Goal: Use online tool/utility: Utilize a website feature to perform a specific function

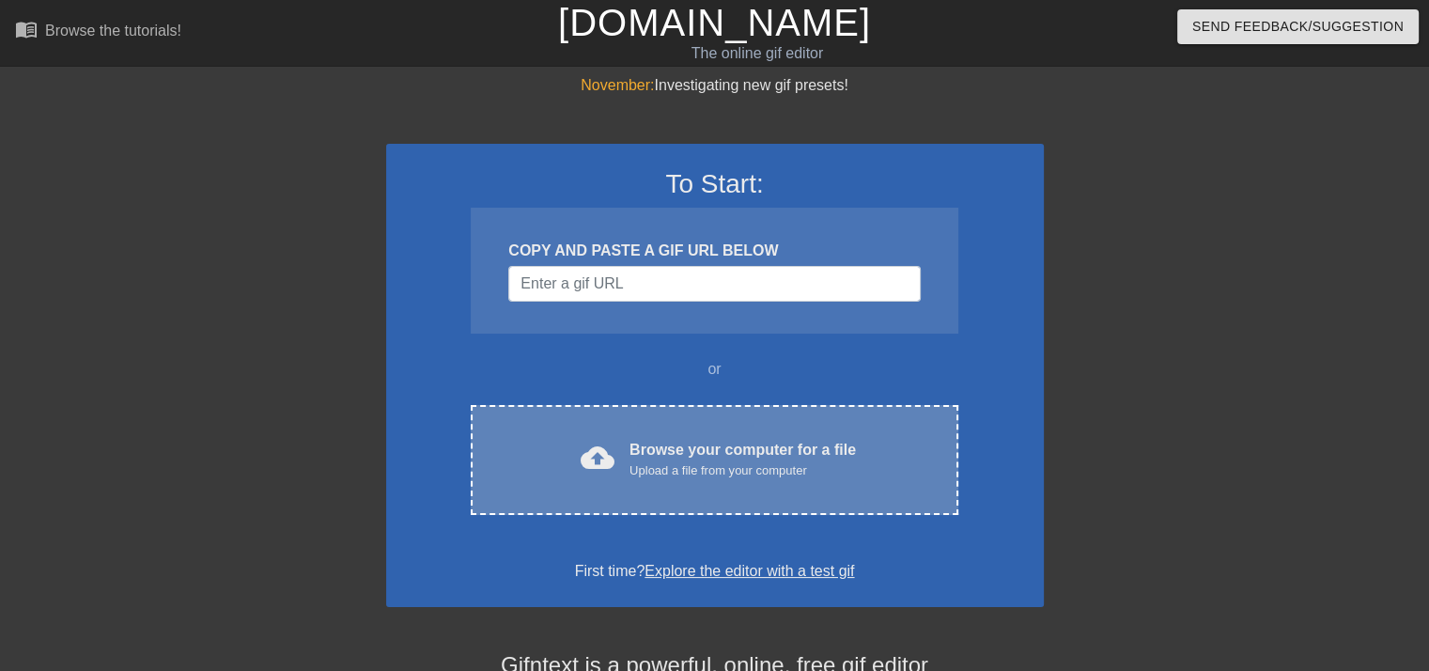
click at [680, 471] on div "Upload a file from your computer" at bounding box center [742, 470] width 226 height 19
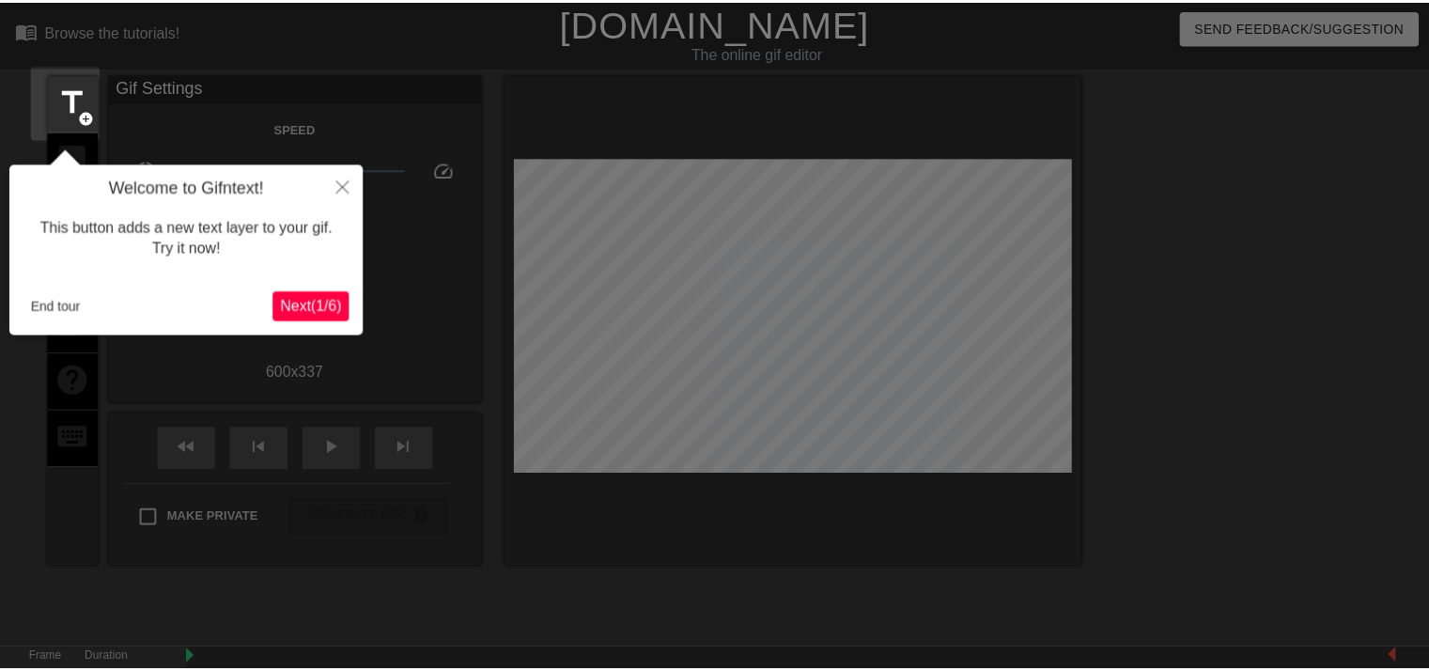
scroll to position [45, 0]
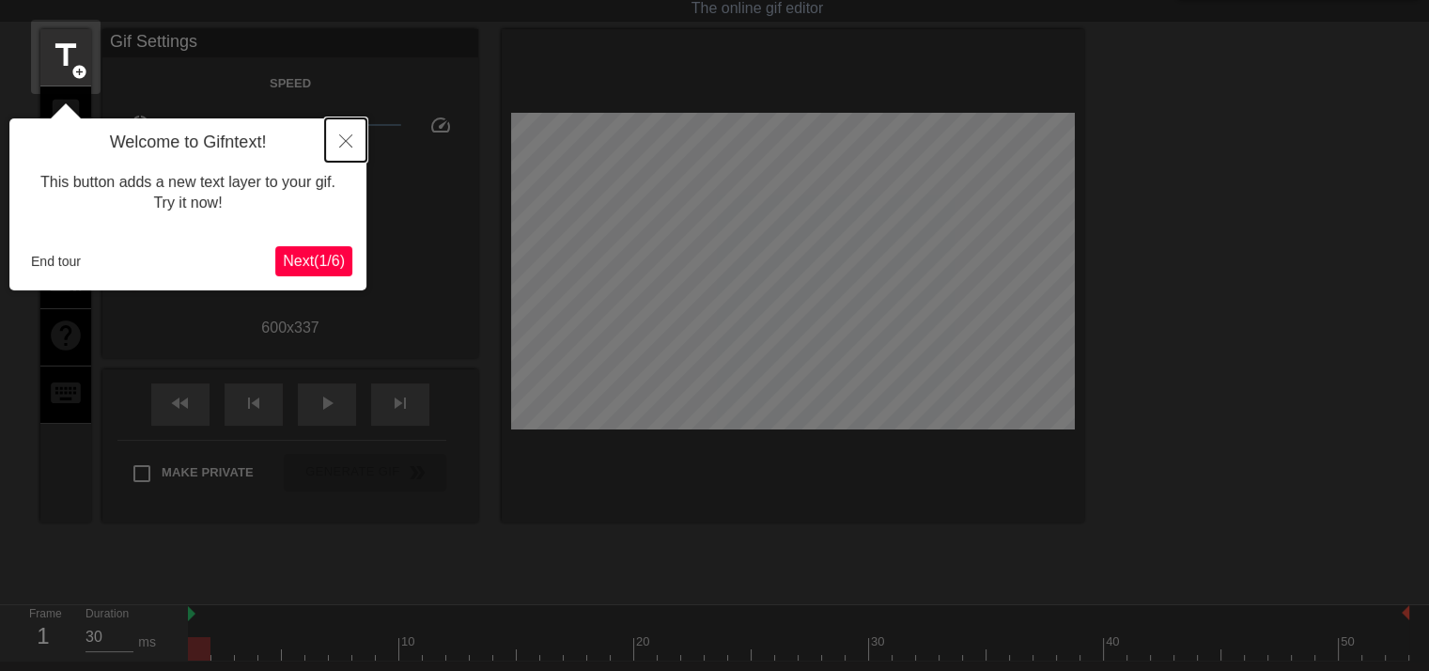
click at [344, 149] on button "Close" at bounding box center [345, 139] width 41 height 43
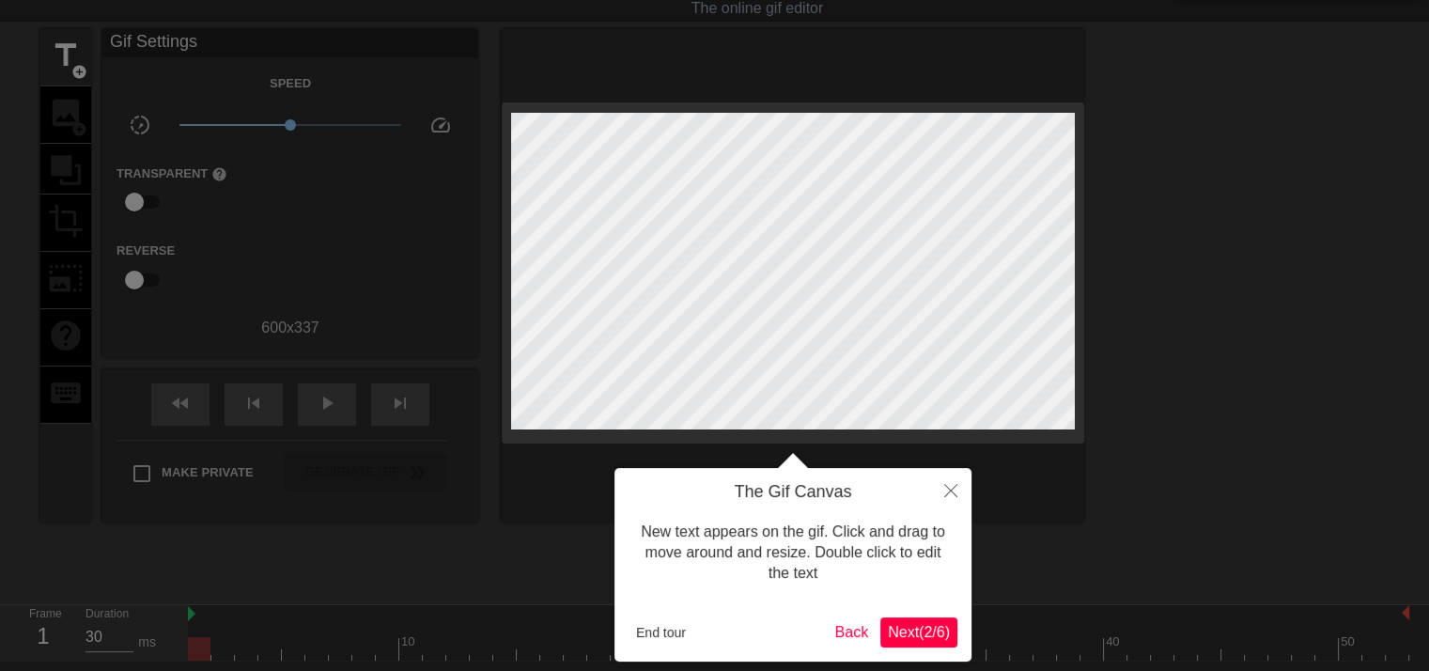
scroll to position [0, 0]
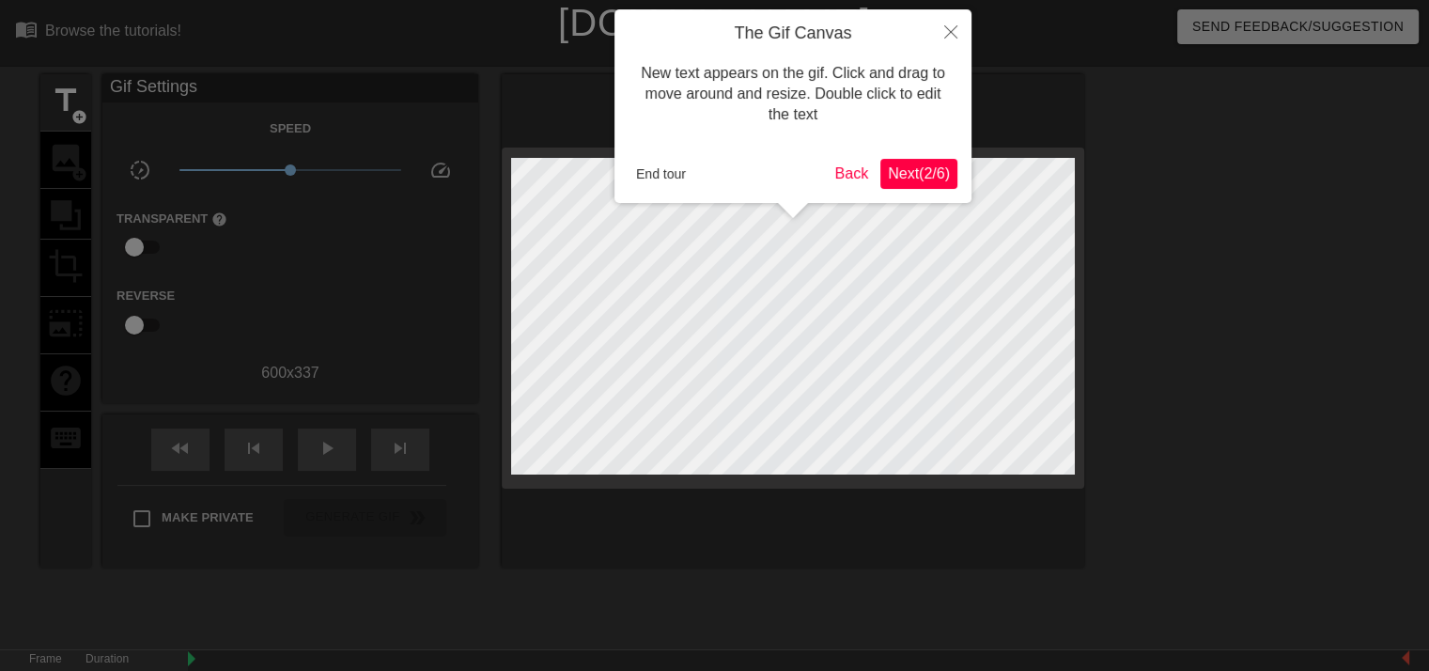
click at [898, 175] on span "Next ( 2 / 6 )" at bounding box center [919, 173] width 62 height 16
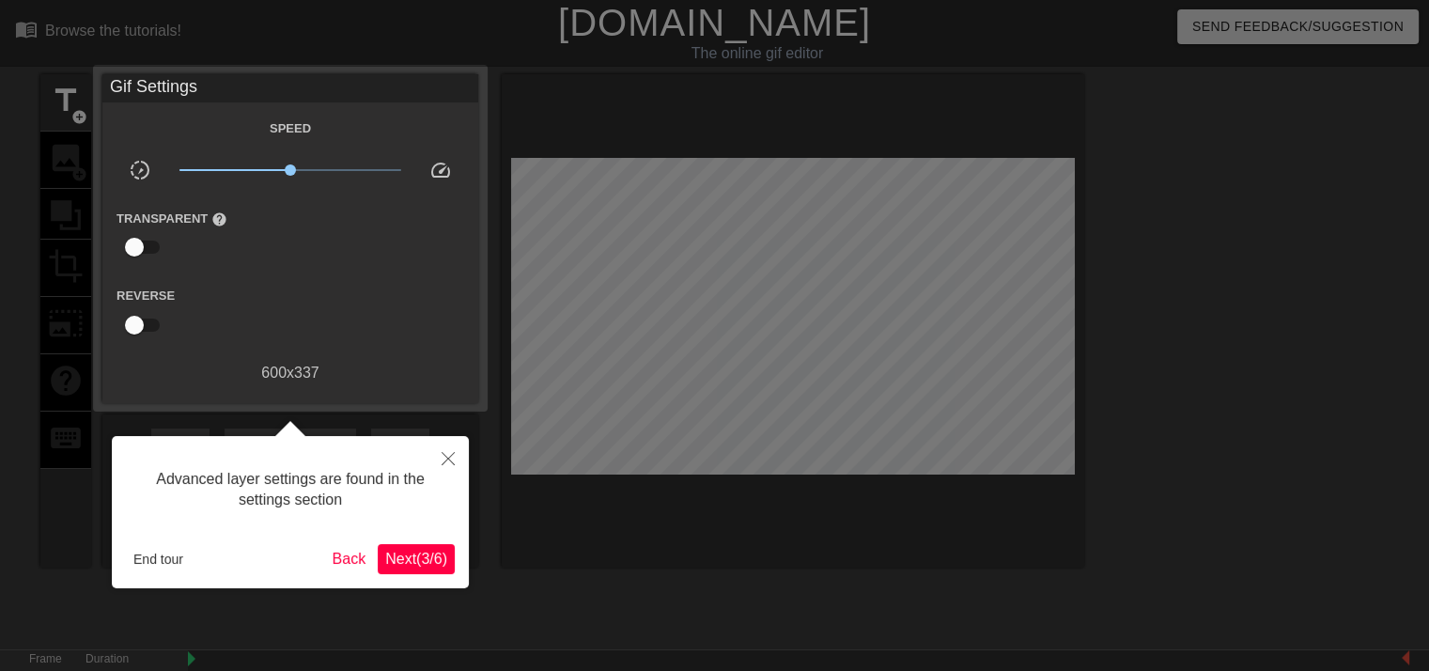
scroll to position [45, 0]
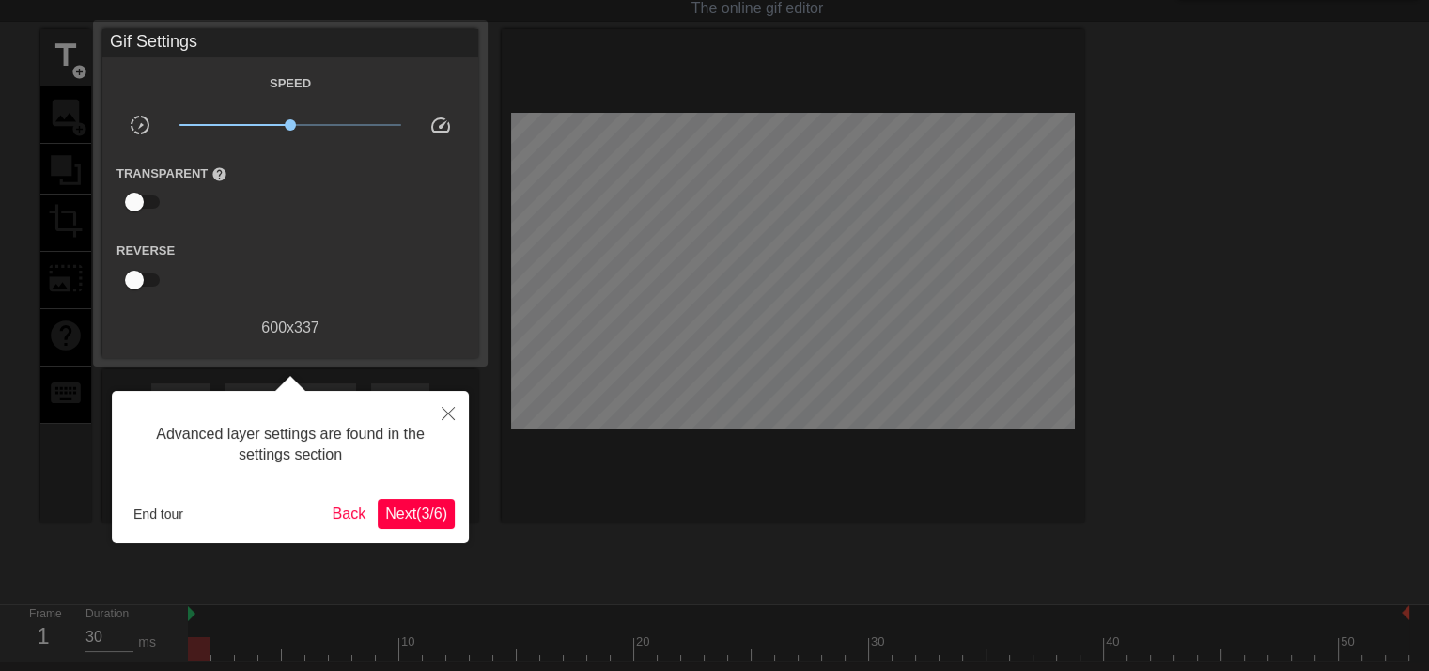
click at [421, 512] on span "Next ( 3 / 6 )" at bounding box center [416, 513] width 62 height 16
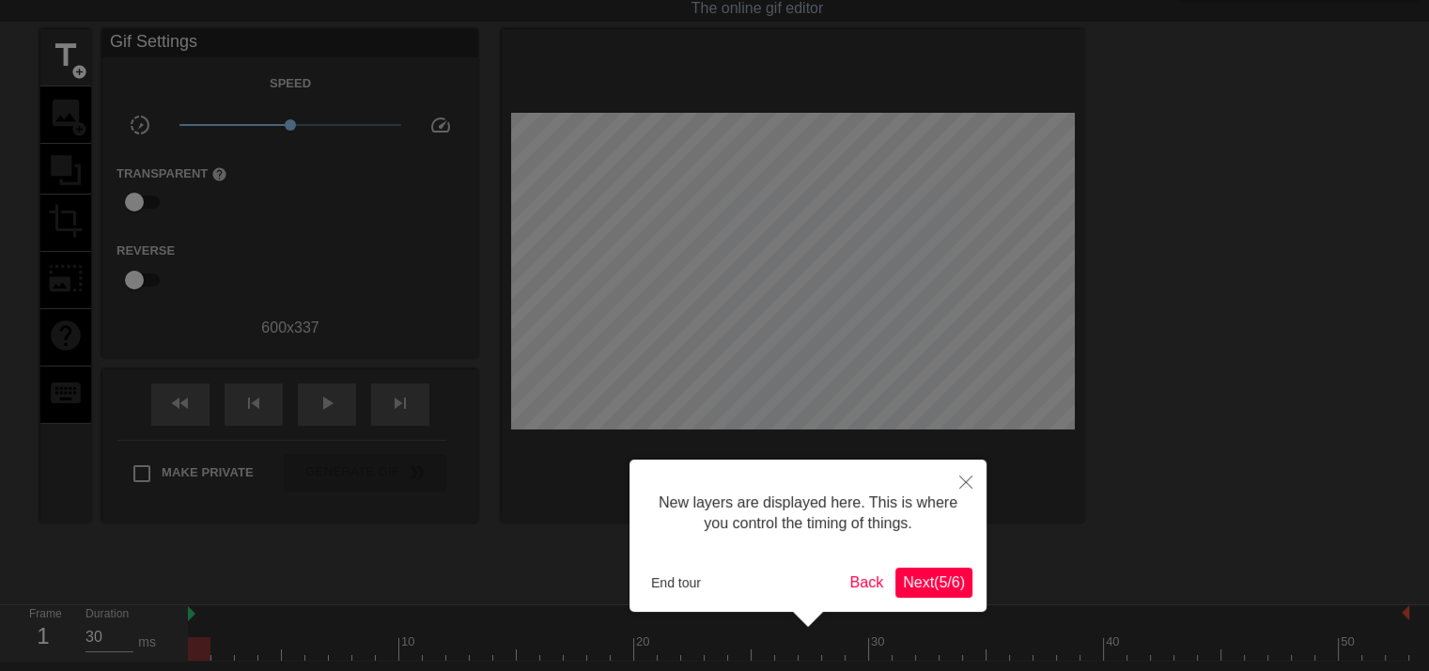
scroll to position [15, 0]
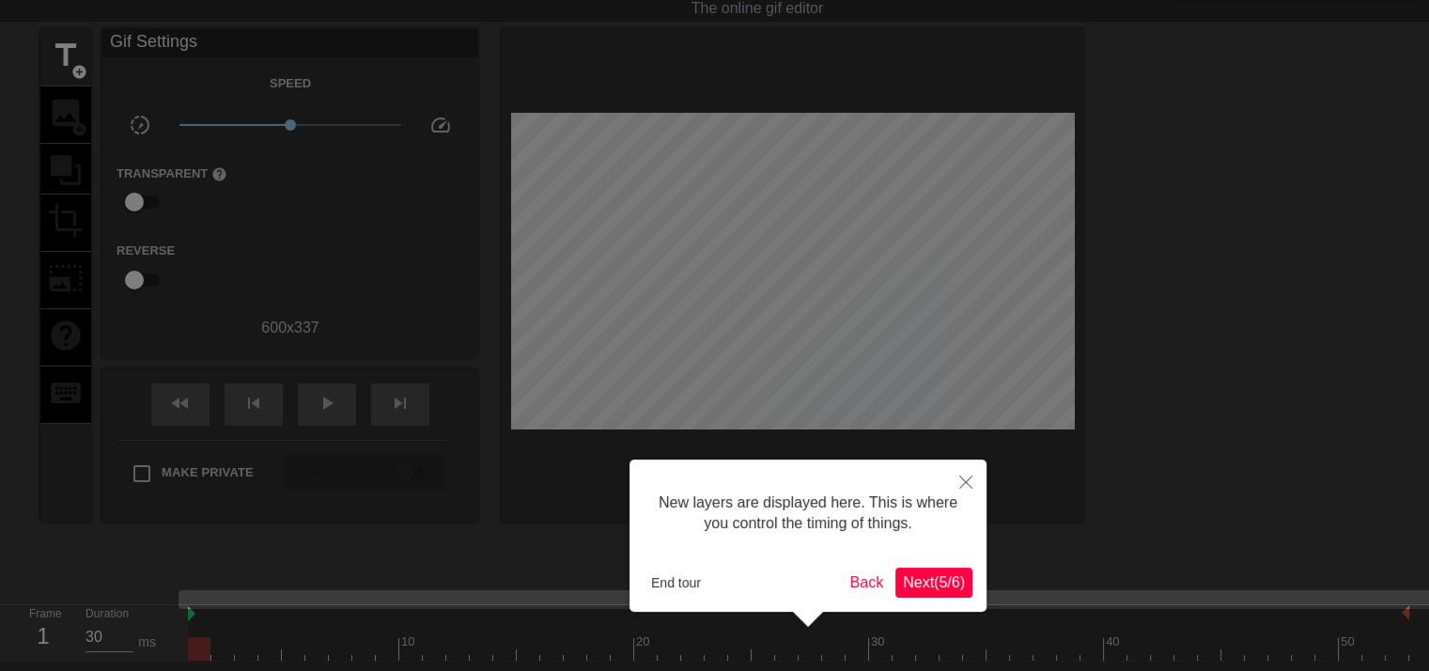
click at [919, 576] on span "Next ( 5 / 6 )" at bounding box center [934, 582] width 62 height 16
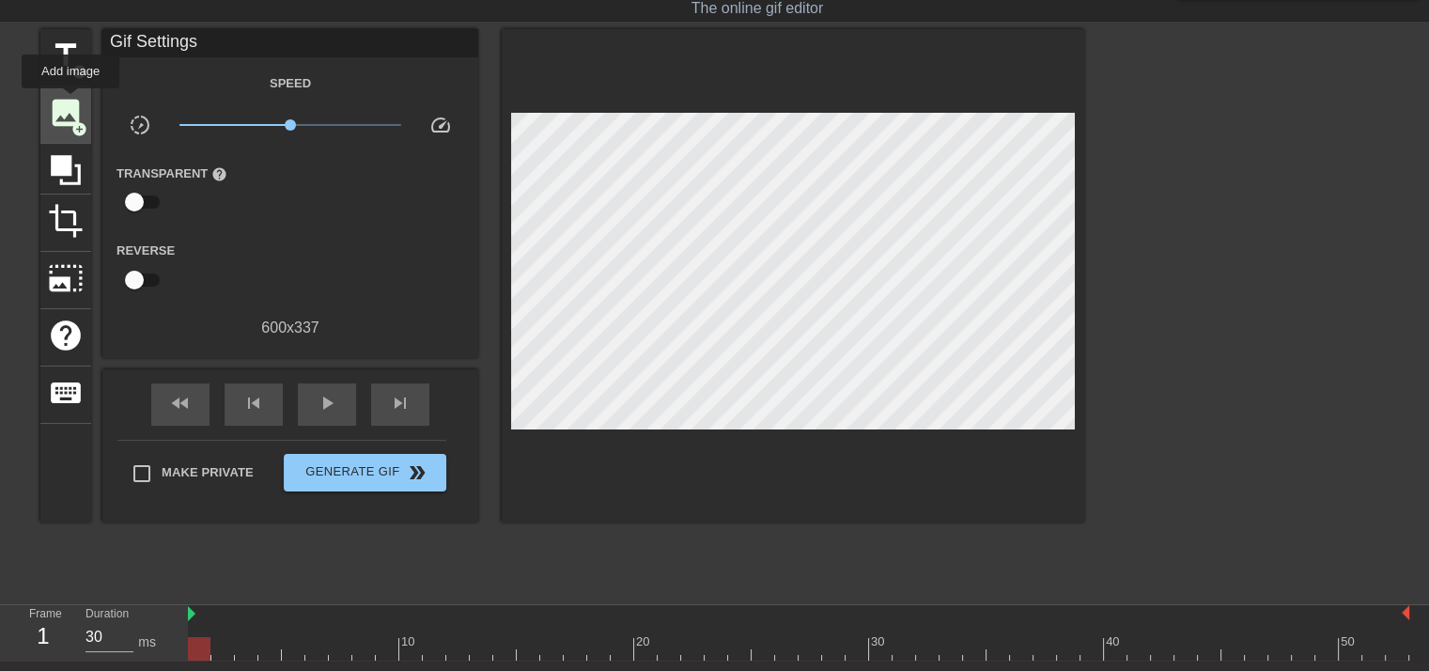
click at [70, 101] on span "image" at bounding box center [66, 113] width 36 height 36
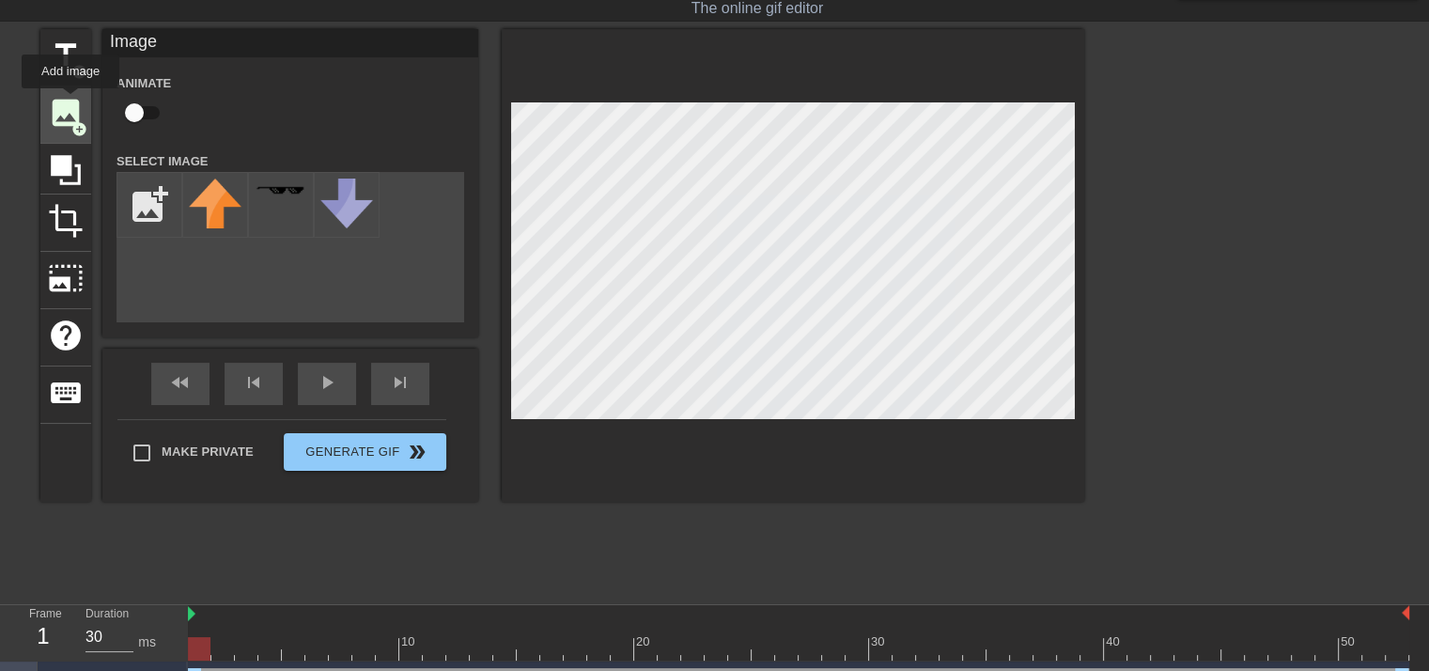
scroll to position [0, 0]
click at [139, 196] on input "file" at bounding box center [149, 205] width 64 height 64
type input "C:\fakepath\lmk-fanspace.png"
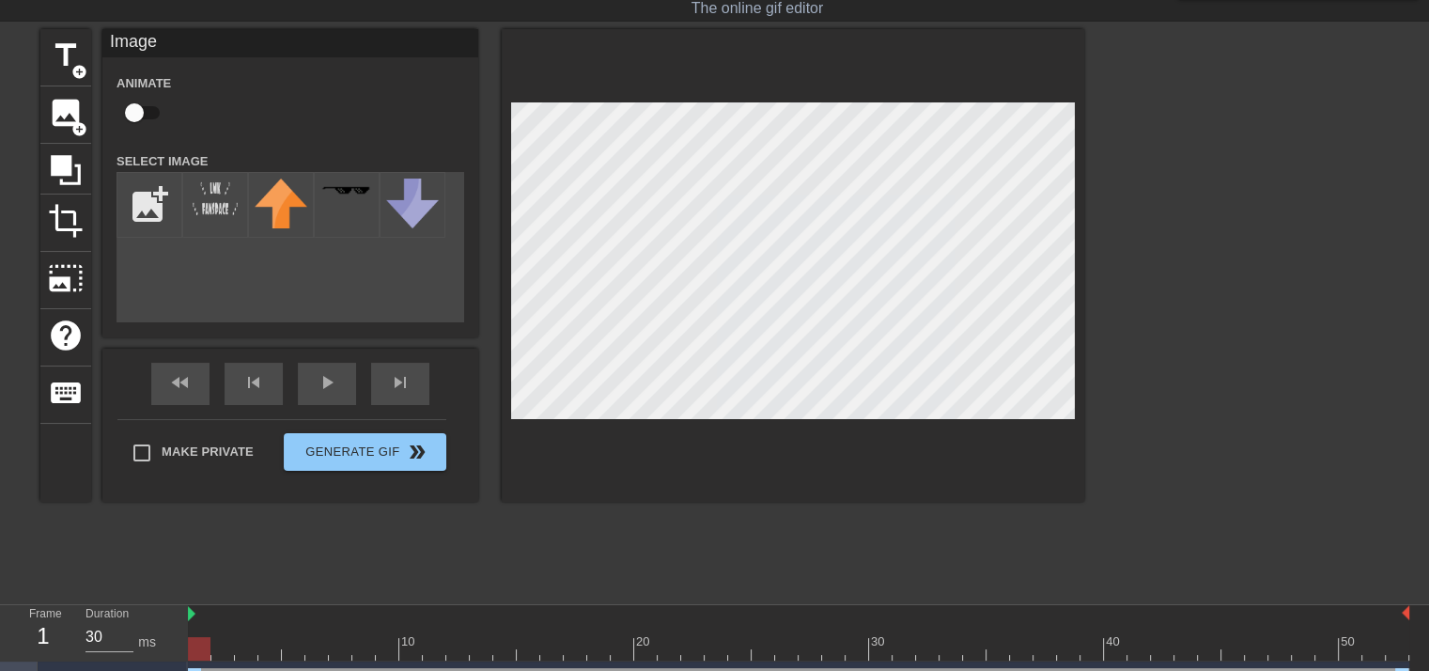
click at [329, 284] on div "add_photo_alternate" at bounding box center [290, 247] width 348 height 150
click at [226, 206] on img at bounding box center [215, 198] width 53 height 40
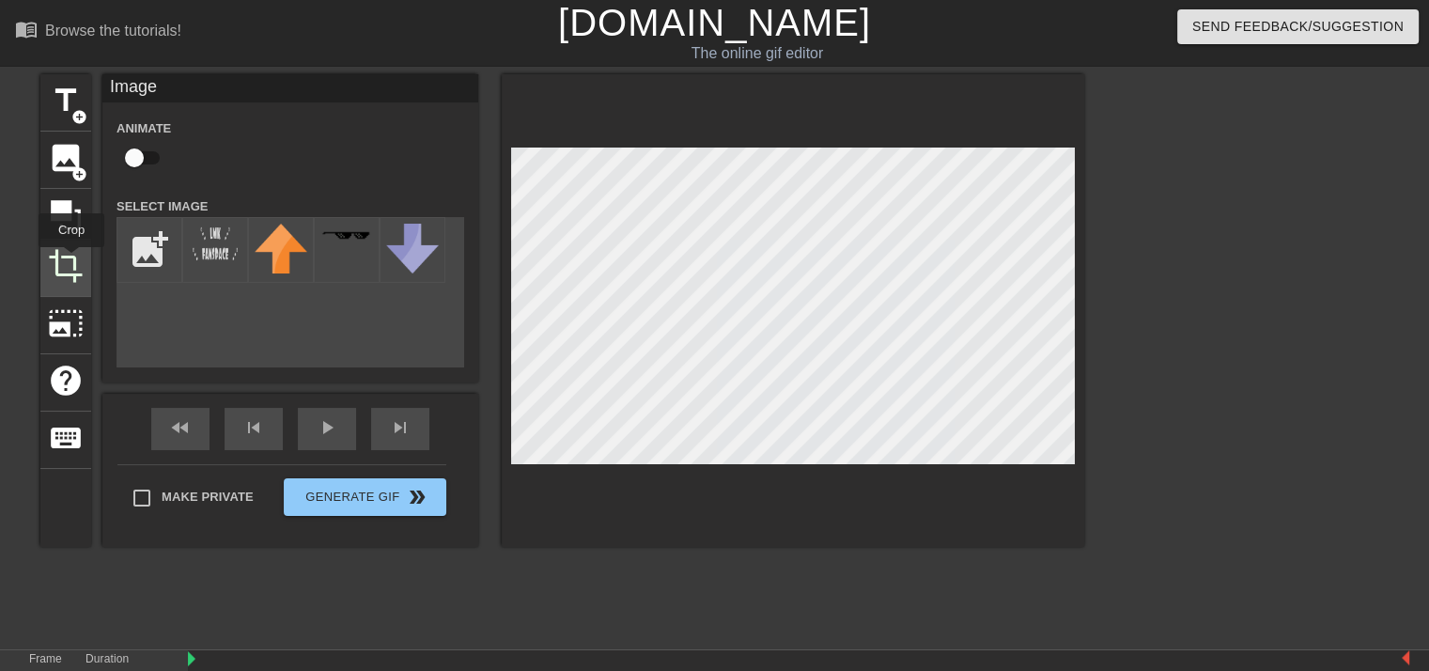
click at [71, 260] on span "crop" at bounding box center [66, 266] width 36 height 36
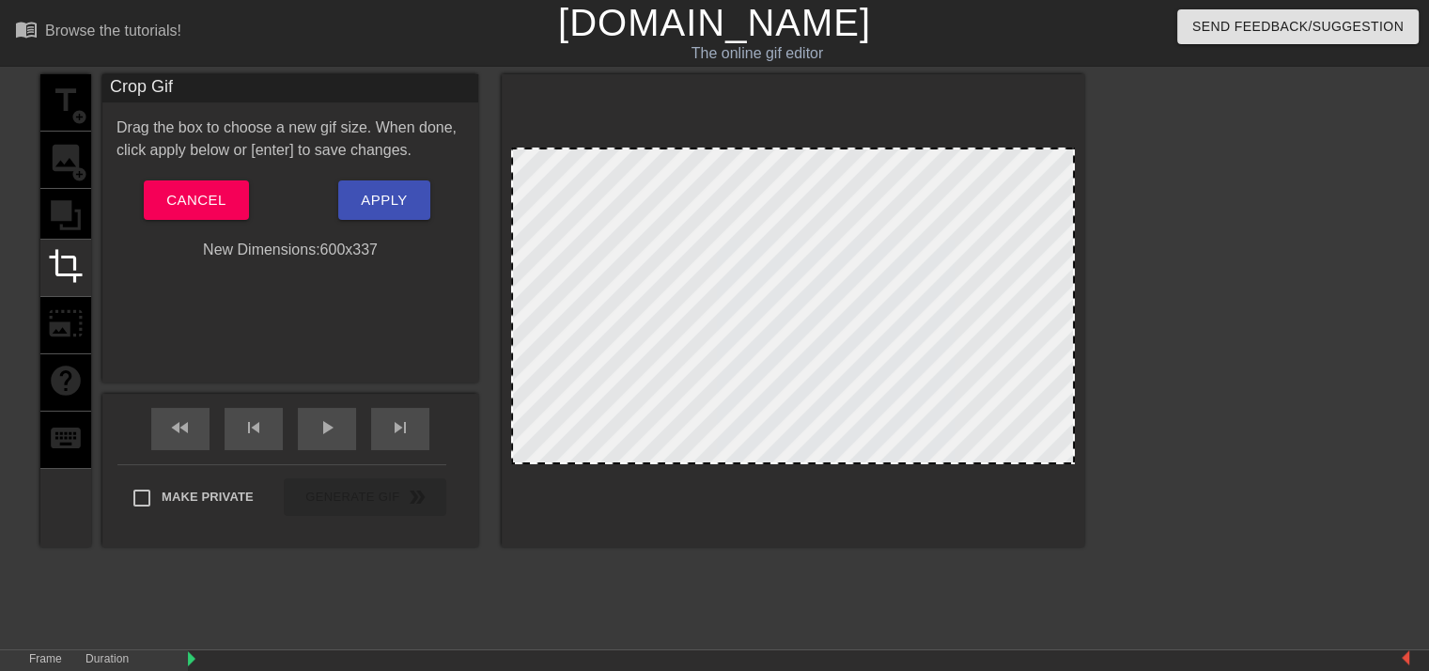
click at [972, 225] on div at bounding box center [793, 305] width 564 height 317
click at [70, 170] on div "title add_circle image add_circle crop photo_size_select_large help keyboard" at bounding box center [65, 310] width 51 height 473
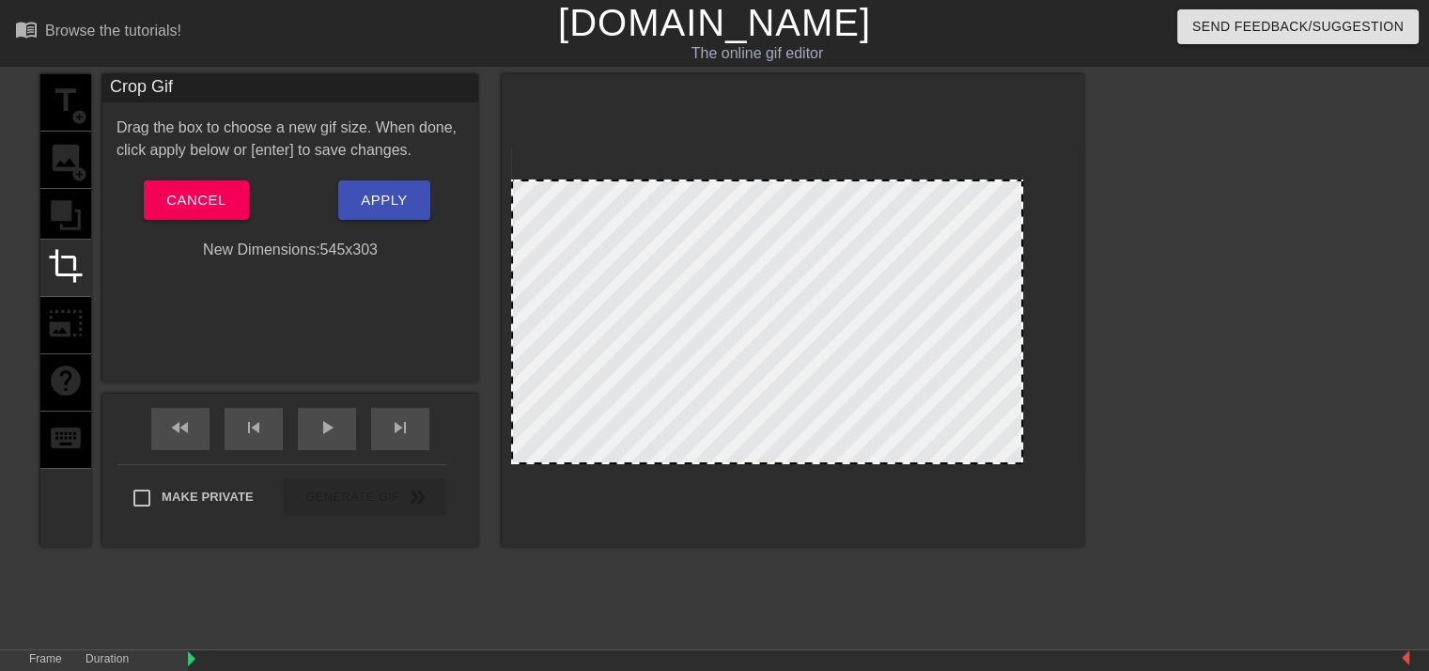
drag, startPoint x: 1051, startPoint y: 159, endPoint x: 1010, endPoint y: 185, distance: 49.0
click at [1012, 185] on div at bounding box center [1021, 181] width 19 height 19
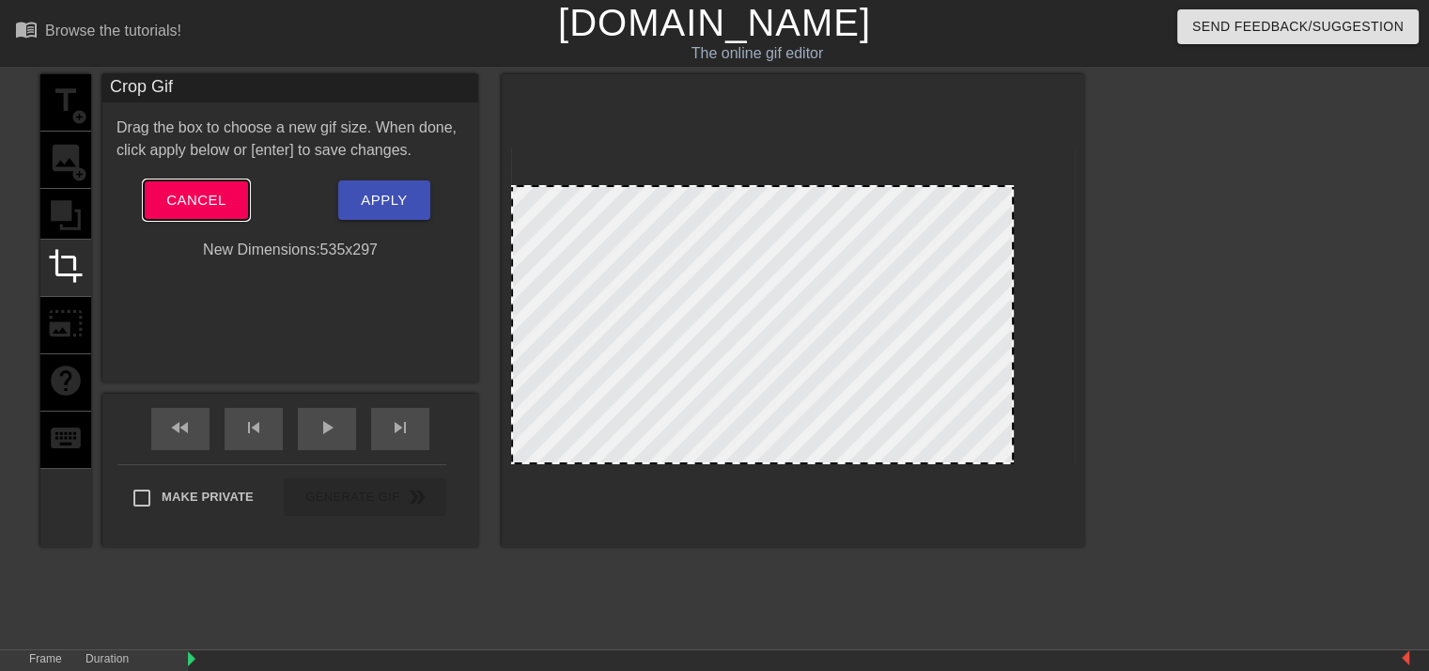
click at [179, 213] on button "Cancel" at bounding box center [196, 199] width 104 height 39
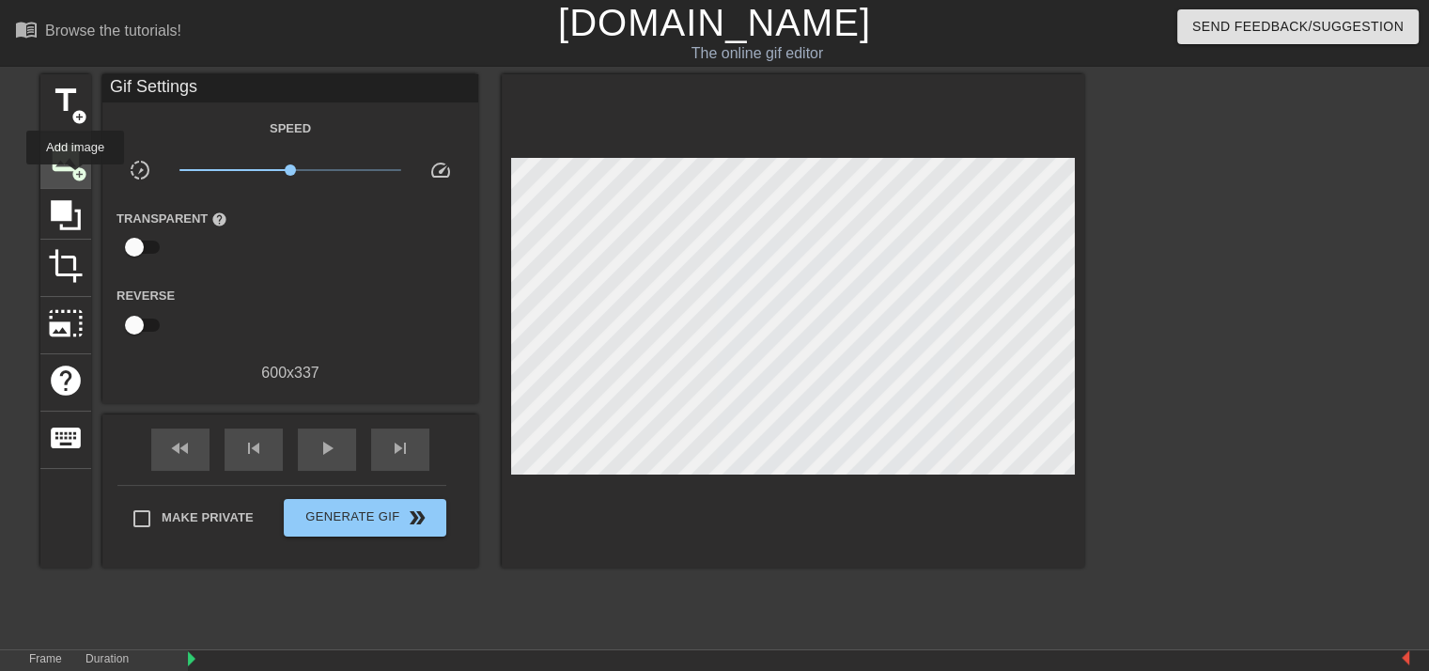
click at [75, 178] on span "add_circle" at bounding box center [79, 174] width 16 height 16
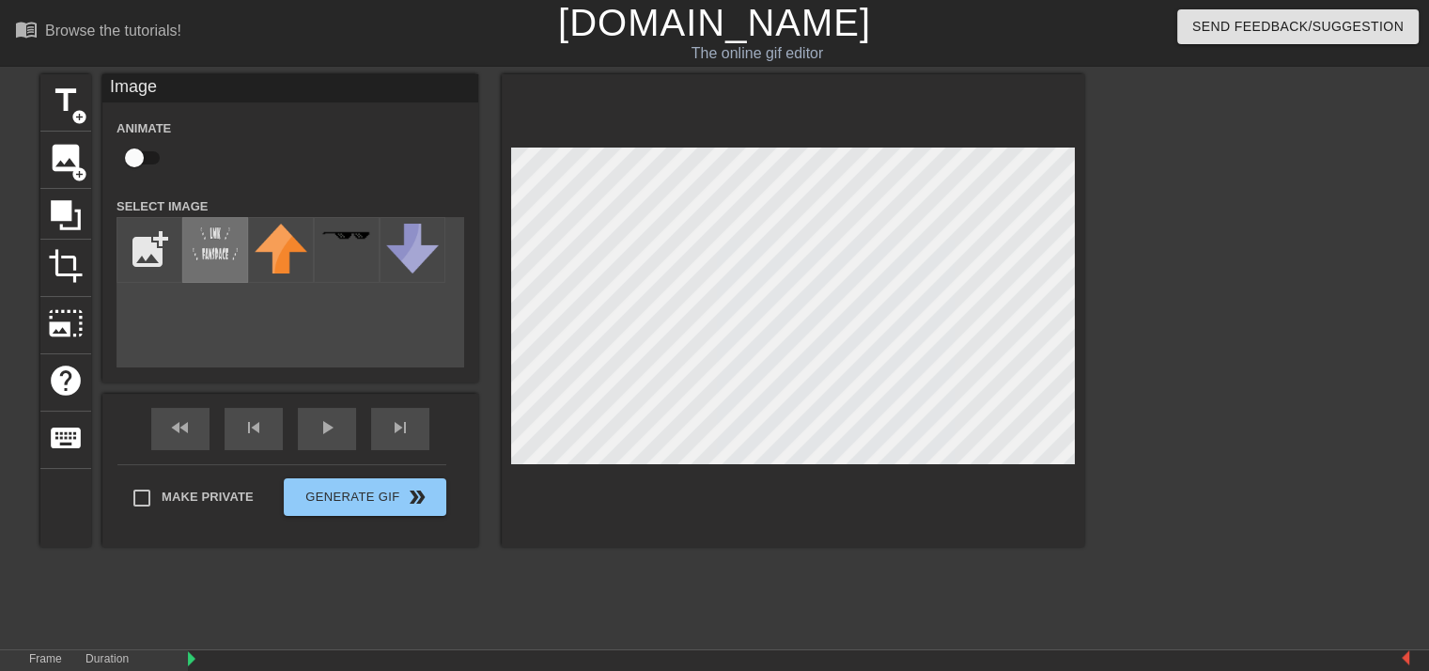
click at [221, 246] on img at bounding box center [215, 244] width 53 height 40
click at [57, 327] on span "photo_size_select_large" at bounding box center [66, 323] width 36 height 36
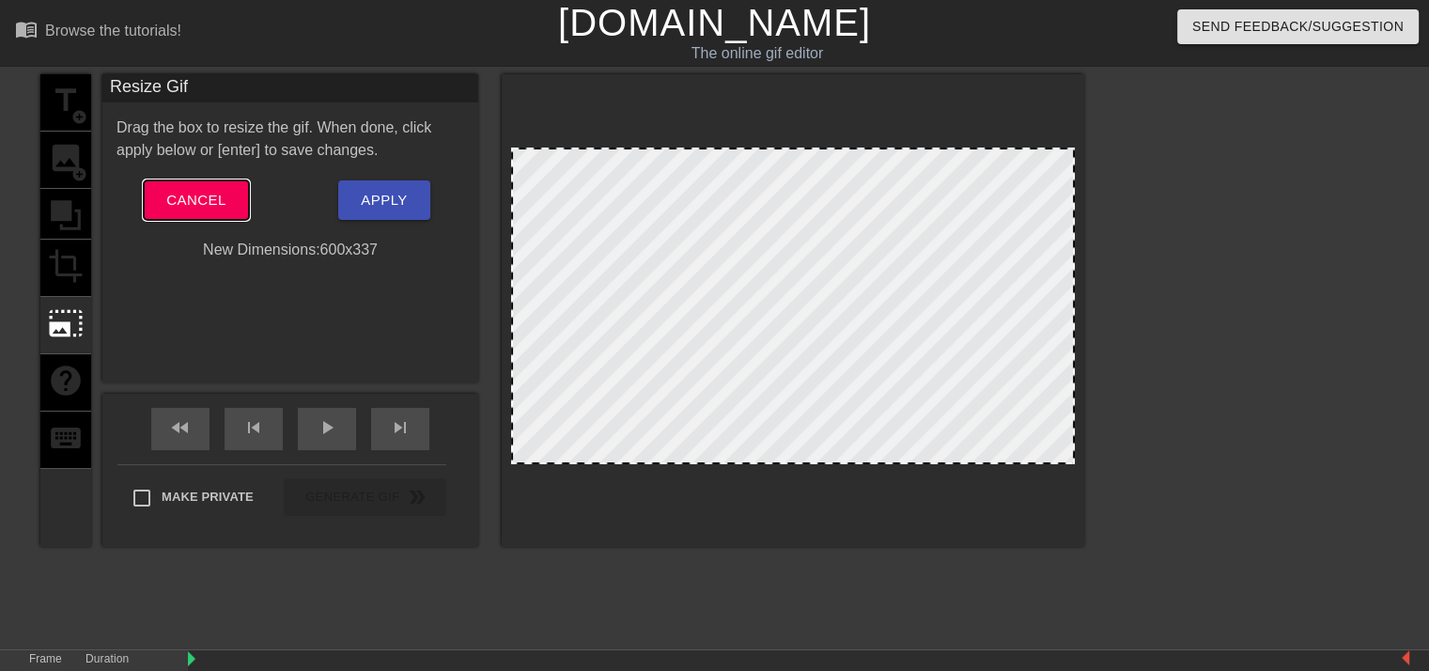
click at [236, 195] on button "Cancel" at bounding box center [196, 199] width 104 height 39
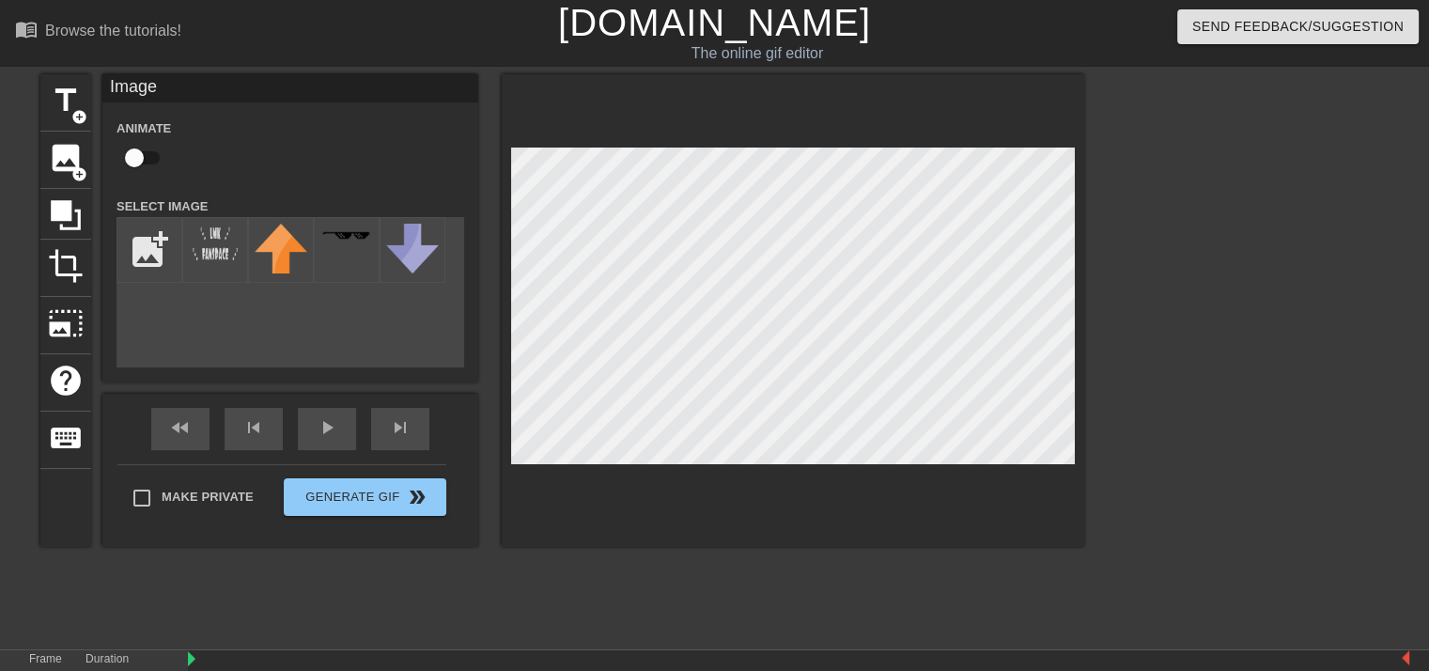
click at [486, 429] on div "title add_circle image add_circle crop photo_size_select_large help keyboard Im…" at bounding box center [562, 310] width 1044 height 473
click at [477, 442] on div "title add_circle image add_circle crop photo_size_select_large help keyboard Im…" at bounding box center [562, 310] width 1044 height 473
click at [406, 482] on div "title add_circle image add_circle crop photo_size_select_large help keyboard Im…" at bounding box center [562, 310] width 1044 height 473
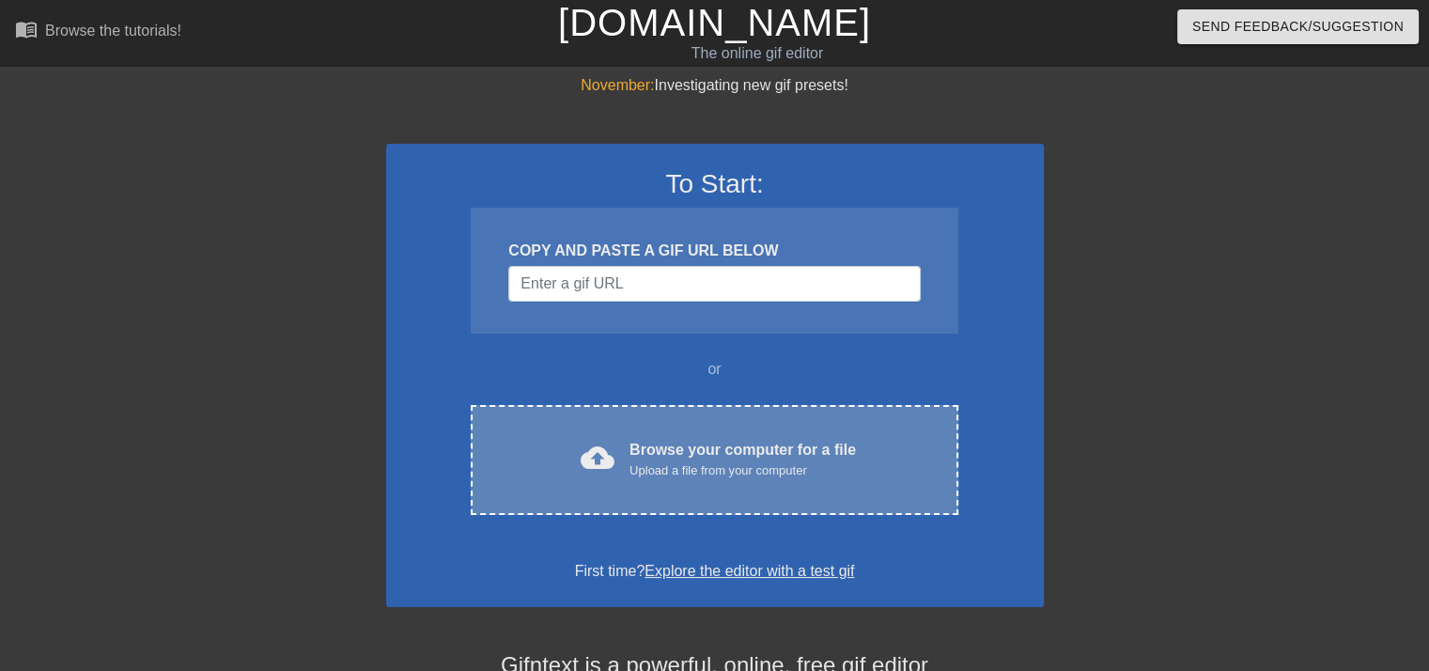
click at [729, 470] on div "Upload a file from your computer" at bounding box center [742, 470] width 226 height 19
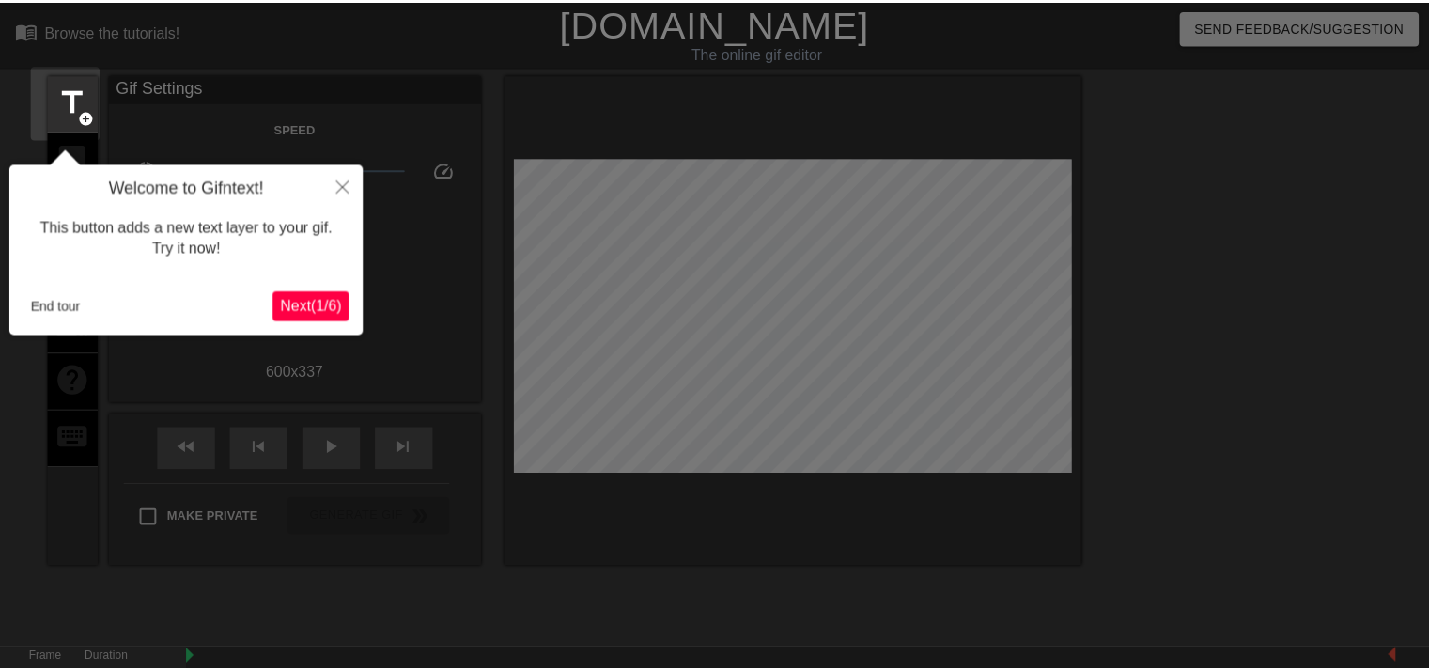
scroll to position [45, 0]
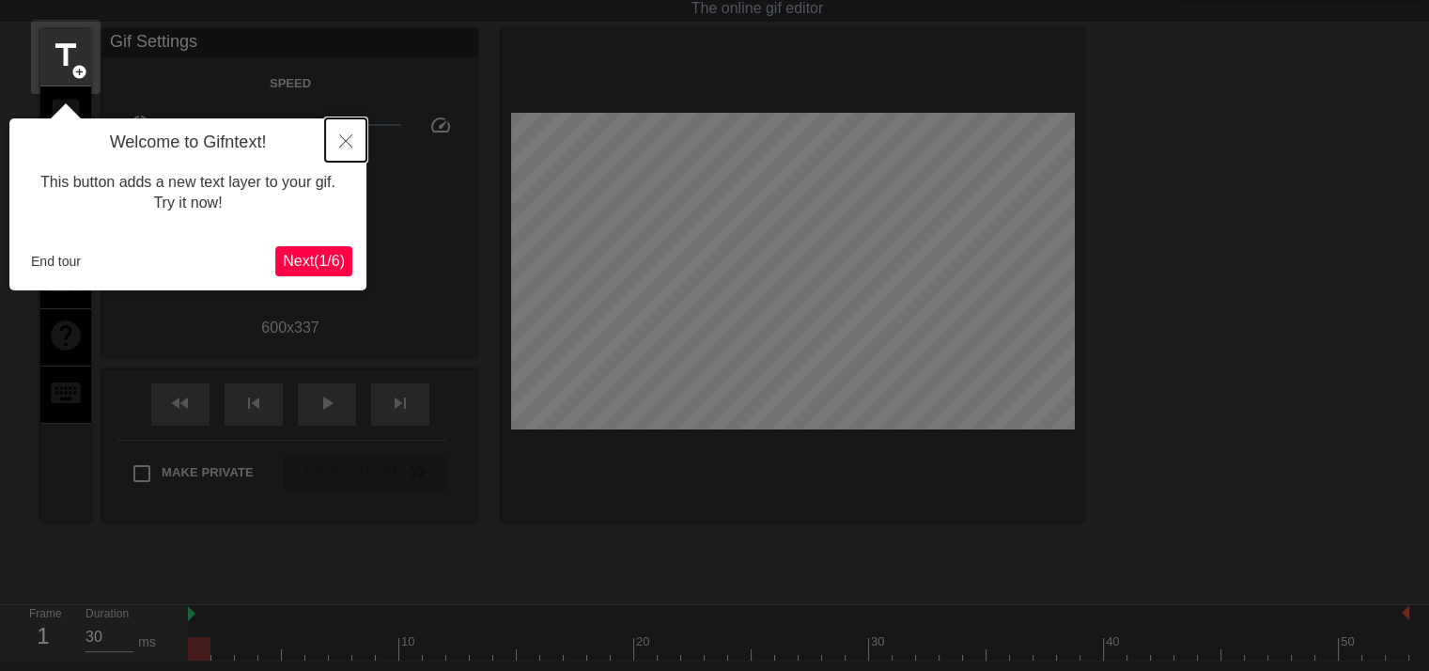
click at [334, 142] on button "Close" at bounding box center [345, 139] width 41 height 43
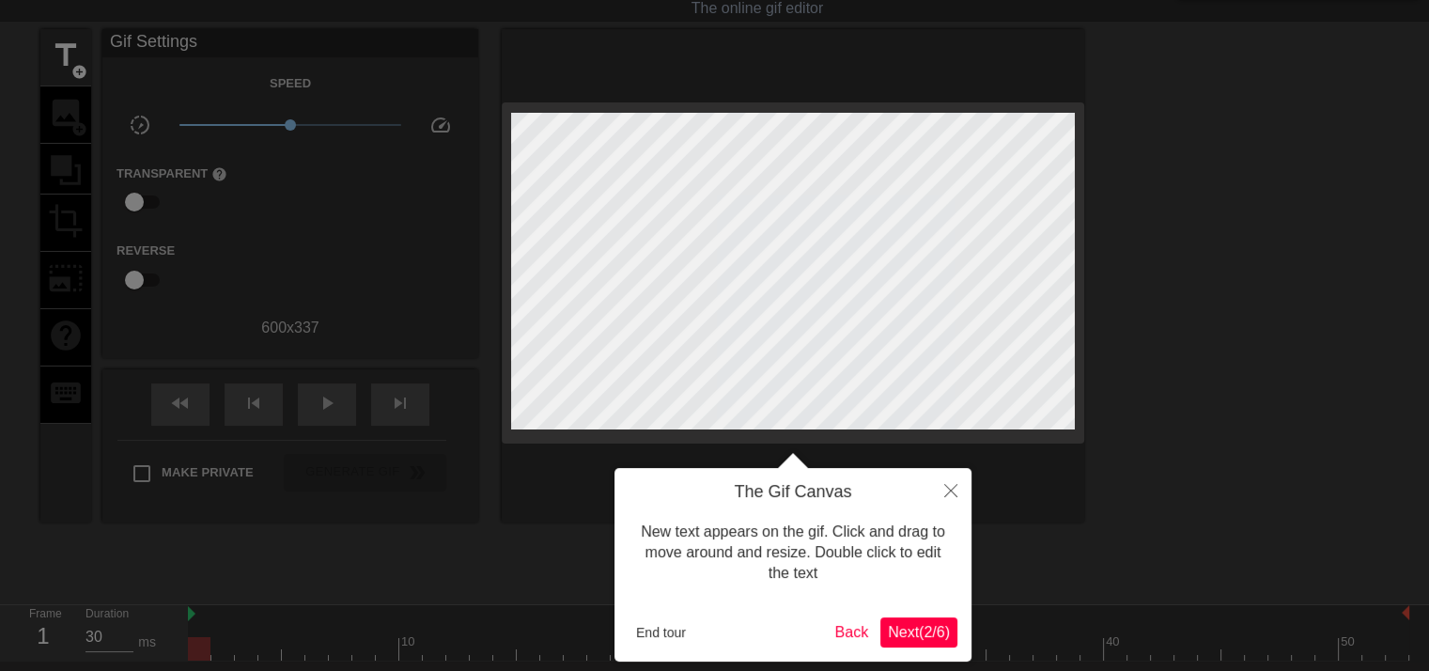
scroll to position [0, 0]
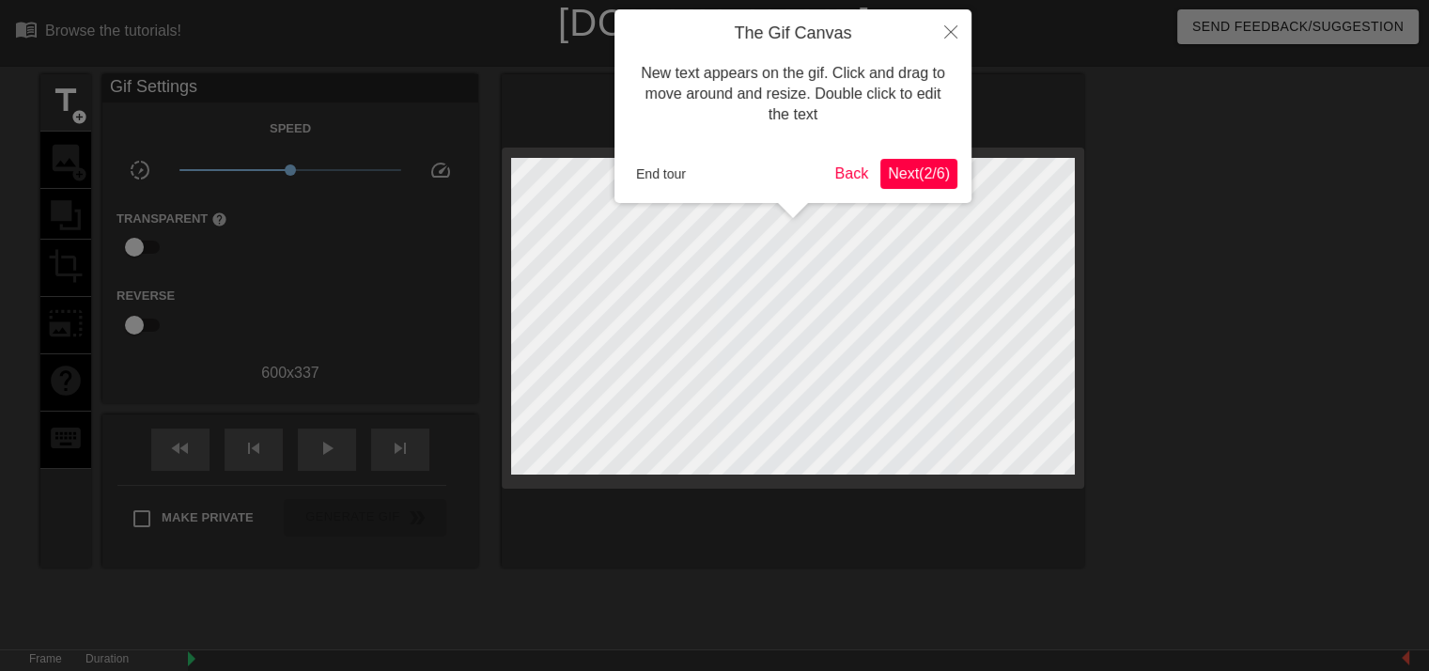
click at [933, 174] on span "Next ( 2 / 6 )" at bounding box center [919, 173] width 62 height 16
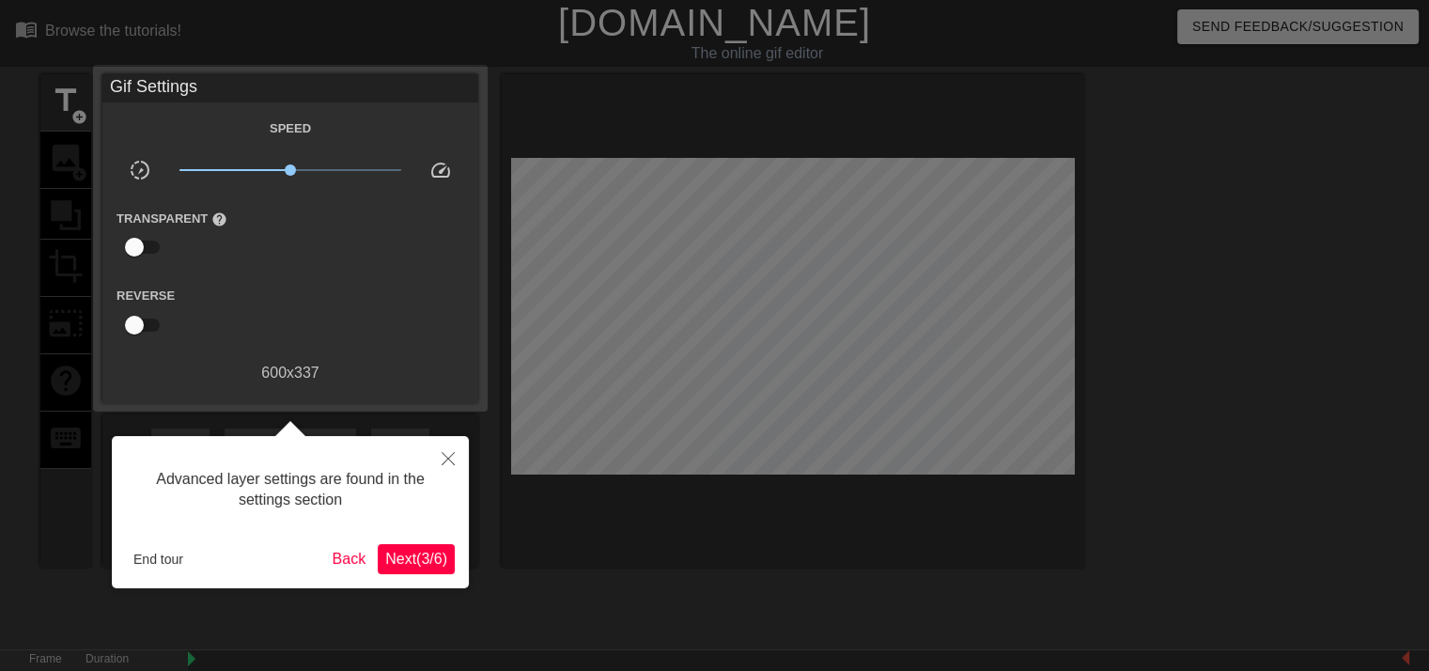
scroll to position [45, 0]
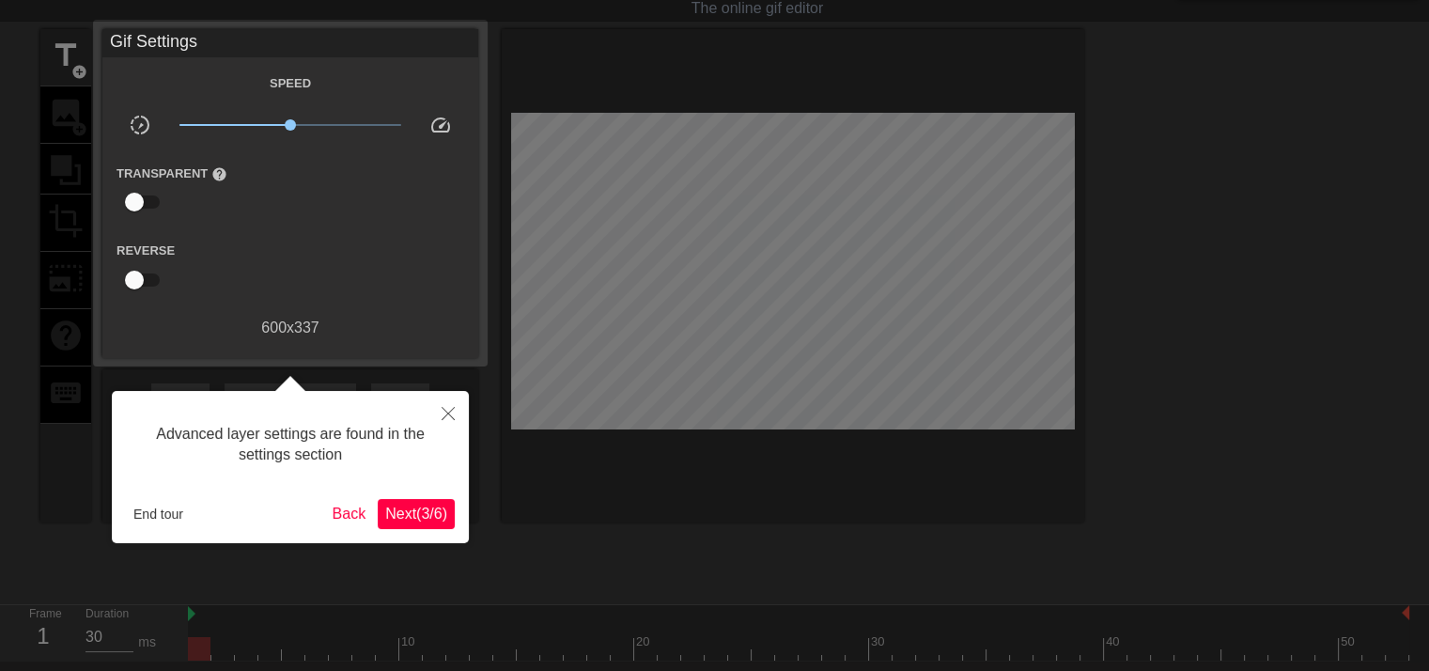
click at [431, 519] on span "Next ( 3 / 6 )" at bounding box center [416, 513] width 62 height 16
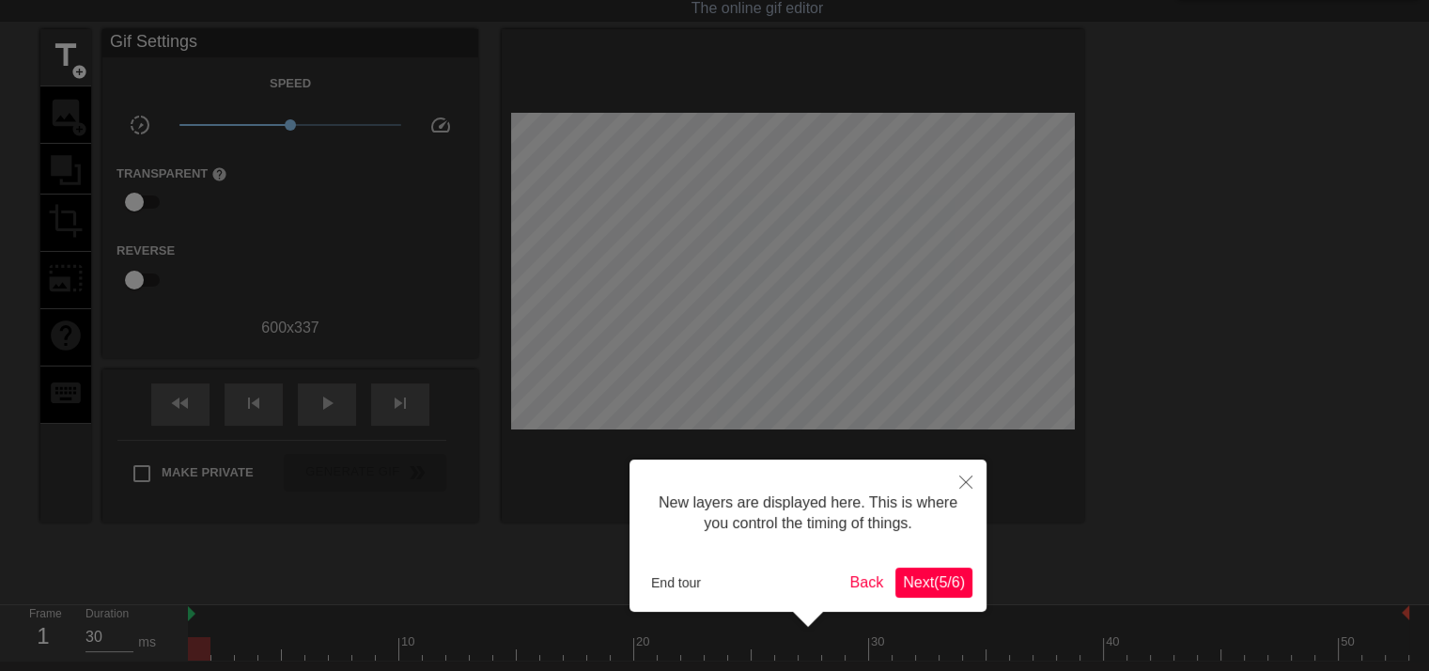
scroll to position [15, 0]
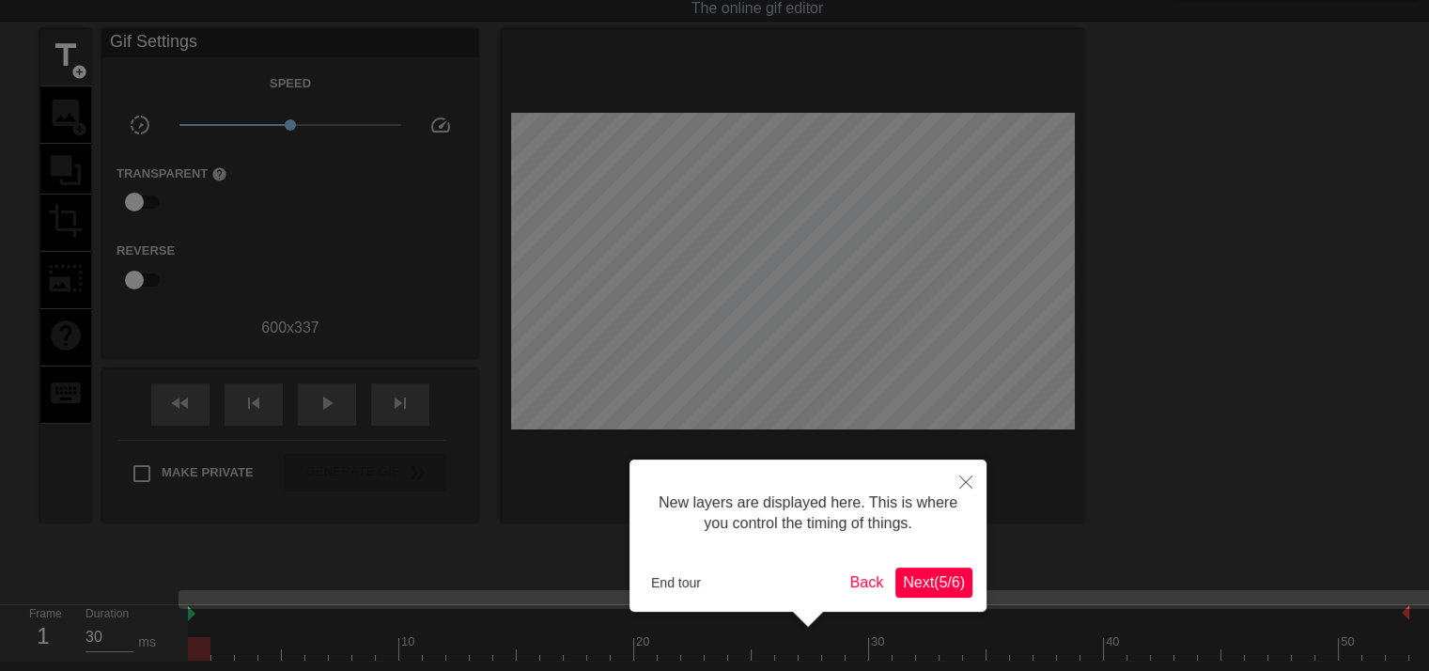
click at [954, 586] on span "Next ( 5 / 6 )" at bounding box center [934, 582] width 62 height 16
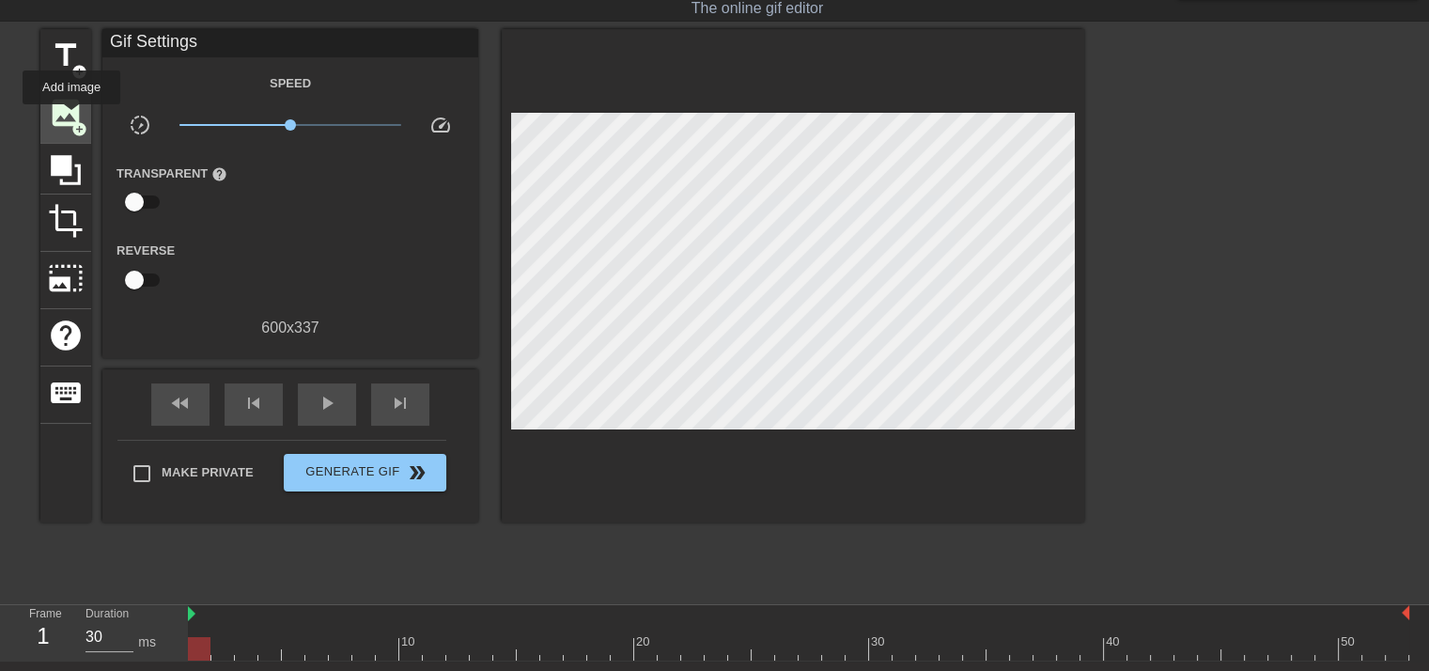
click at [71, 121] on span "add_circle" at bounding box center [79, 129] width 16 height 16
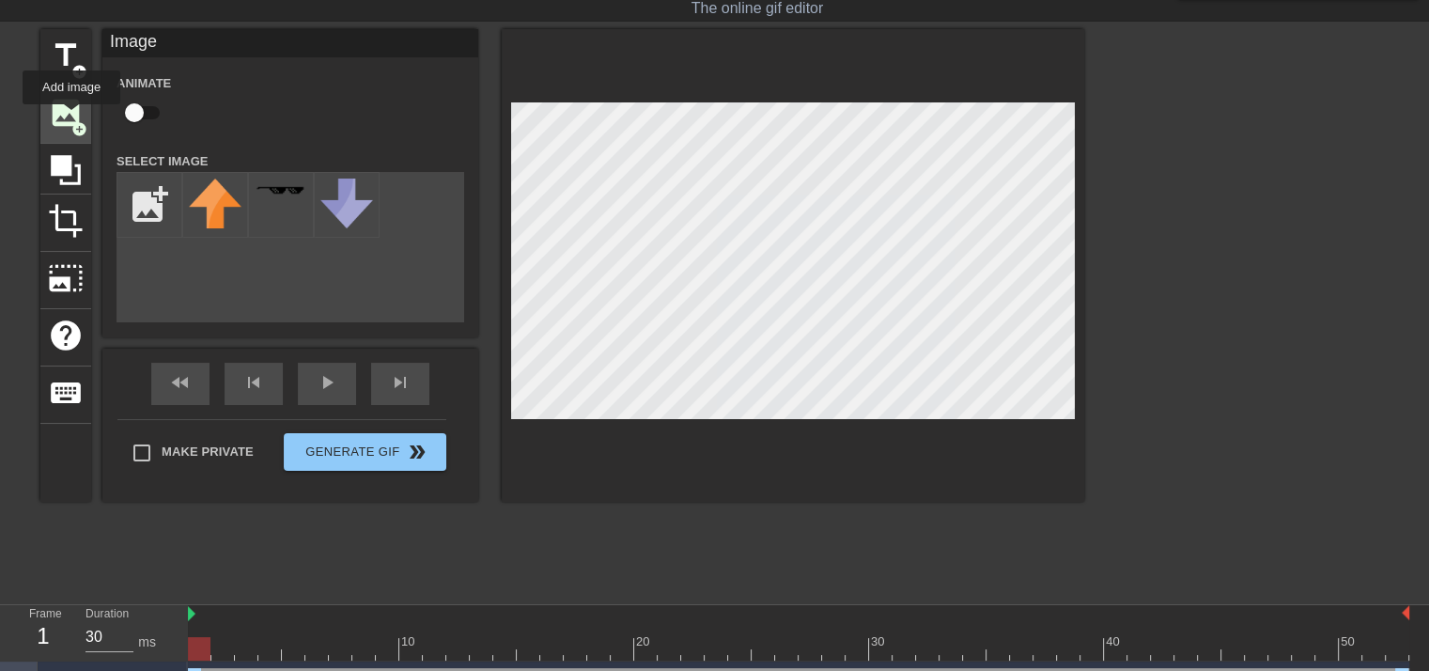
scroll to position [0, 0]
click at [148, 204] on input "file" at bounding box center [149, 205] width 64 height 64
type input "C:\fakepath\lmk-fanspace.png"
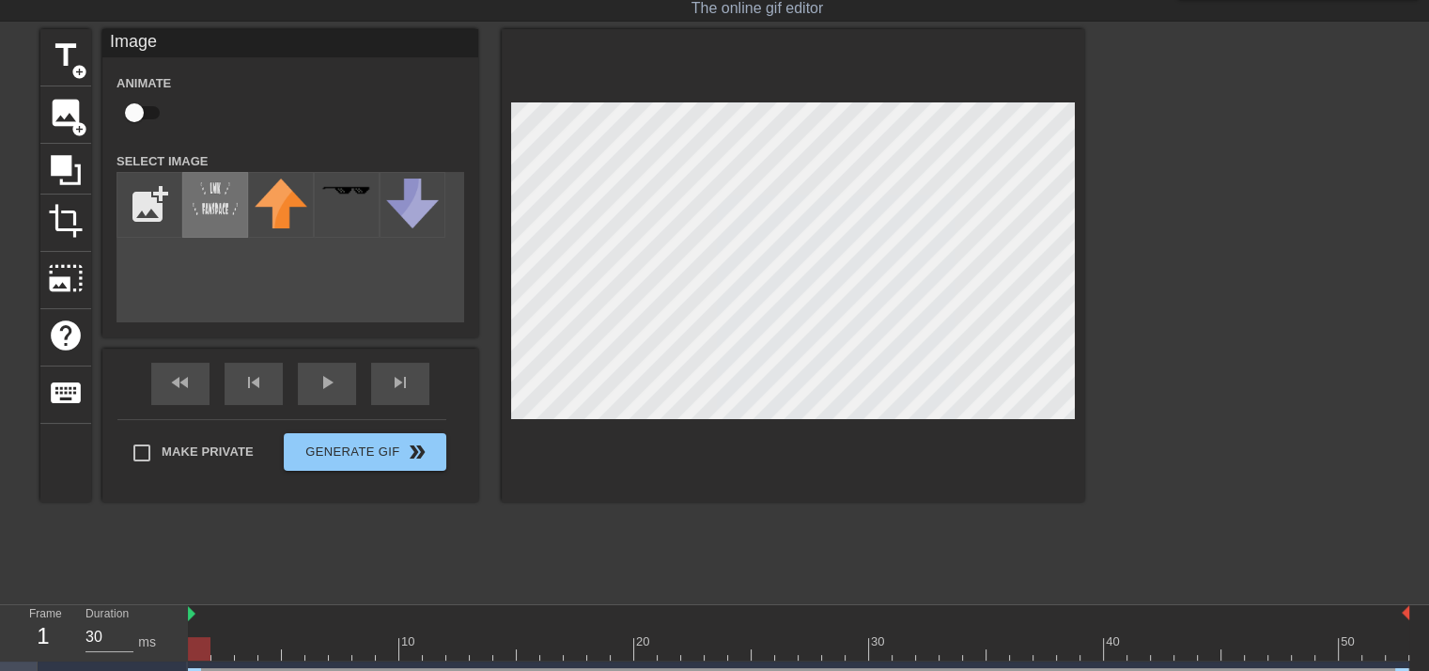
click at [214, 215] on img at bounding box center [215, 198] width 53 height 40
click at [905, 429] on div at bounding box center [793, 265] width 582 height 473
drag, startPoint x: 198, startPoint y: 670, endPoint x: 408, endPoint y: 670, distance: 209.5
drag, startPoint x: 411, startPoint y: 670, endPoint x: 95, endPoint y: 653, distance: 316.1
click at [95, 653] on div "Frame 1 Duration 30 ms 10 20 30 40 50 Image drag_handle drag_handle" at bounding box center [714, 654] width 1429 height 99
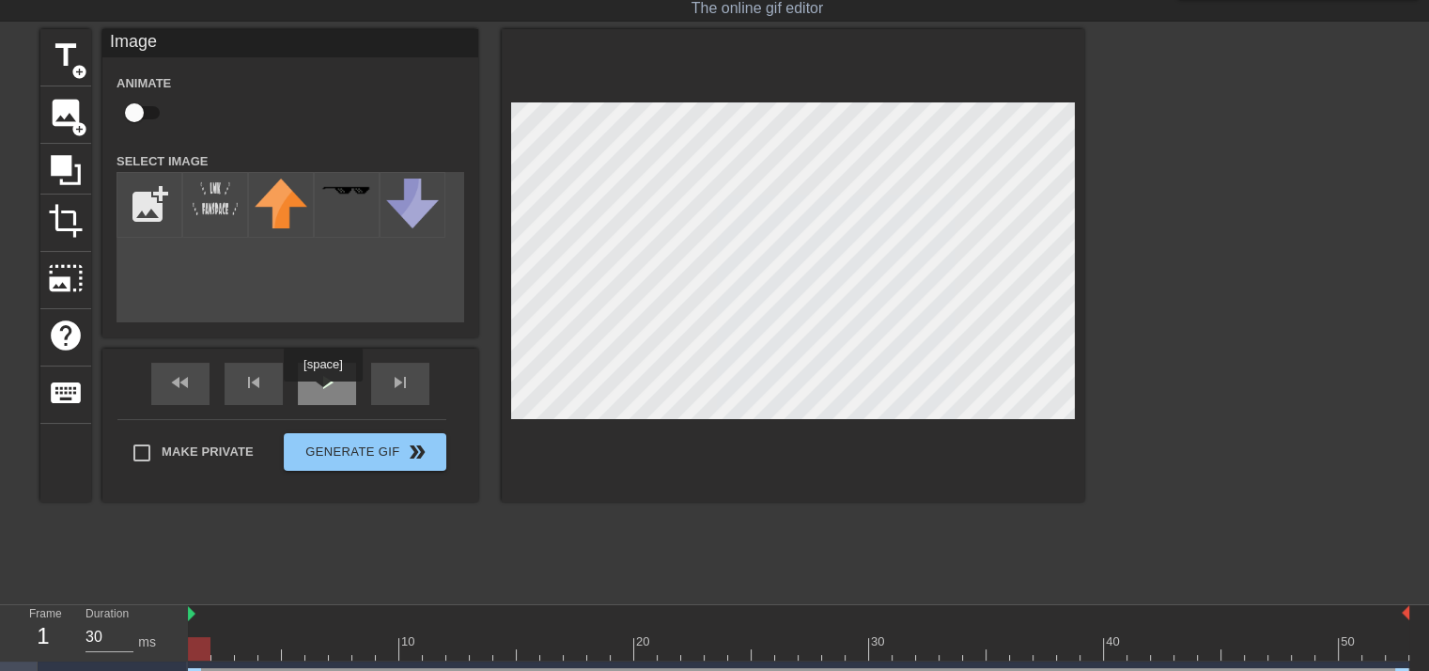
click at [322, 395] on div "play_arrow" at bounding box center [327, 384] width 58 height 42
click at [814, 561] on div "title add_circle image add_circle crop photo_size_select_large help keyboard Im…" at bounding box center [562, 311] width 1044 height 564
click at [752, 504] on div "title add_circle image add_circle crop photo_size_select_large help keyboard Im…" at bounding box center [562, 311] width 1044 height 564
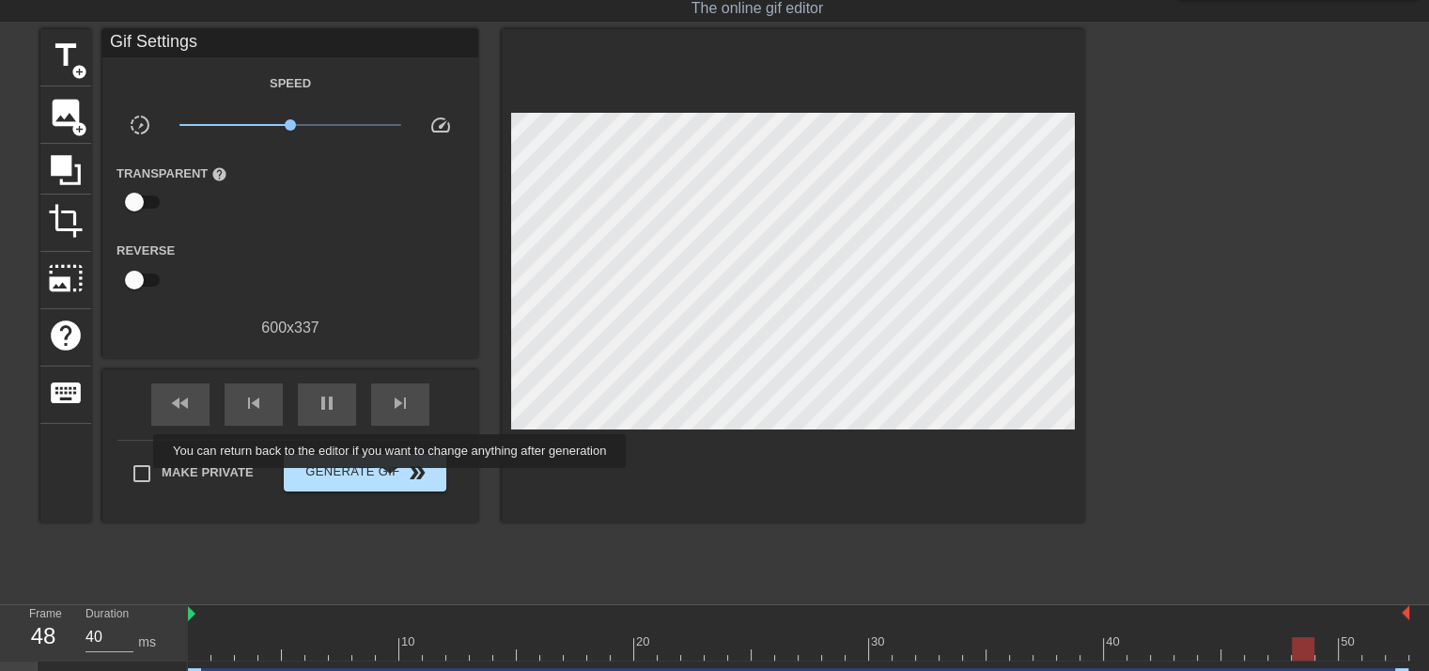
type input "30"
click at [392, 480] on button "Generate Gif double_arrow" at bounding box center [365, 473] width 163 height 38
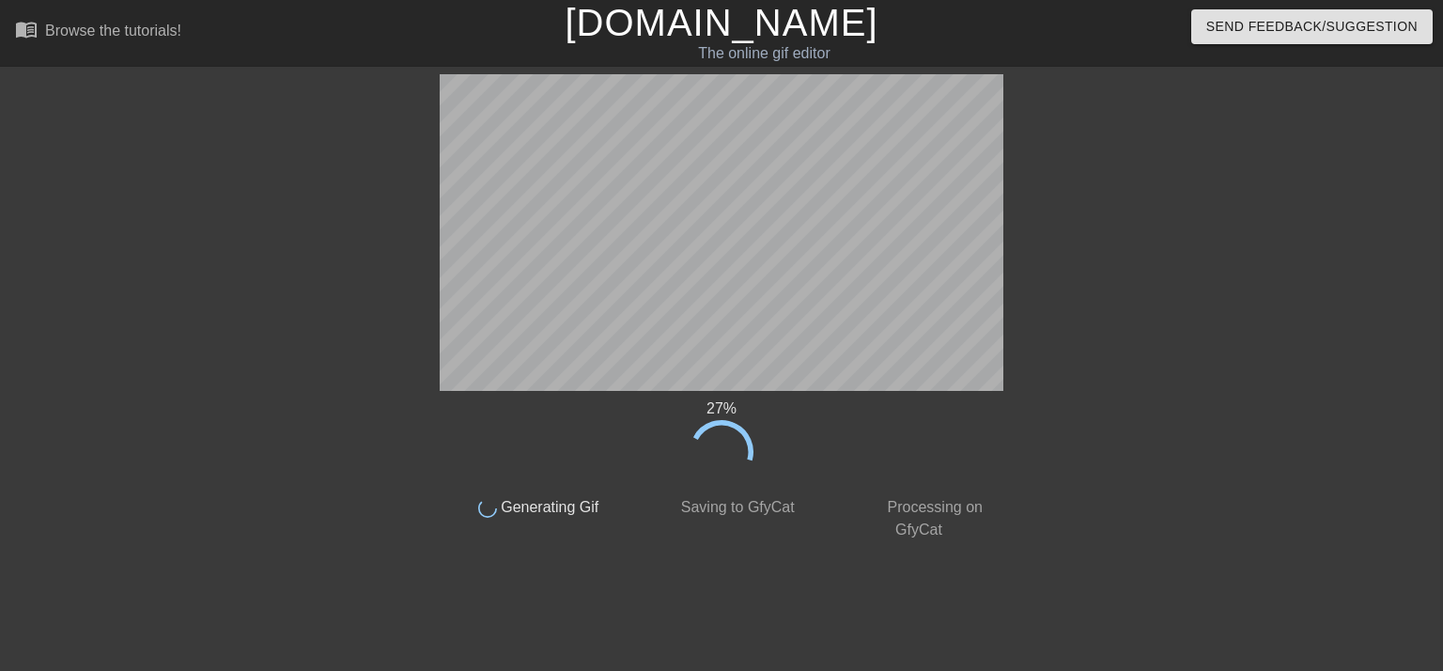
click at [1112, 526] on div at bounding box center [1167, 356] width 282 height 564
click at [971, 575] on div "33 % done Generating Gif done Saving to GfyCat done Processing on GfyCat title …" at bounding box center [722, 356] width 564 height 564
click at [1144, 565] on div at bounding box center [1167, 356] width 282 height 564
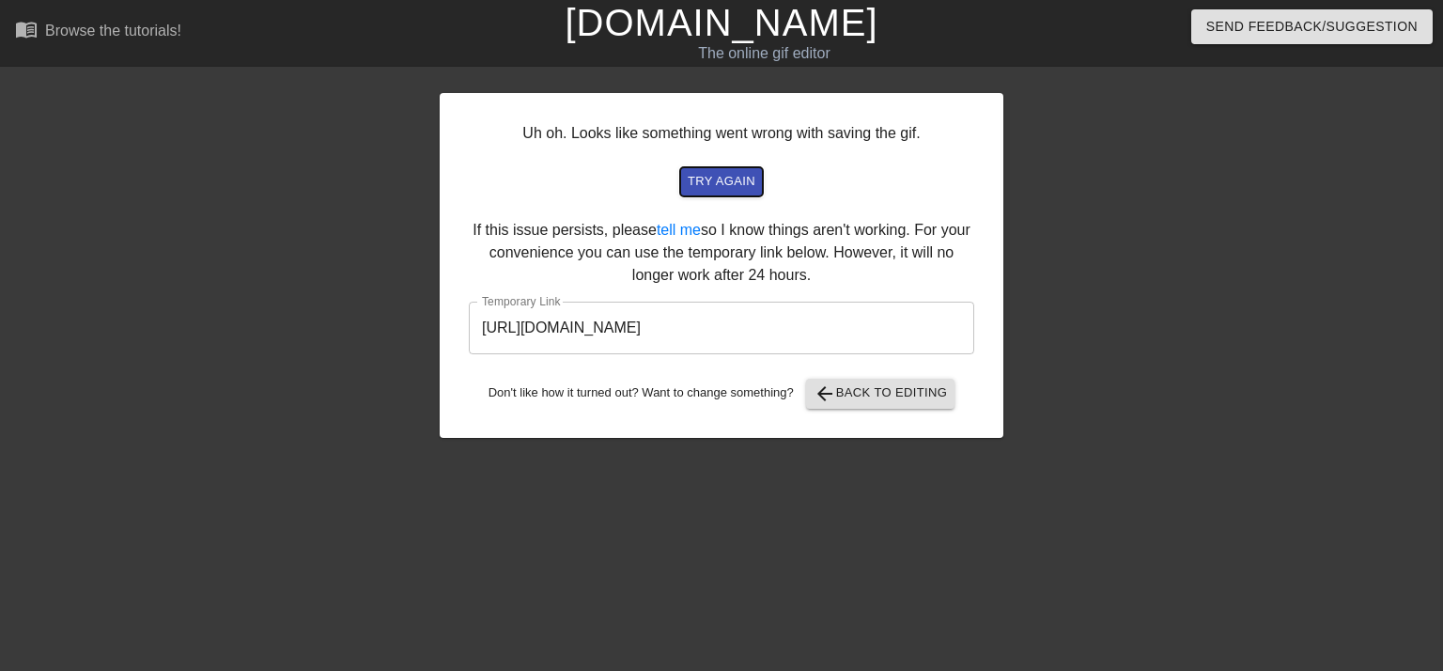
click at [728, 190] on span "try again" at bounding box center [722, 182] width 68 height 22
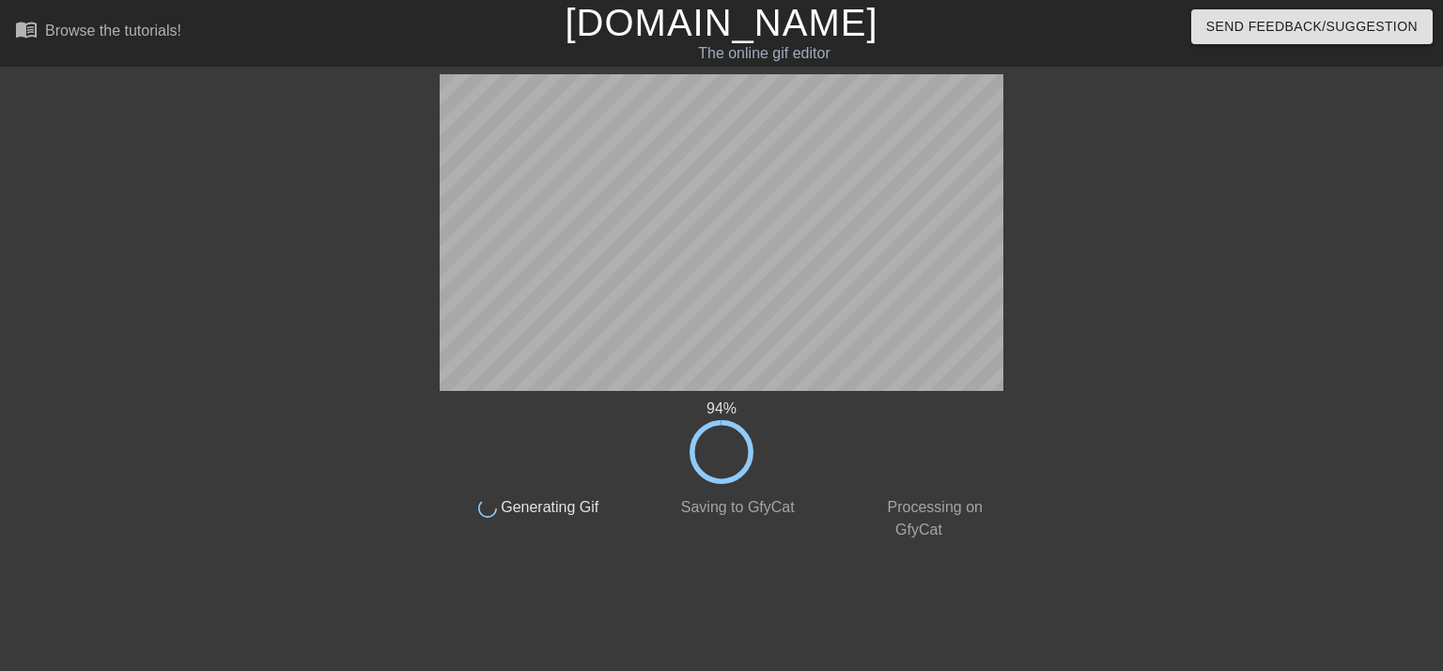
click at [1085, 561] on div at bounding box center [1167, 356] width 282 height 564
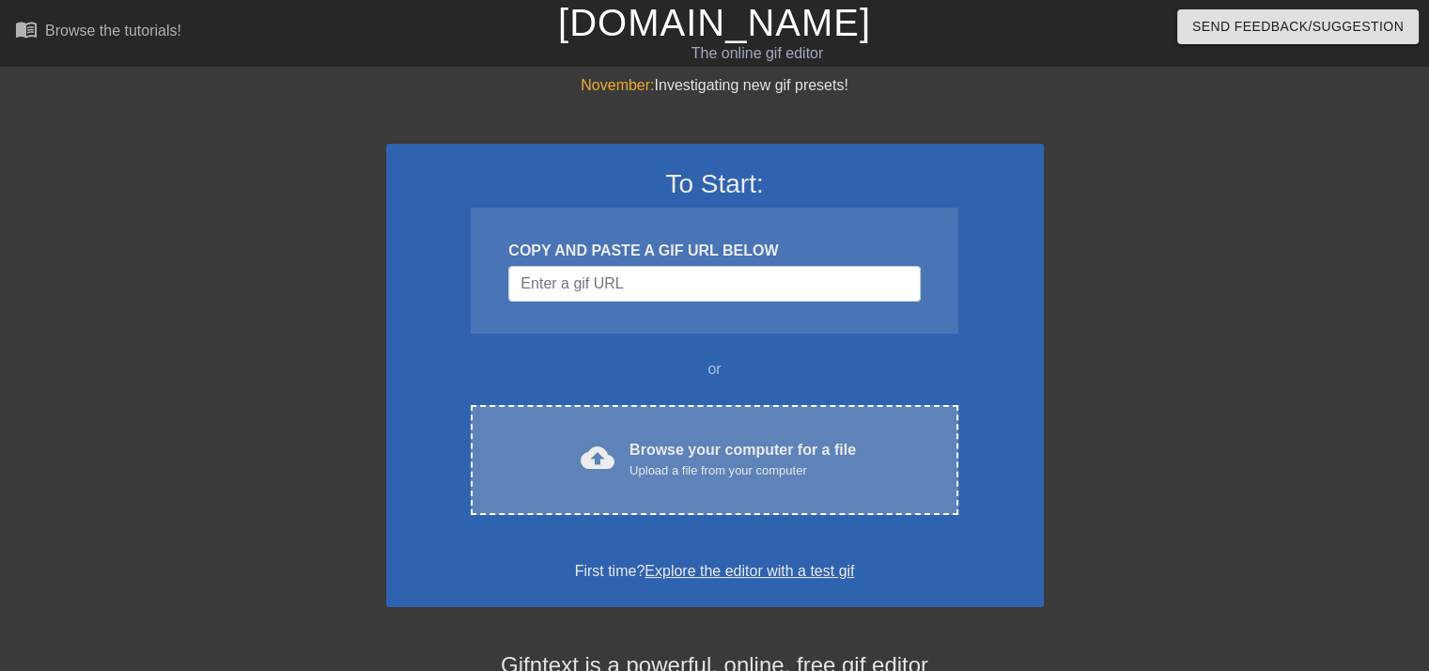
click at [706, 454] on div "Browse your computer for a file Upload a file from your computer" at bounding box center [742, 459] width 226 height 41
click at [750, 484] on div "cloud_upload Browse your computer for a file Upload a file from your computer C…" at bounding box center [714, 460] width 487 height 110
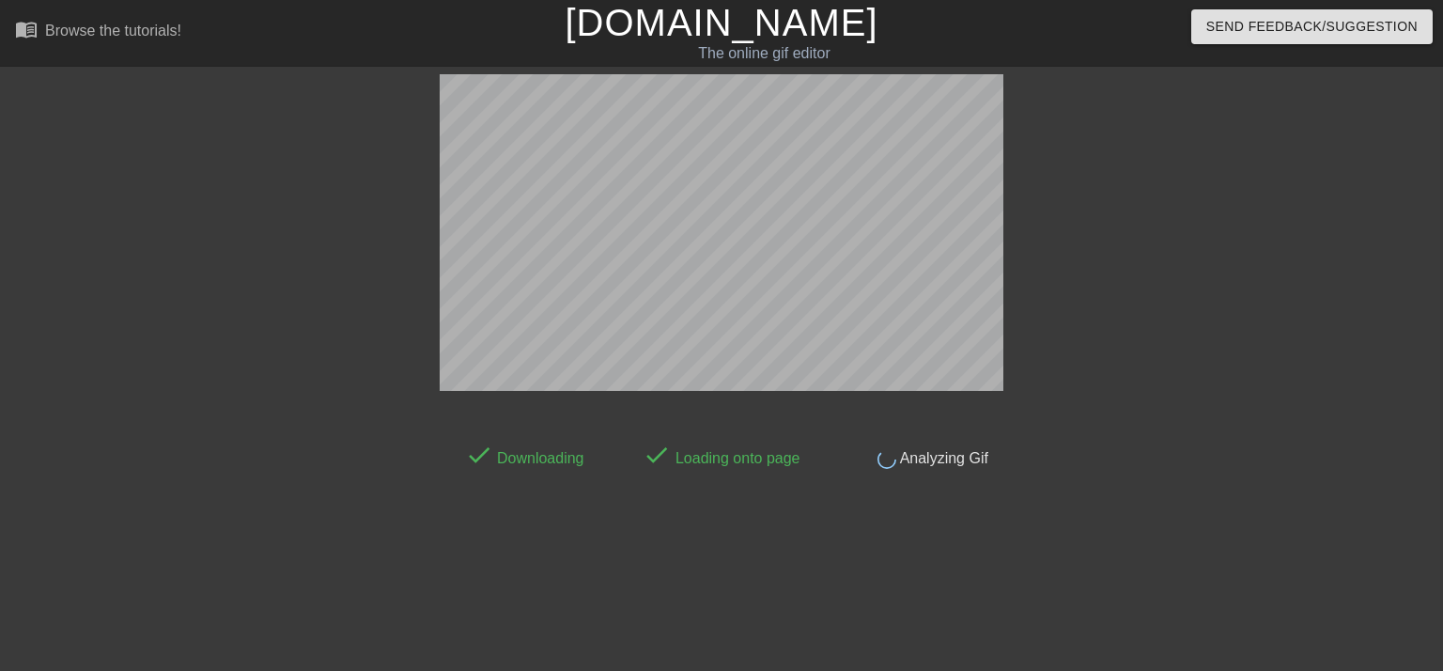
click at [1291, 490] on div at bounding box center [1167, 356] width 282 height 564
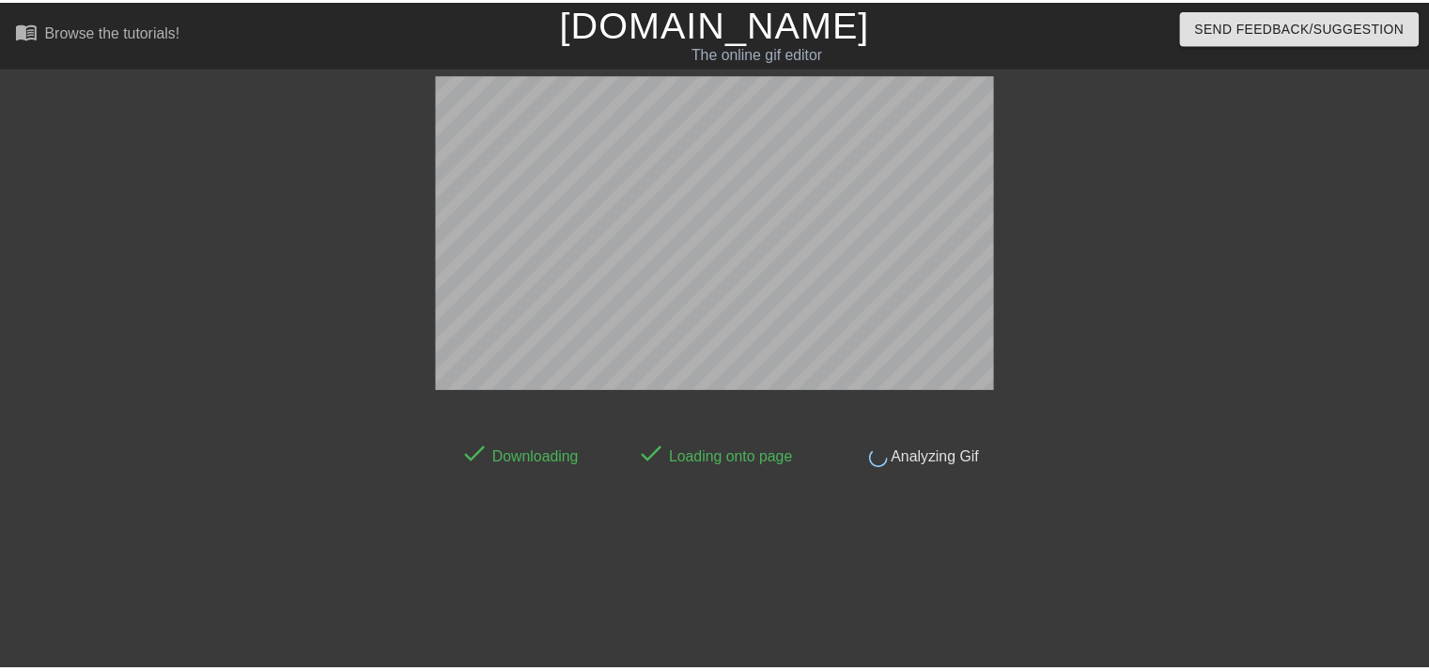
scroll to position [45, 0]
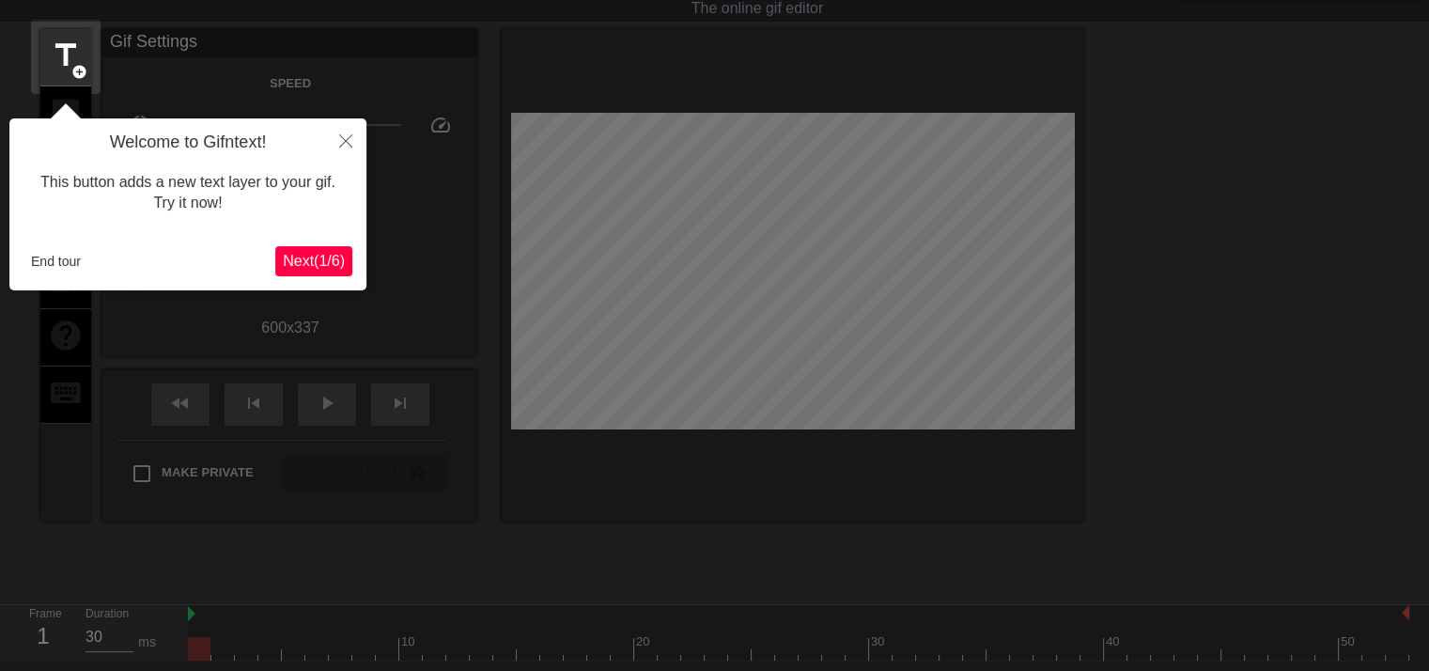
click at [333, 248] on button "Next ( 1 / 6 )" at bounding box center [313, 261] width 77 height 30
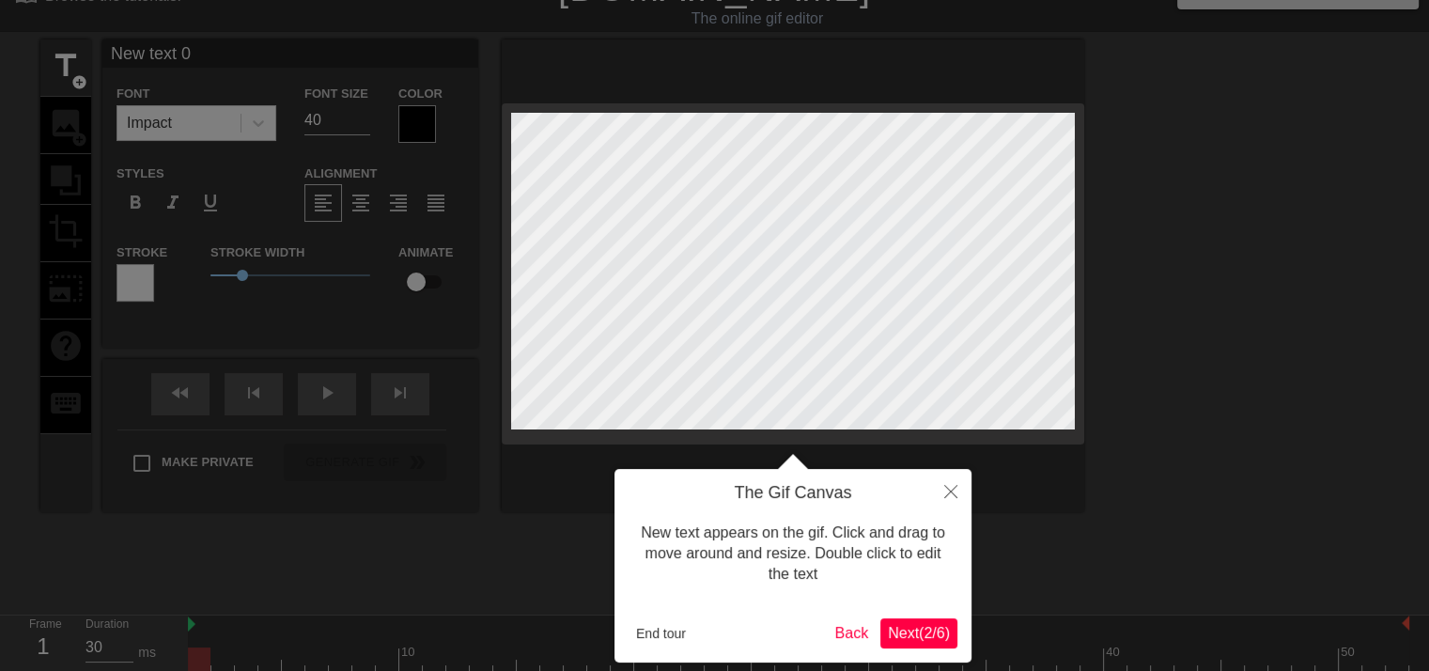
scroll to position [0, 0]
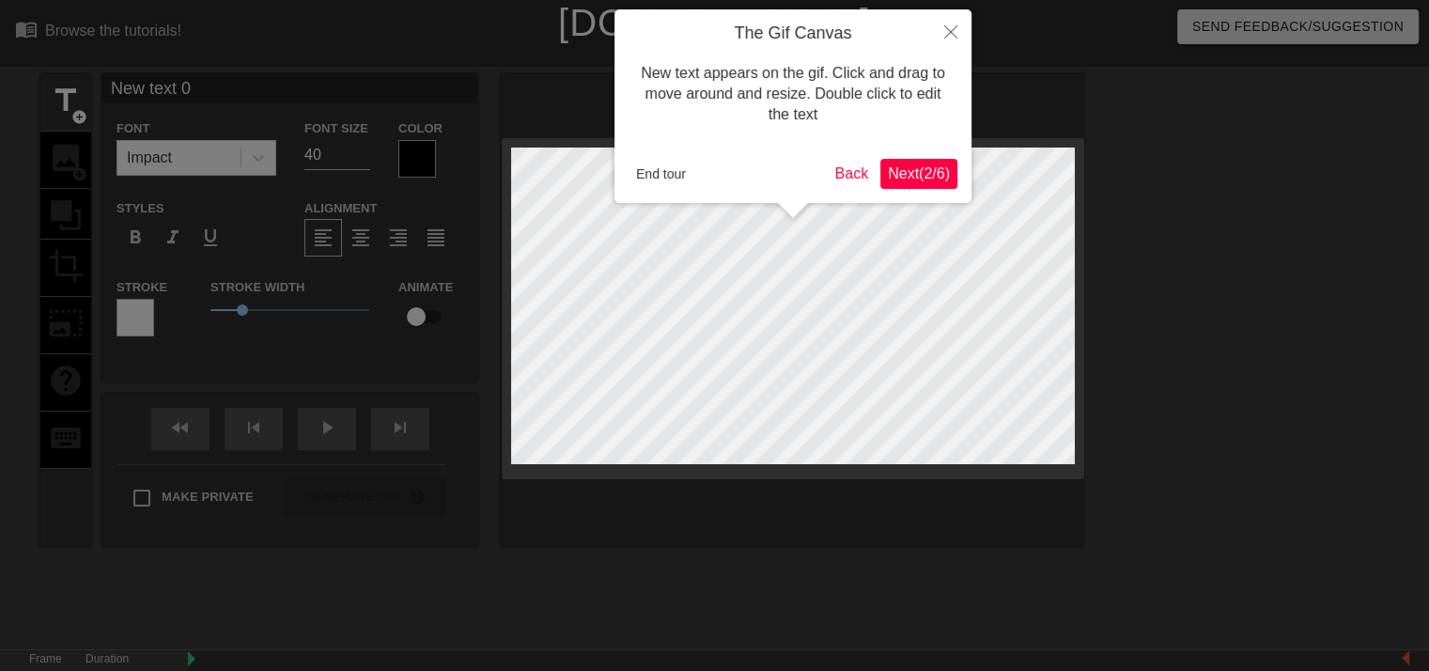
click at [940, 165] on span "Next ( 2 / 6 )" at bounding box center [919, 173] width 62 height 16
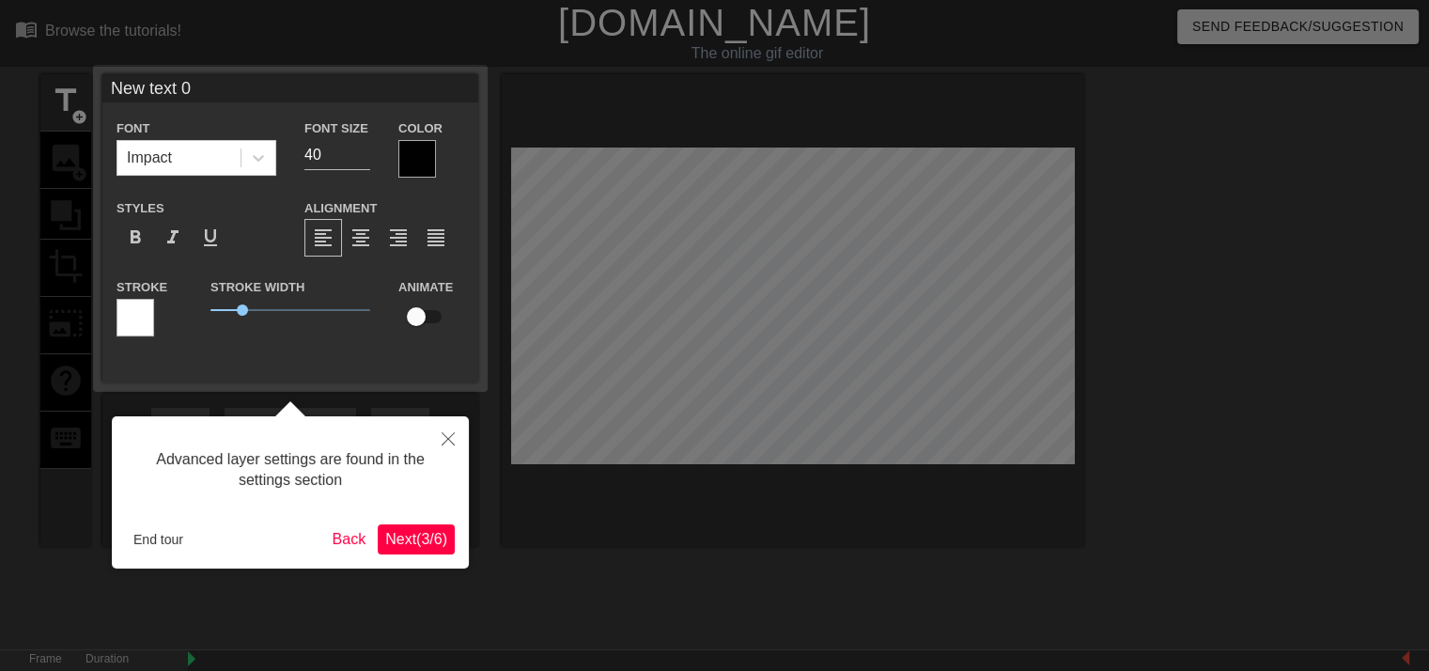
scroll to position [45, 0]
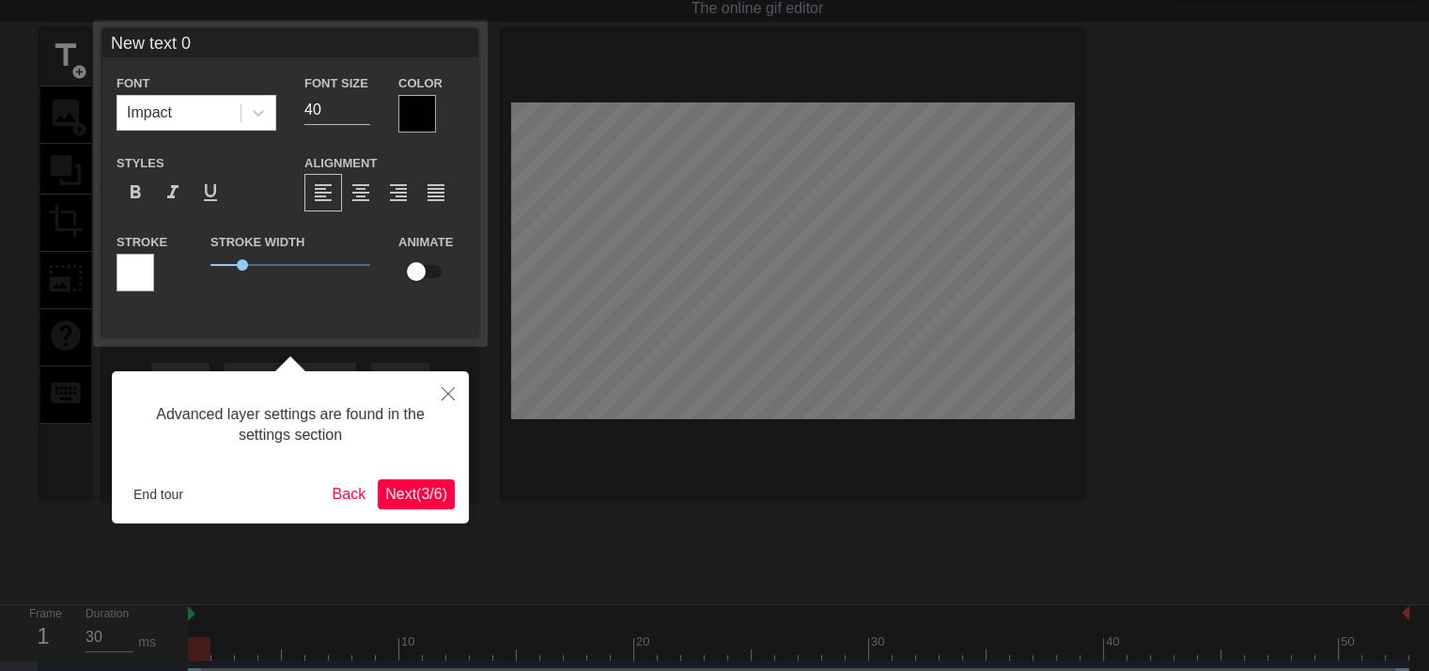
click at [424, 507] on button "Next ( 3 / 6 )" at bounding box center [416, 494] width 77 height 30
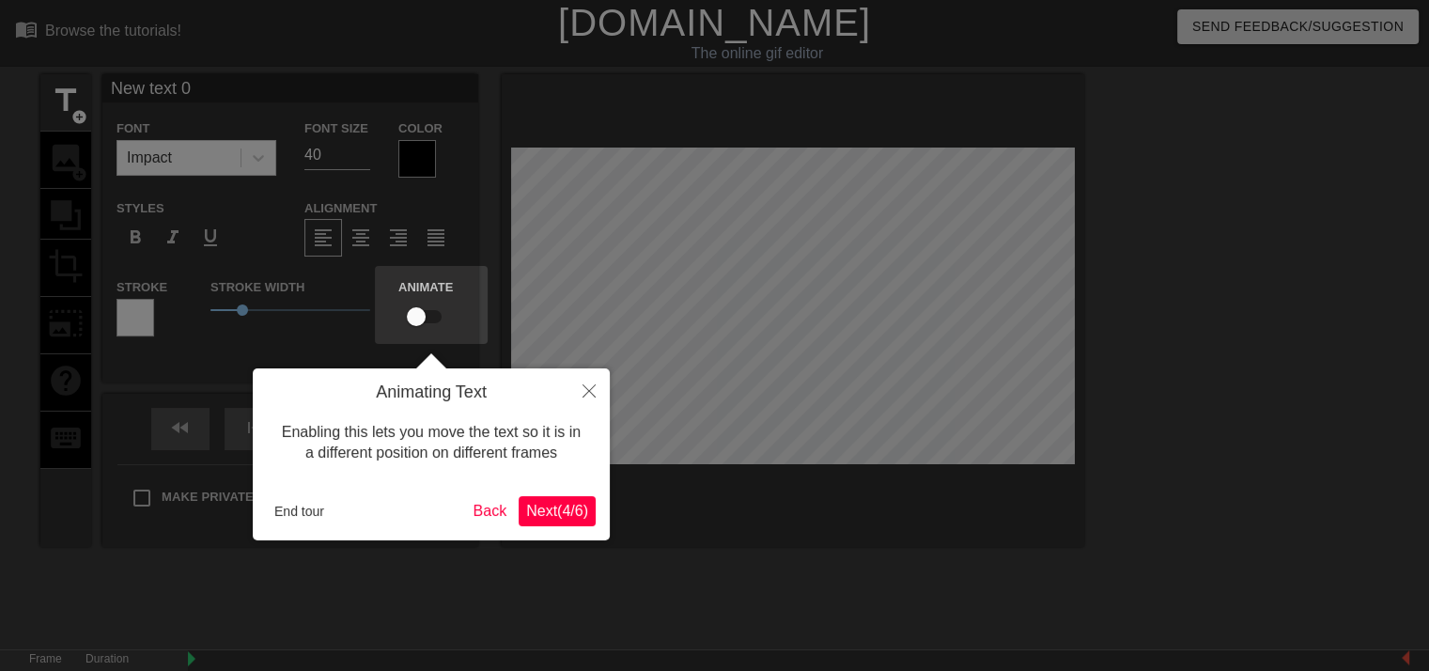
click at [555, 525] on button "Next ( 4 / 6 )" at bounding box center [557, 511] width 77 height 30
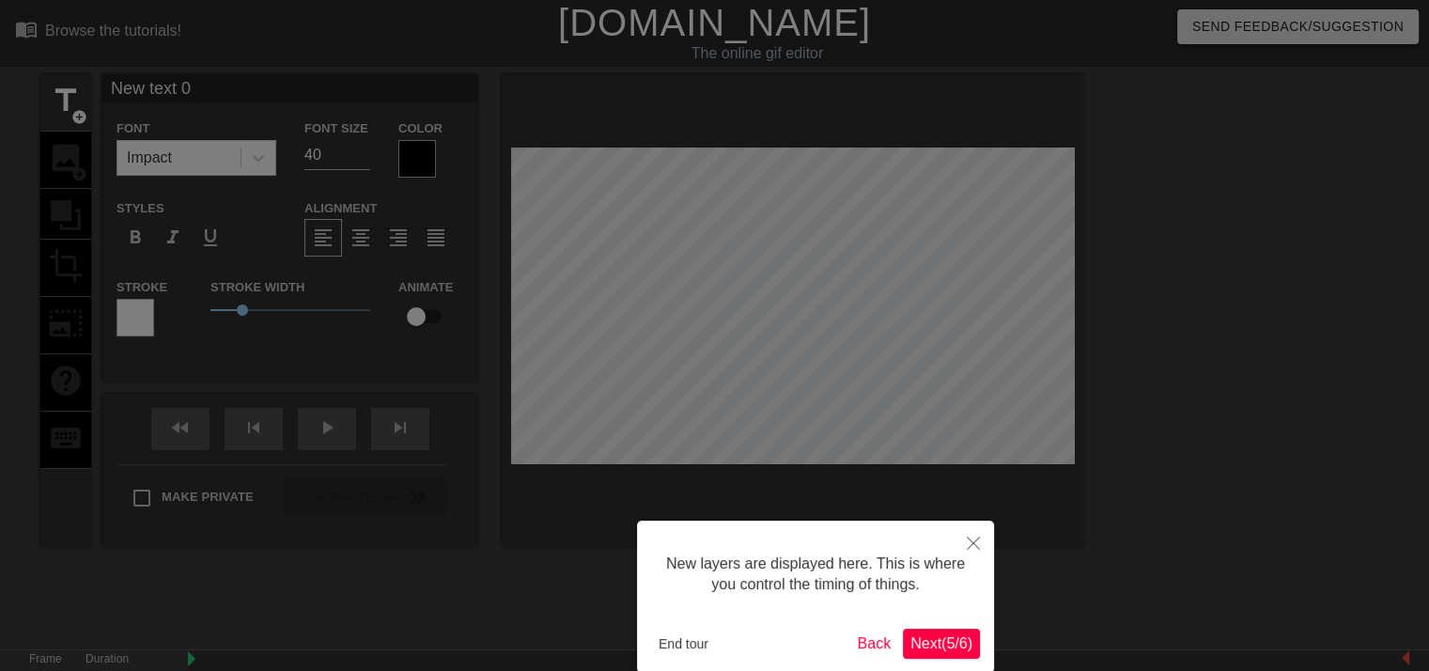
scroll to position [94, 0]
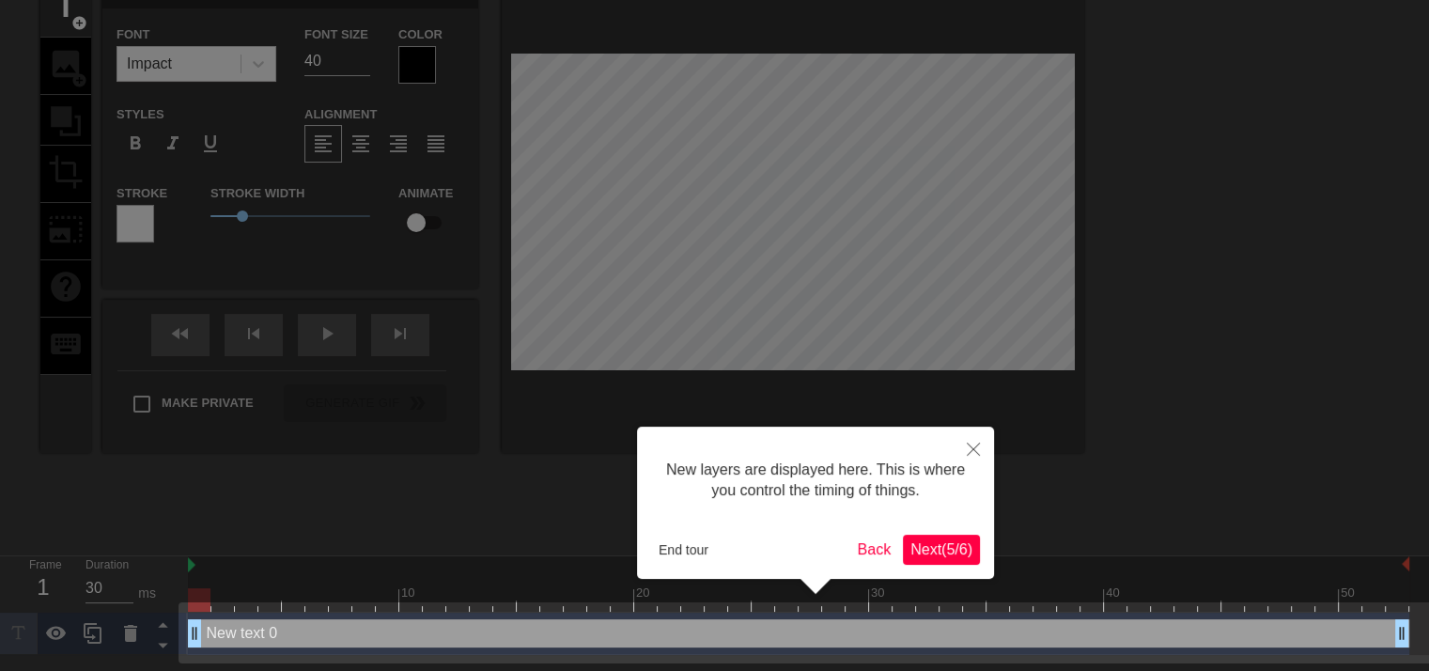
click at [919, 546] on span "Next ( 5 / 6 )" at bounding box center [941, 549] width 62 height 16
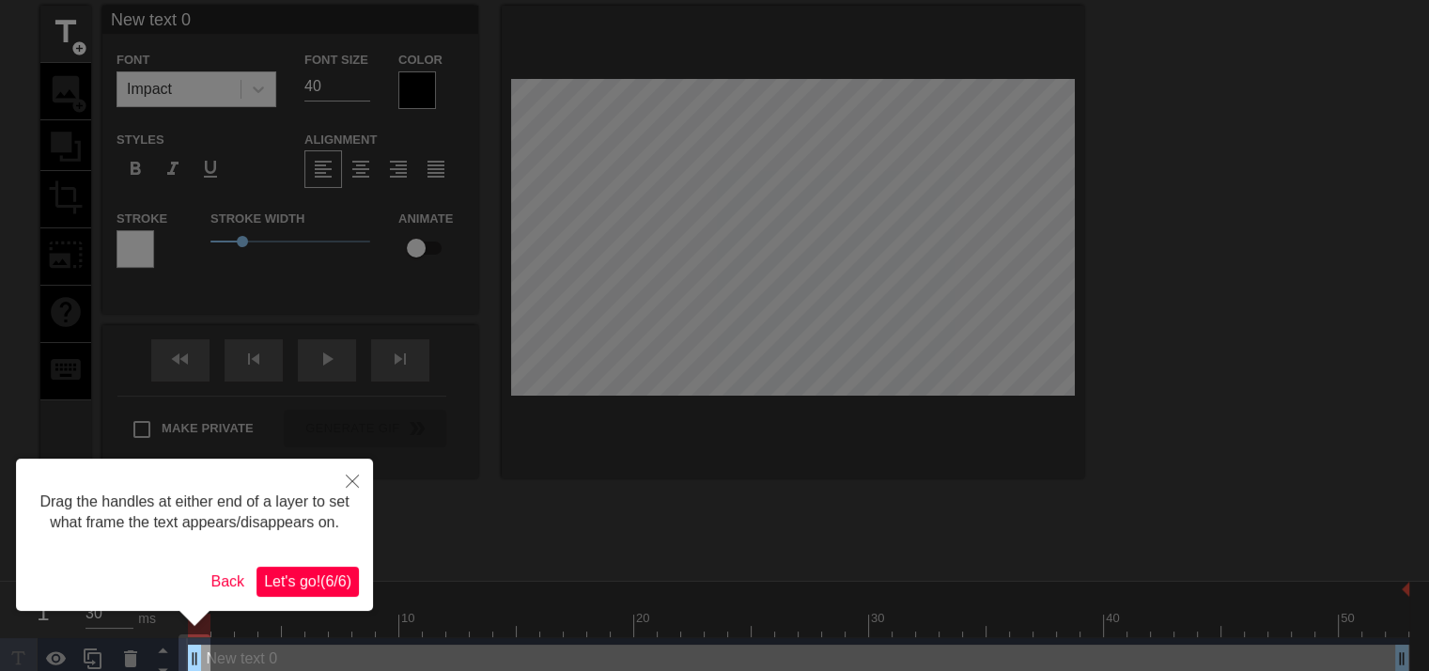
scroll to position [0, 0]
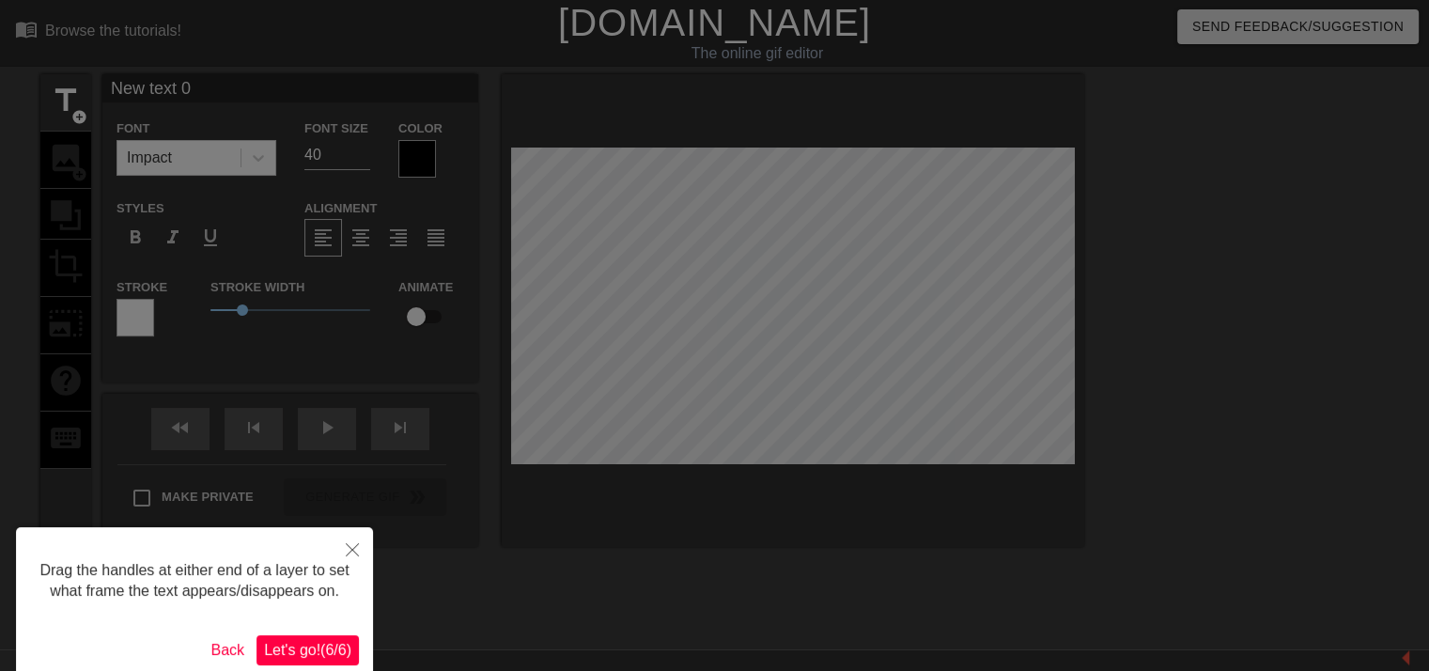
click at [337, 658] on span "Let's go! ( 6 / 6 )" at bounding box center [307, 650] width 87 height 16
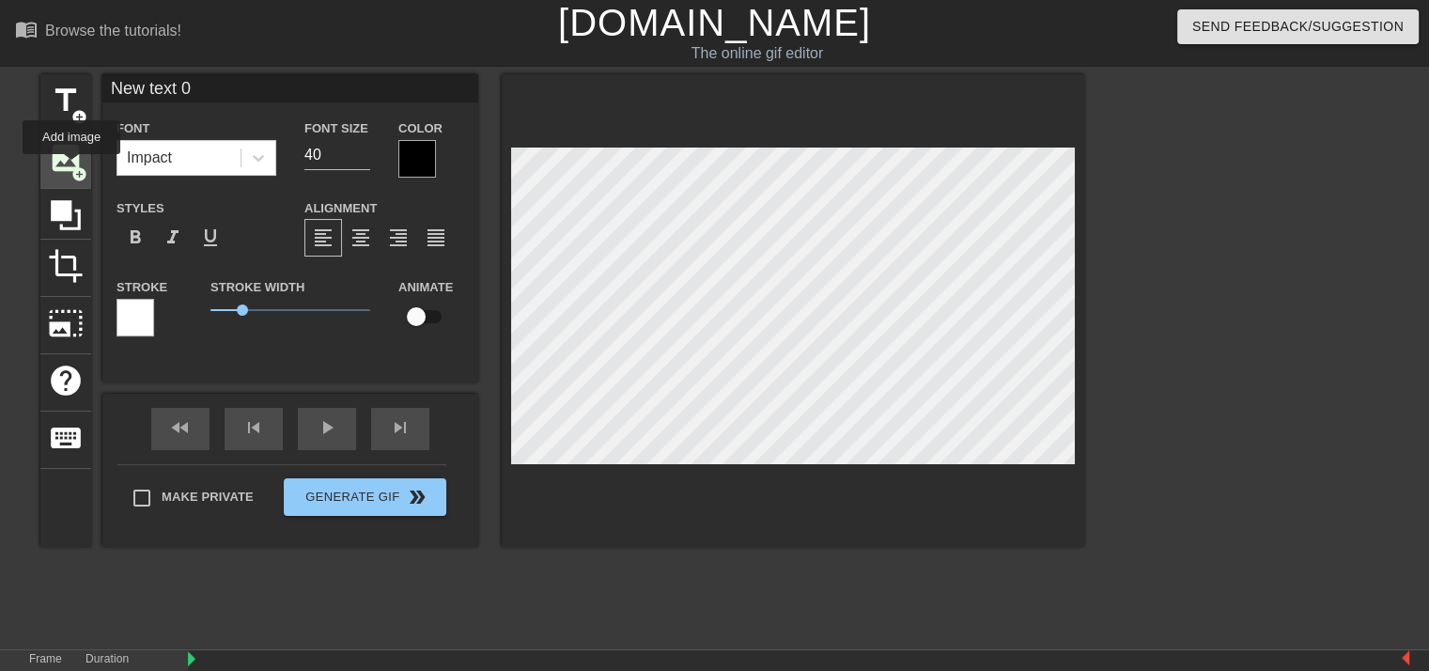
click at [71, 167] on span "add_circle" at bounding box center [79, 174] width 16 height 16
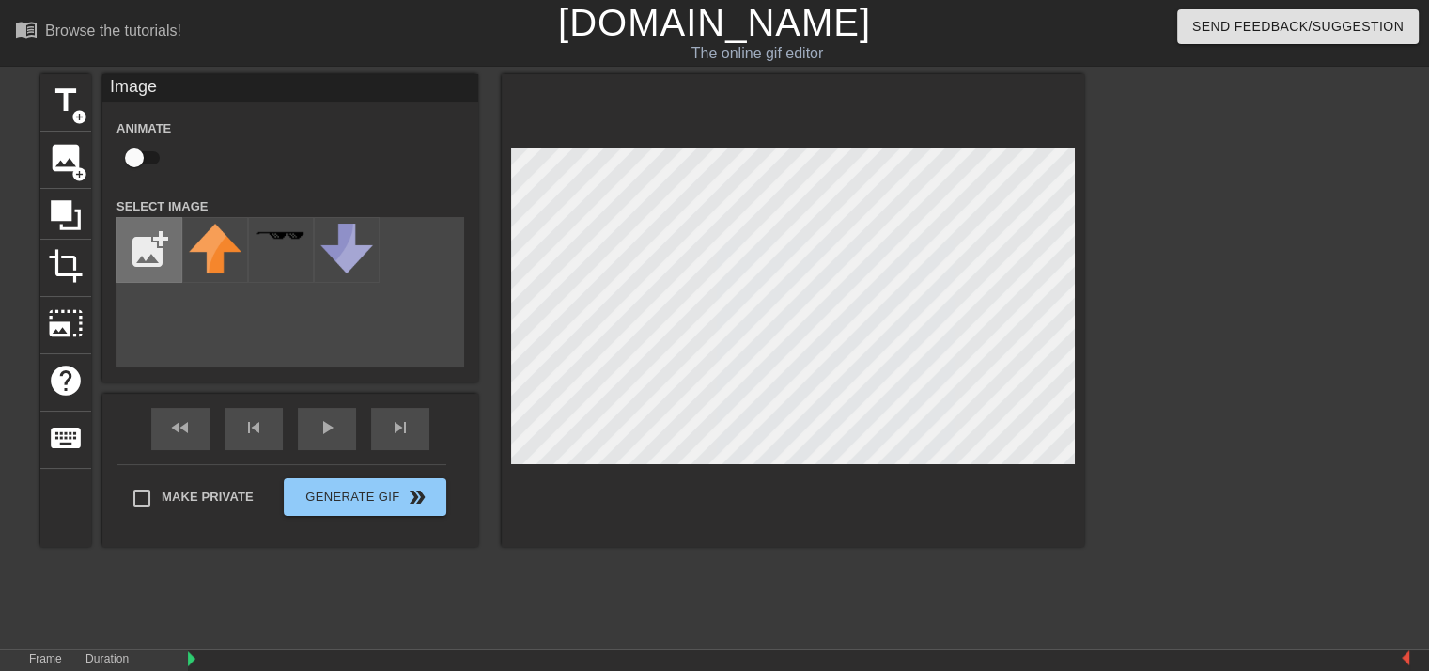
click at [128, 254] on input "file" at bounding box center [149, 250] width 64 height 64
type input "C:\fakepath\lmk-fanspace.png"
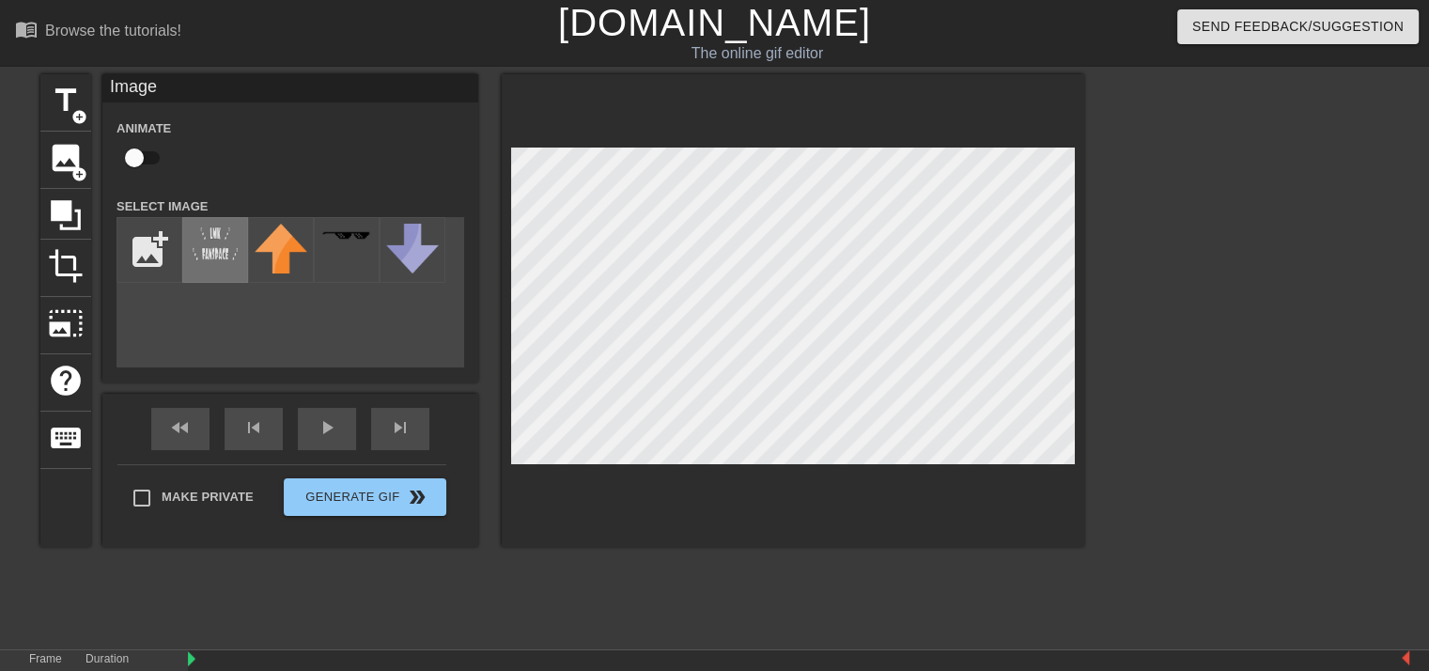
click at [203, 257] on img at bounding box center [215, 244] width 53 height 40
click at [66, 100] on span "title" at bounding box center [66, 101] width 36 height 36
click at [81, 102] on span "title" at bounding box center [66, 101] width 36 height 36
click at [1094, 386] on div "title add_circle image add_circle crop photo_size_select_large help keyboard Im…" at bounding box center [714, 356] width 1429 height 564
click at [1235, 302] on div "title add_circle image add_circle crop photo_size_select_large help keyboard Im…" at bounding box center [714, 356] width 1429 height 564
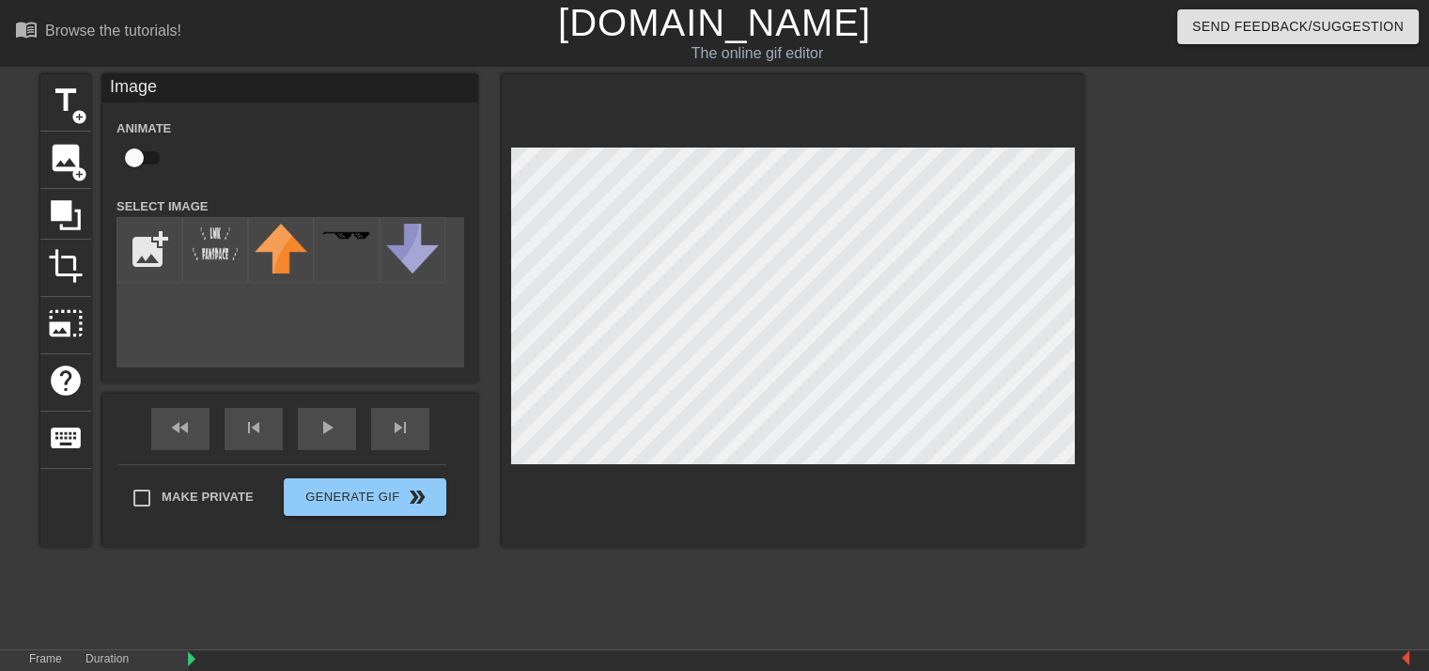
click at [1214, 335] on div "title add_circle image add_circle crop photo_size_select_large help keyboard Im…" at bounding box center [714, 356] width 1429 height 564
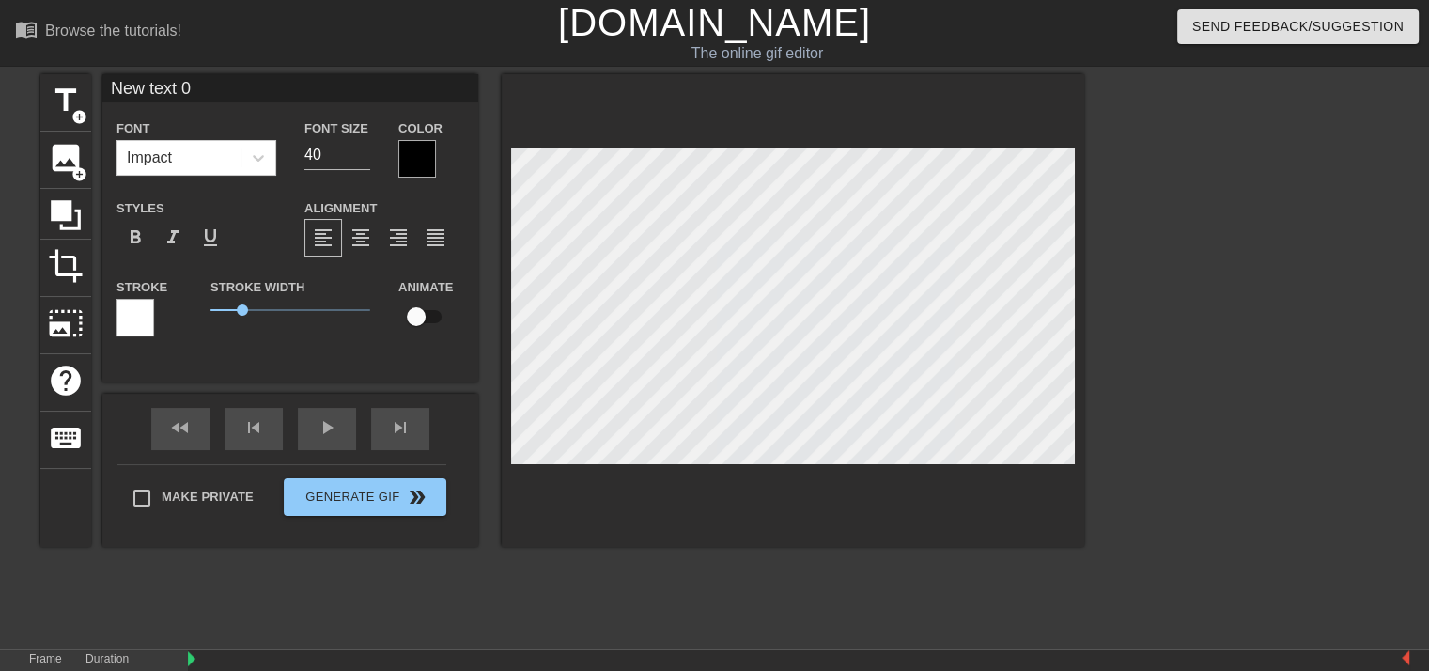
click at [630, 612] on div "title add_circle image add_circle crop photo_size_select_large help keyboard Ne…" at bounding box center [562, 356] width 1044 height 564
type input "New text 3"
click at [540, 632] on div "title add_circle image add_circle crop photo_size_select_large help keyboard Ne…" at bounding box center [562, 356] width 1044 height 564
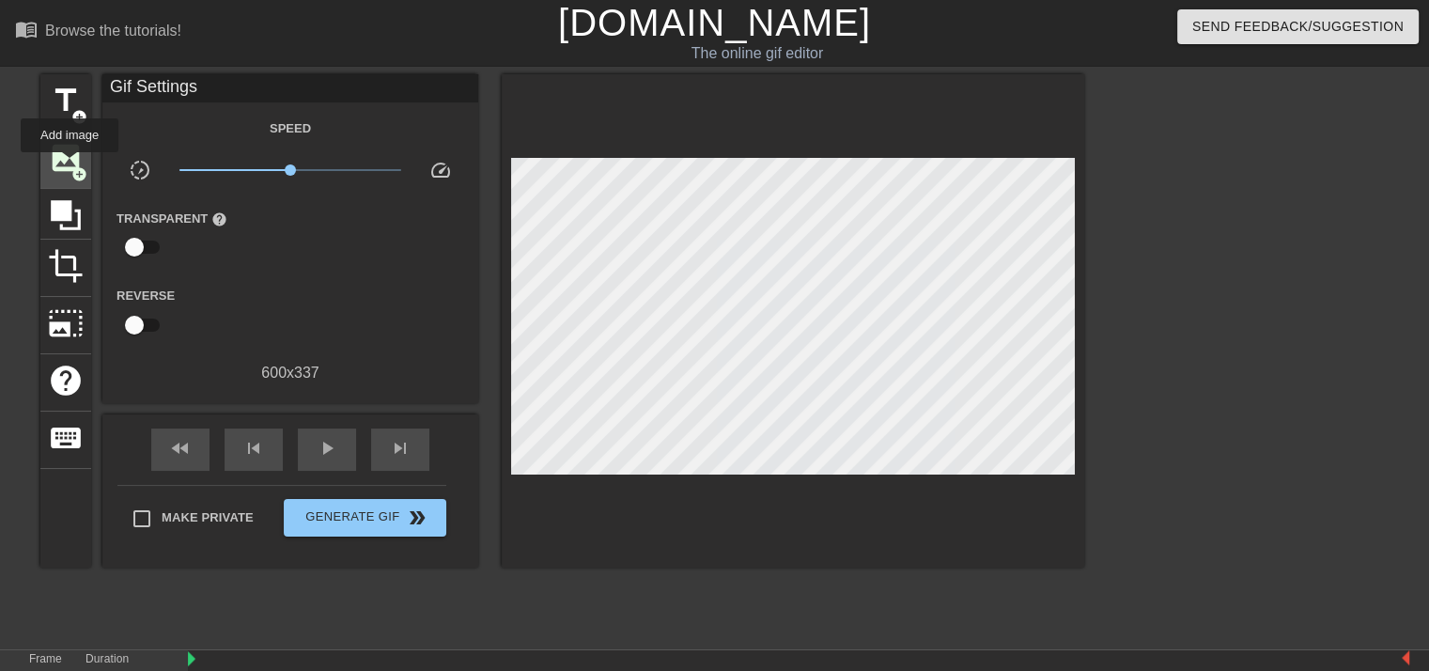
click at [70, 165] on span "image" at bounding box center [66, 158] width 36 height 36
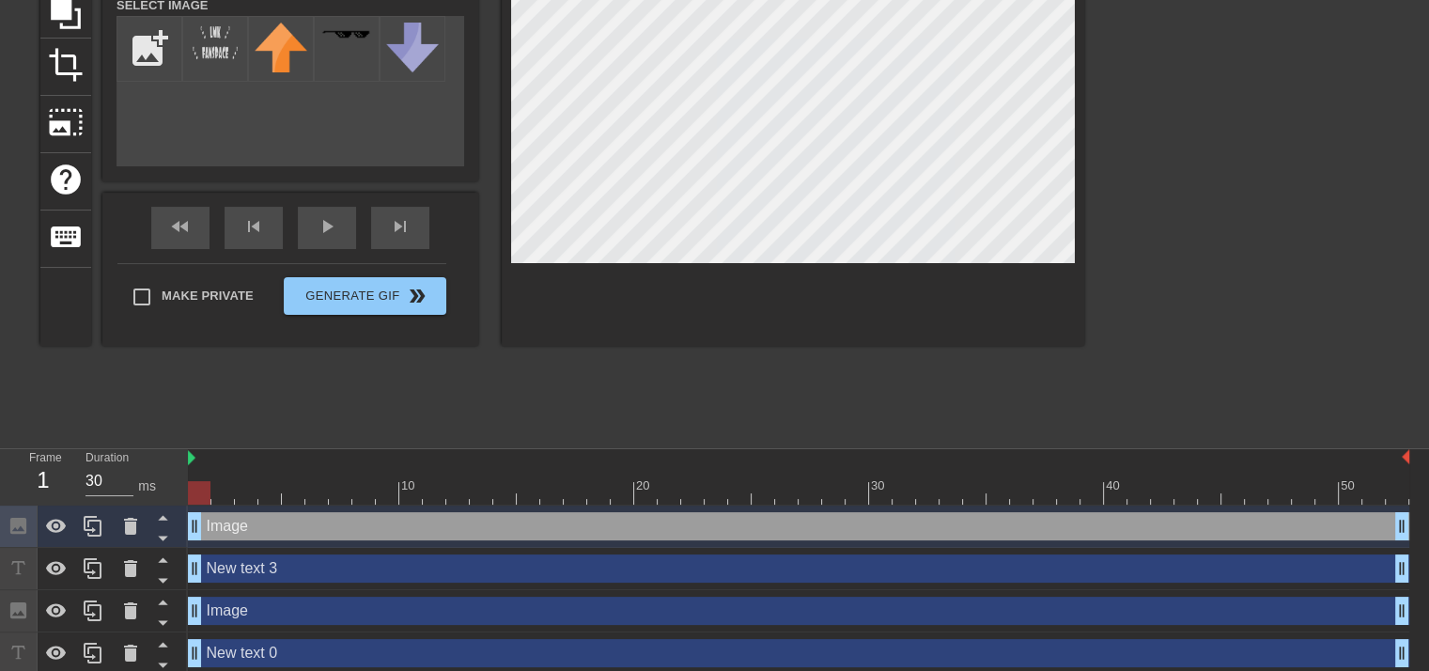
scroll to position [208, 0]
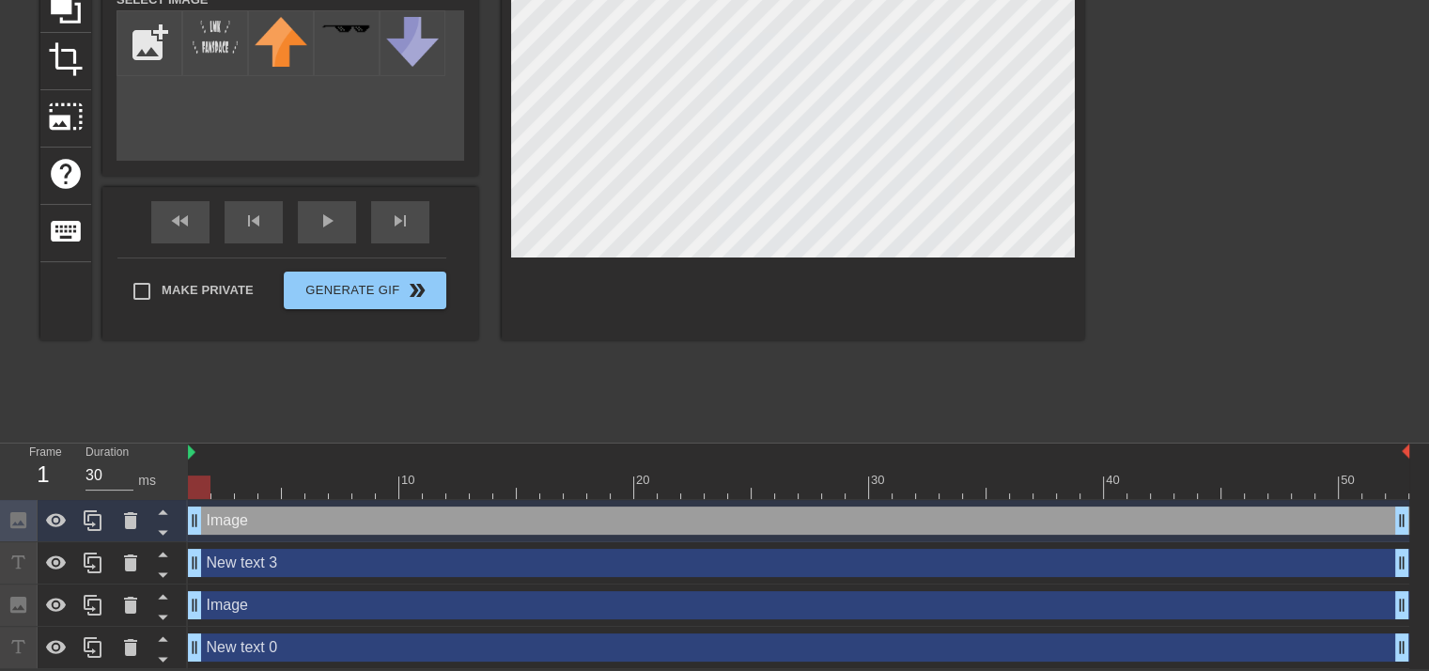
click at [583, 613] on div "Image drag_handle drag_handle" at bounding box center [798, 605] width 1221 height 28
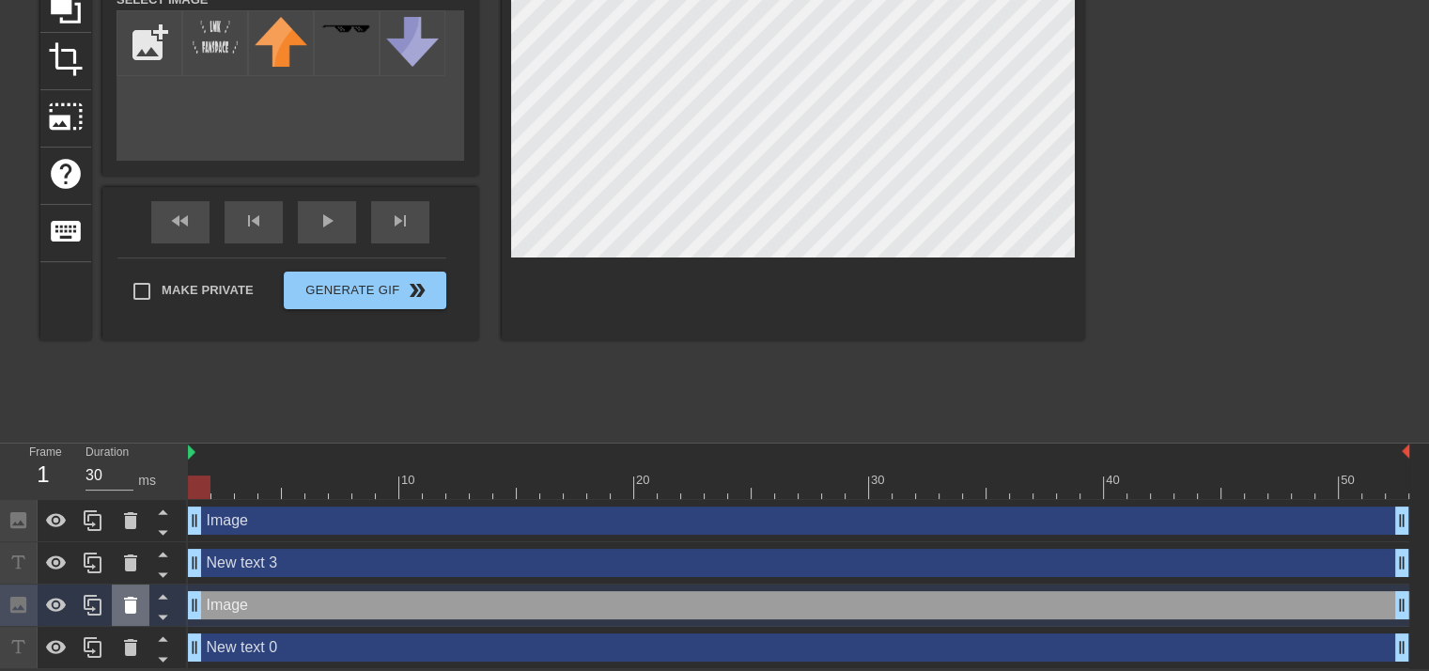
click at [127, 614] on icon at bounding box center [130, 605] width 23 height 23
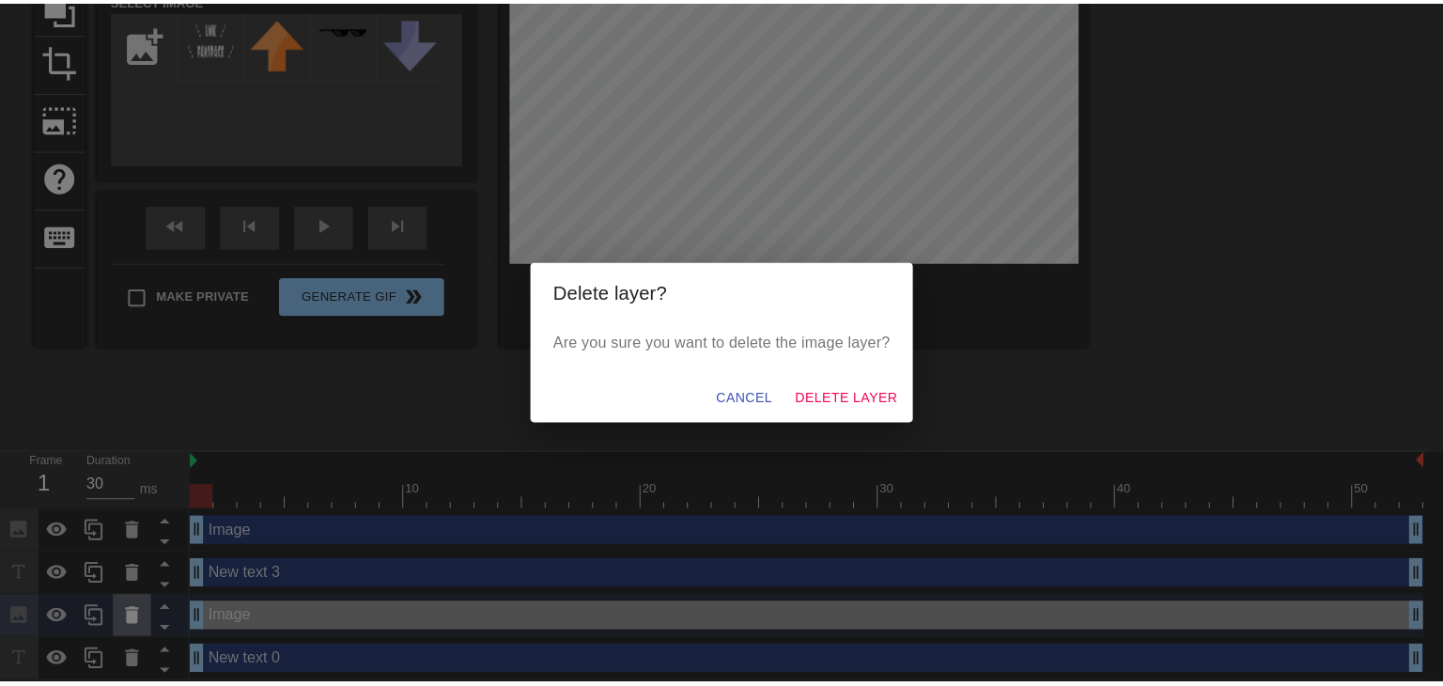
scroll to position [194, 0]
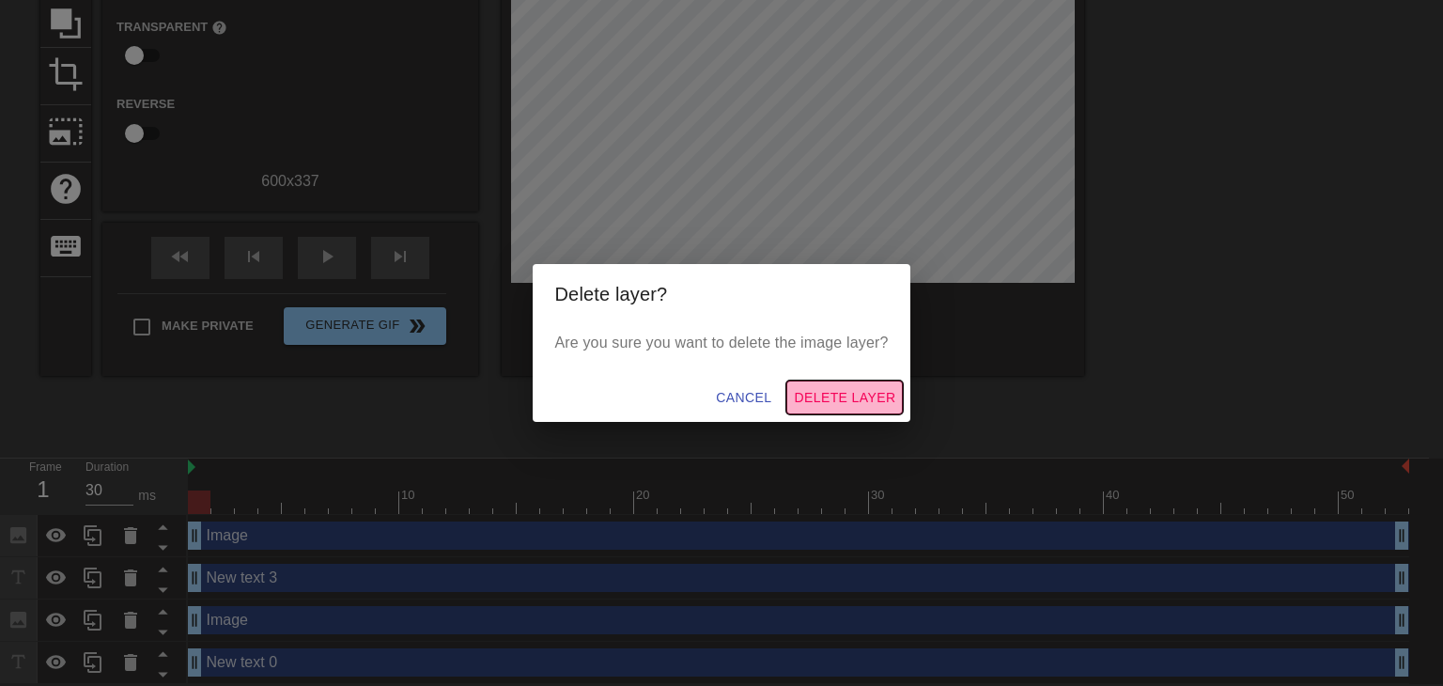
click at [792, 404] on button "Delete Layer" at bounding box center [844, 397] width 116 height 35
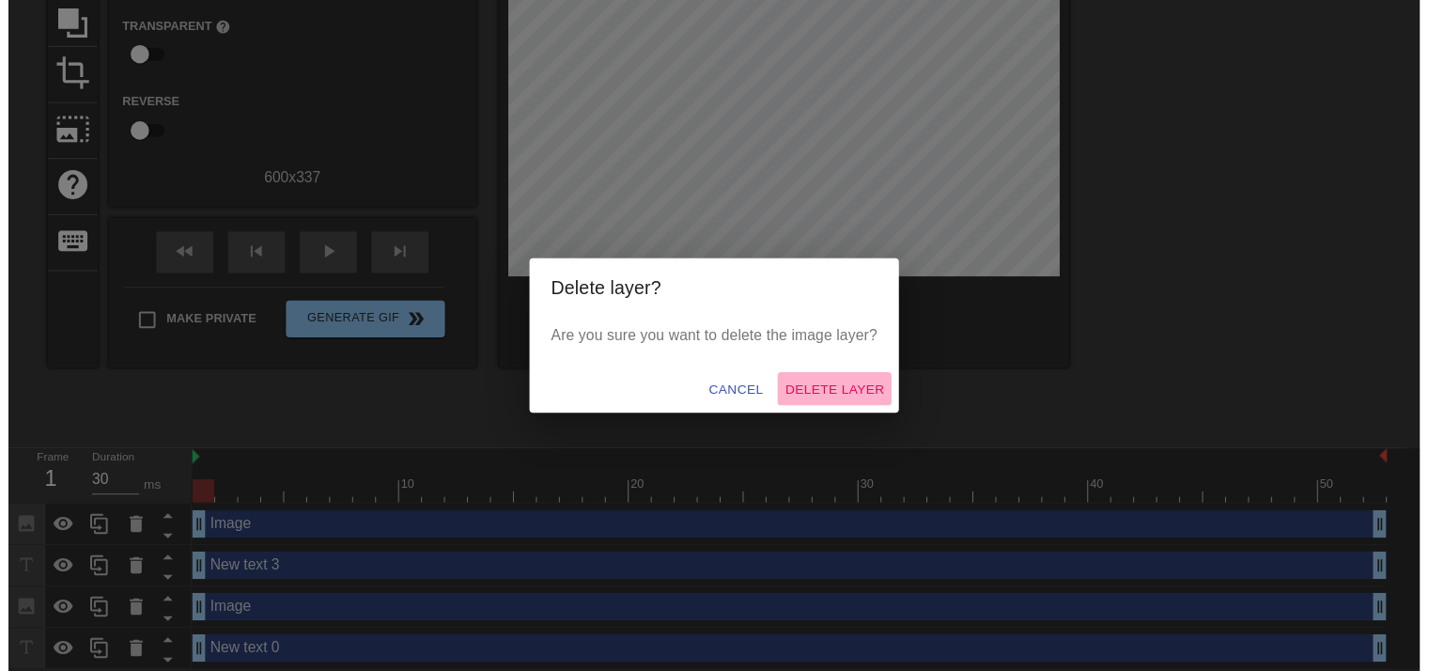
scroll to position [165, 0]
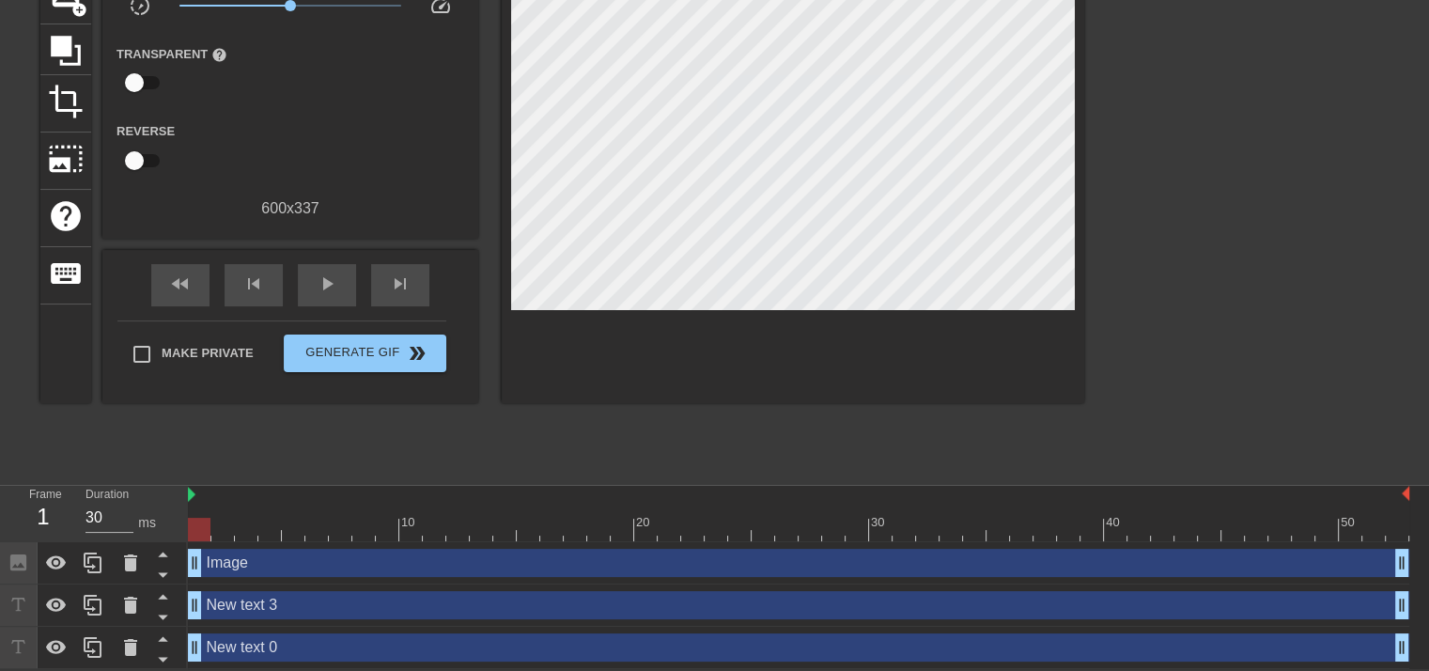
click at [316, 659] on div "New text 0 drag_handle drag_handle" at bounding box center [798, 648] width 1221 height 42
click at [253, 650] on div "New text 0 drag_handle drag_handle" at bounding box center [798, 647] width 1221 height 28
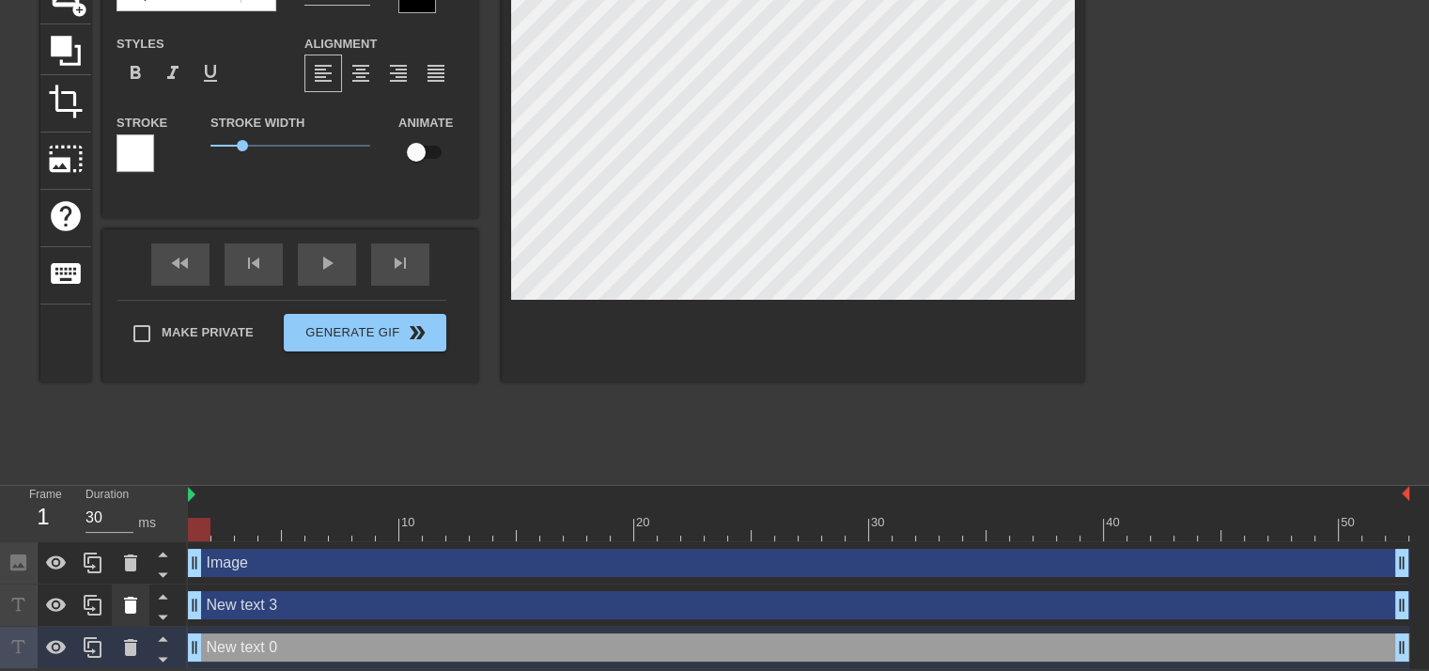
click at [133, 612] on icon at bounding box center [130, 605] width 13 height 17
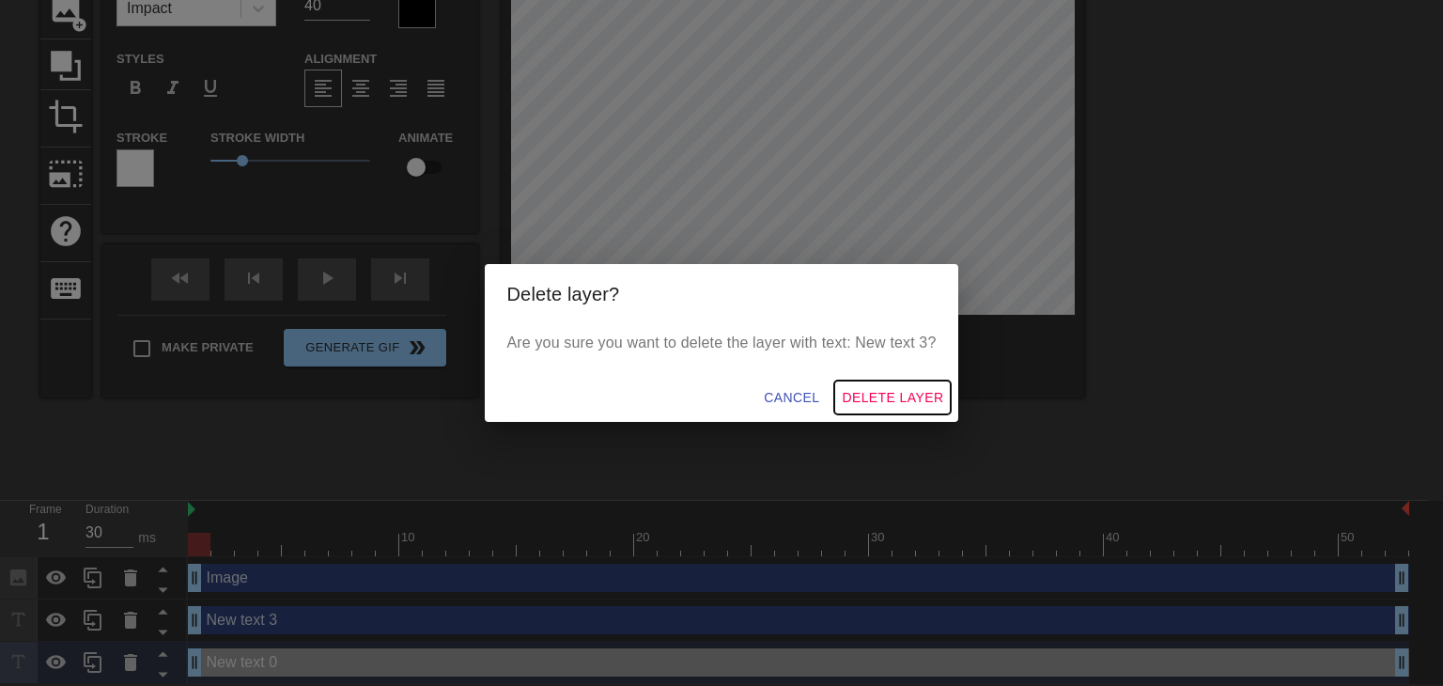
click at [893, 389] on span "Delete Layer" at bounding box center [892, 397] width 101 height 23
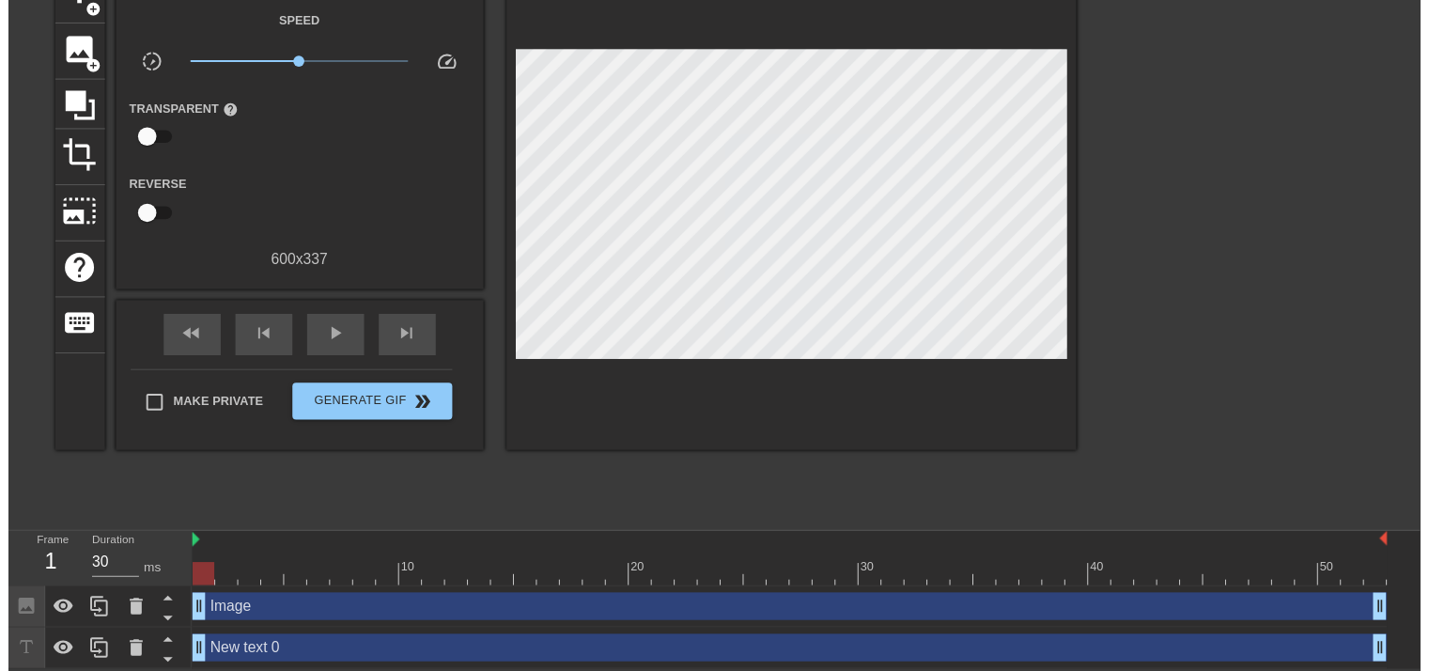
scroll to position [123, 0]
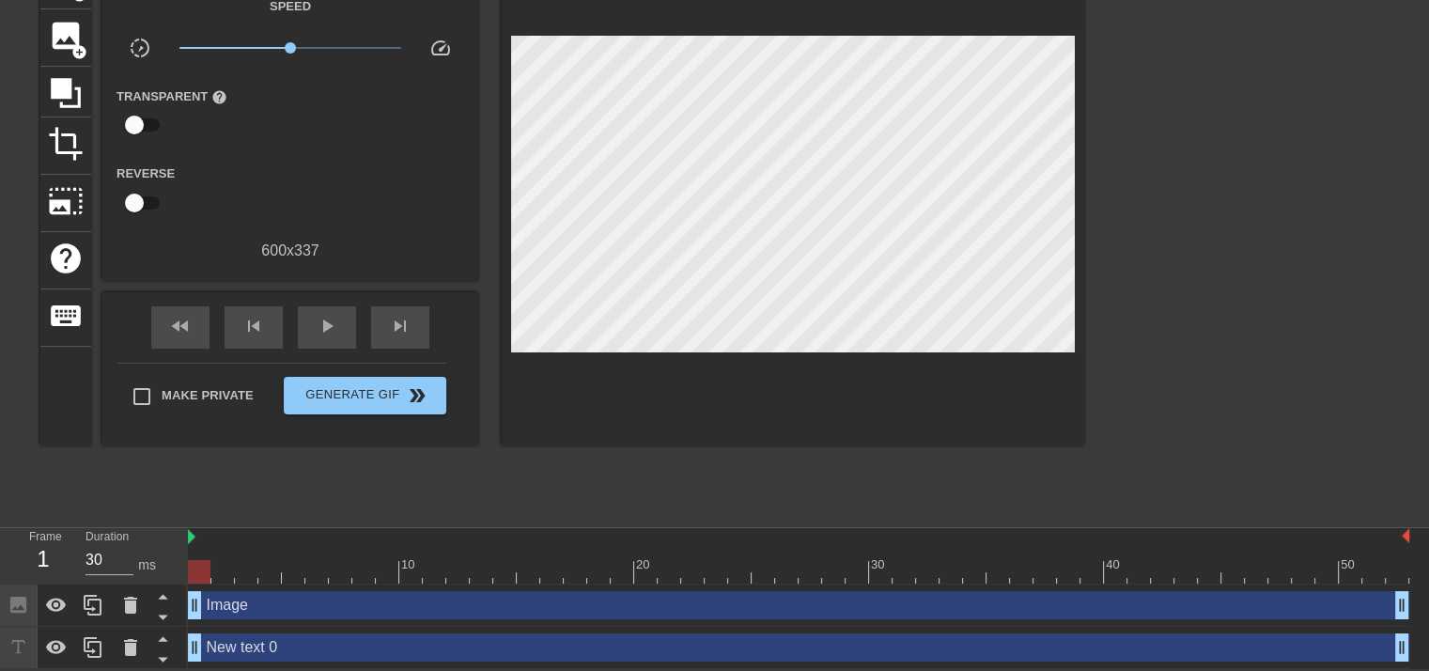
click at [268, 649] on div "New text 0 drag_handle drag_handle" at bounding box center [798, 647] width 1221 height 28
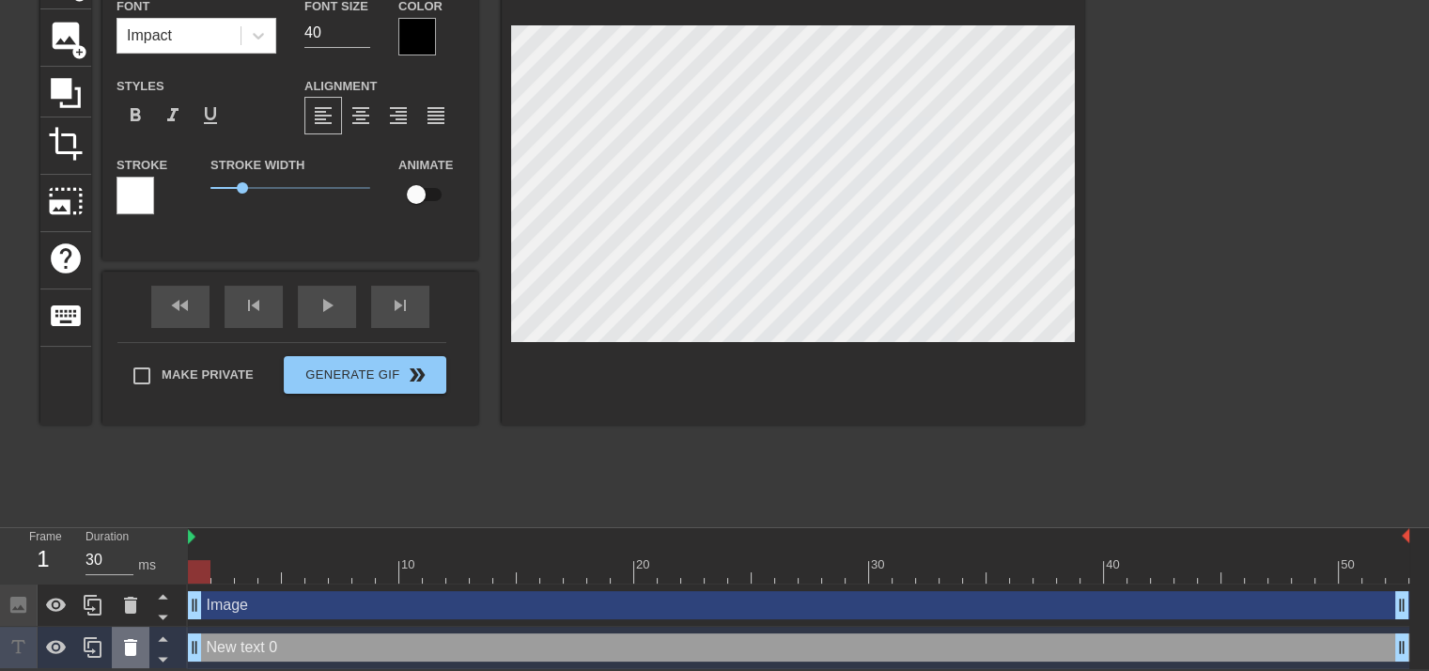
click at [135, 657] on icon at bounding box center [130, 647] width 23 height 23
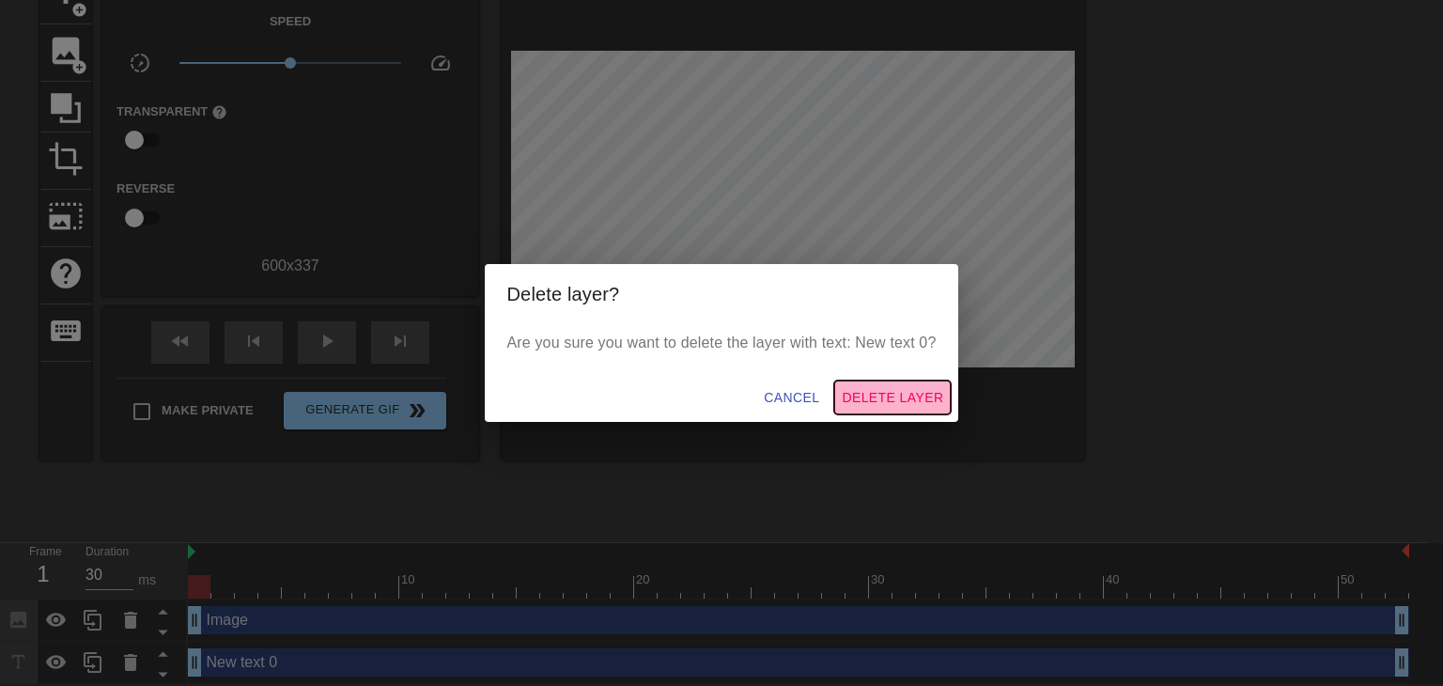
click at [901, 389] on span "Delete Layer" at bounding box center [892, 397] width 101 height 23
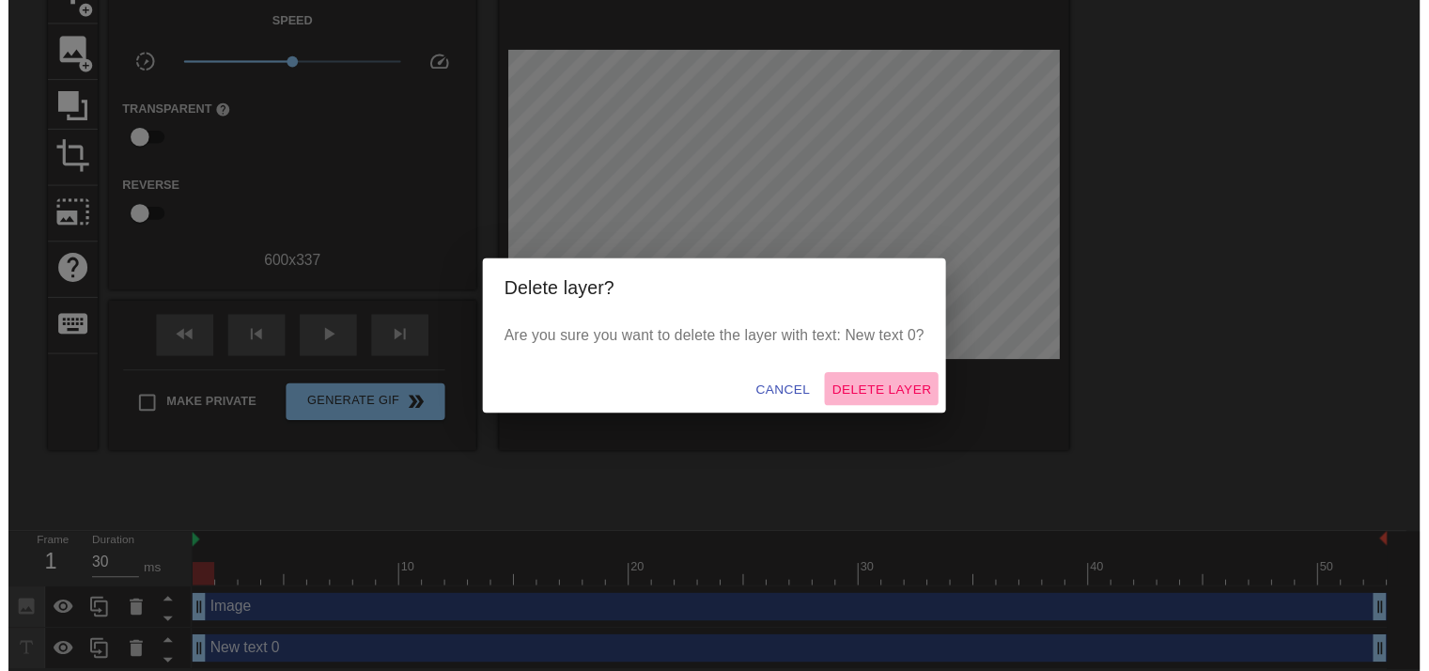
scroll to position [81, 0]
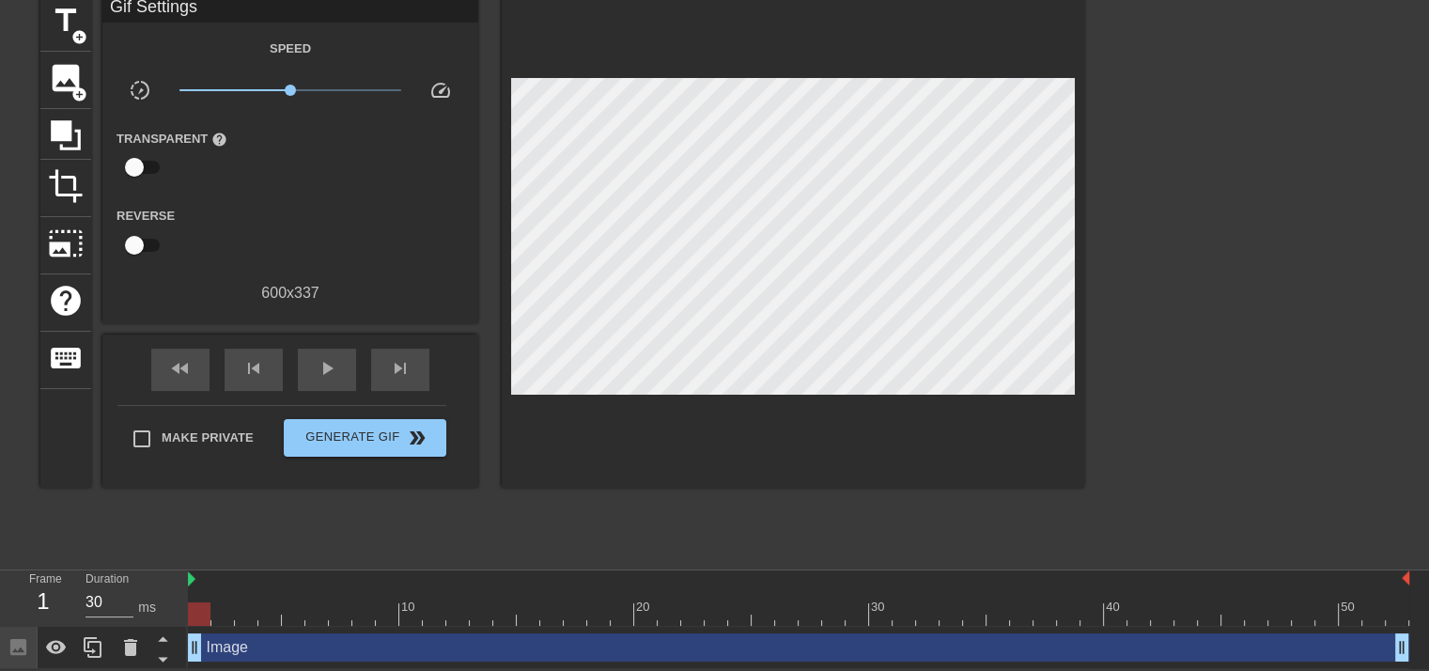
click at [615, 651] on div "Image drag_handle drag_handle" at bounding box center [798, 647] width 1221 height 28
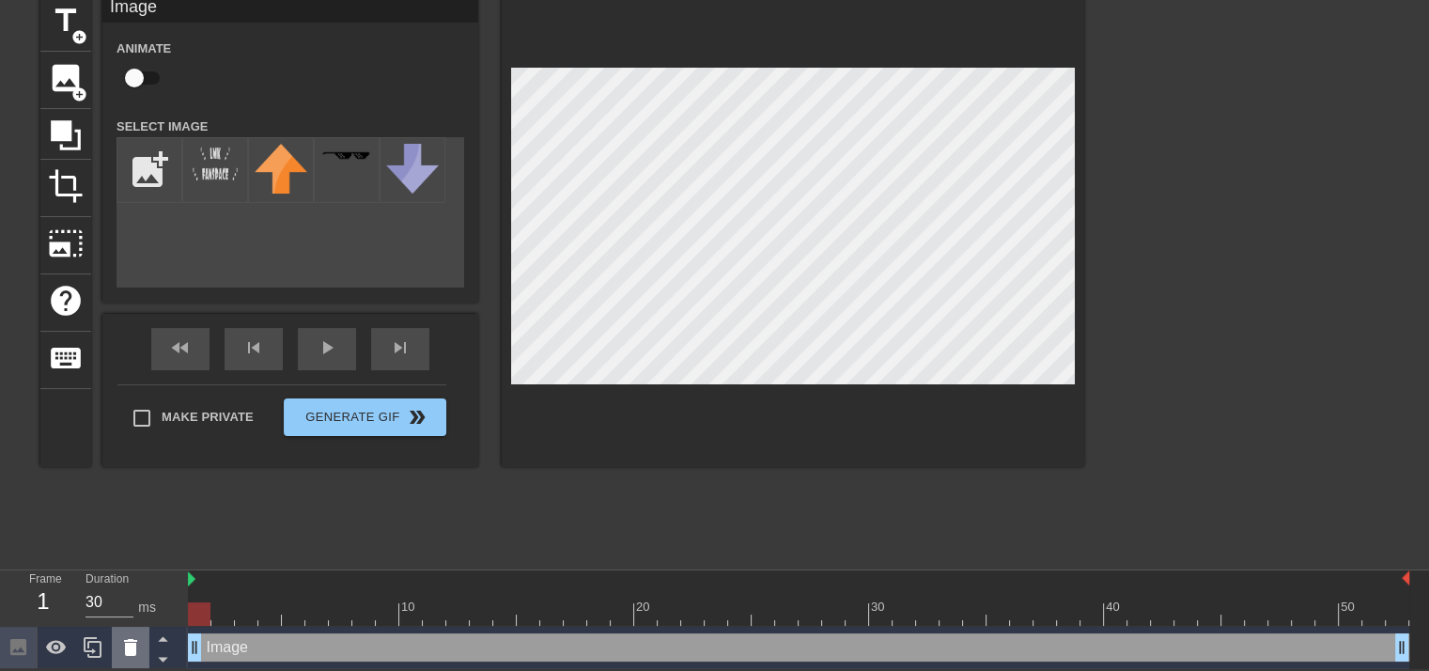
click at [127, 657] on icon at bounding box center [130, 647] width 23 height 23
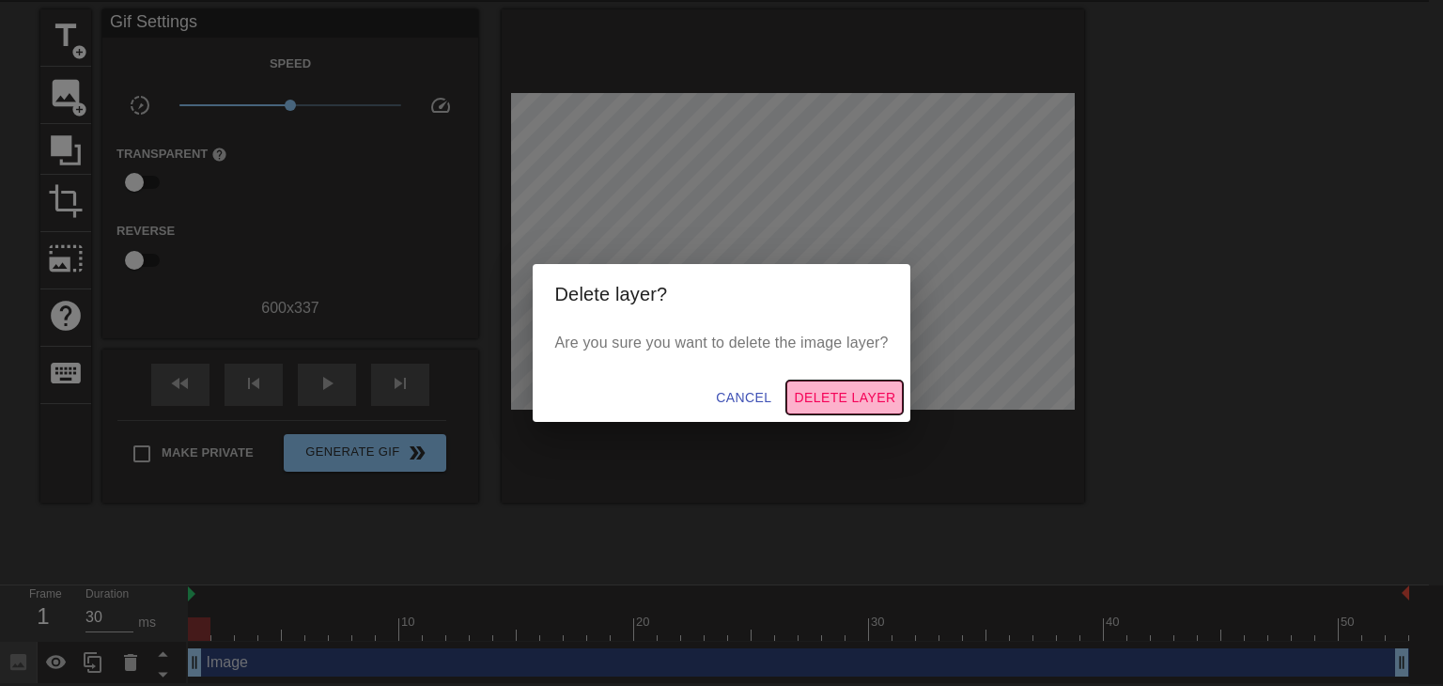
click at [862, 391] on span "Delete Layer" at bounding box center [844, 397] width 101 height 23
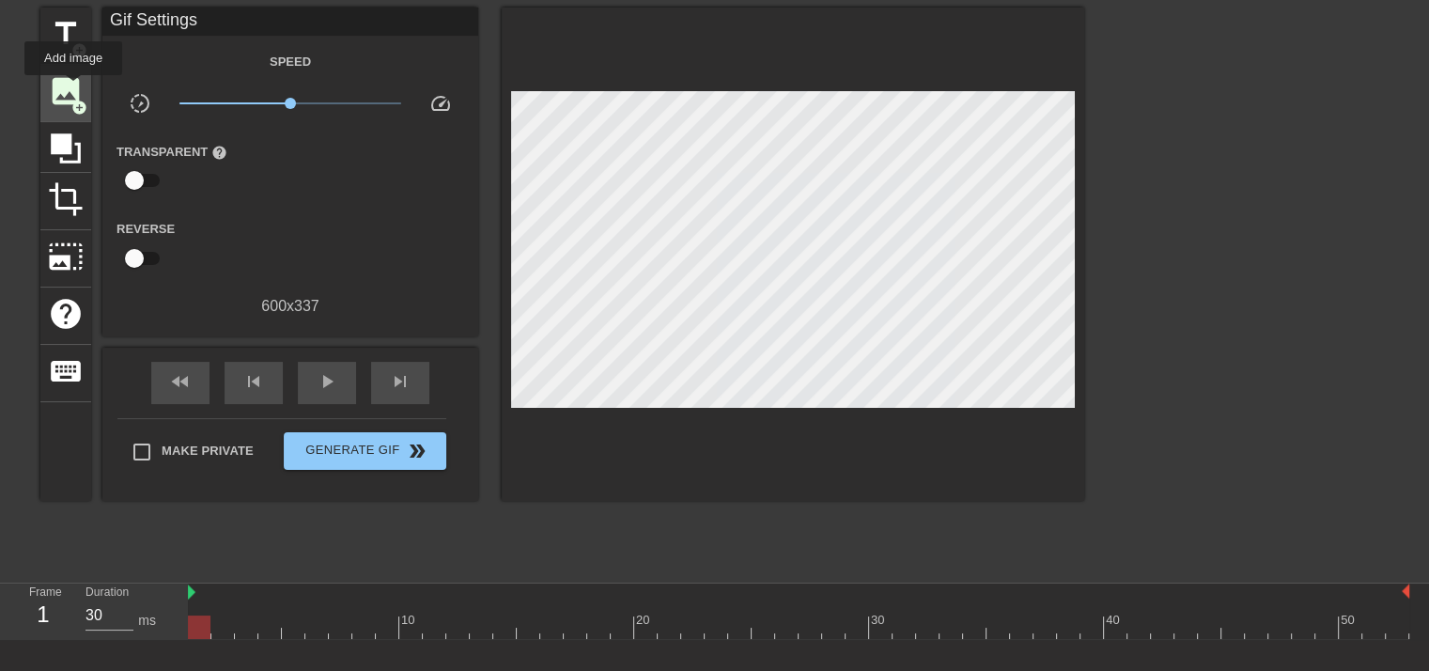
click at [72, 87] on span "image" at bounding box center [66, 91] width 36 height 36
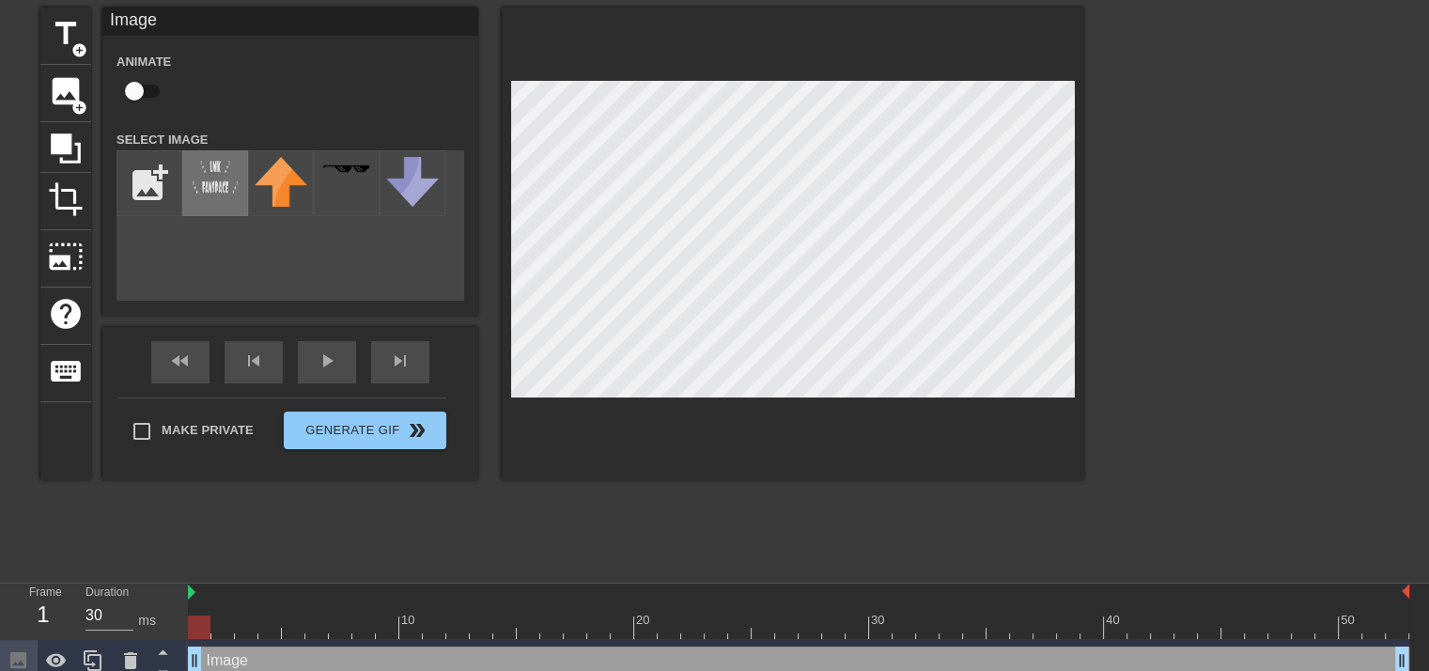
click at [218, 174] on img at bounding box center [215, 177] width 53 height 40
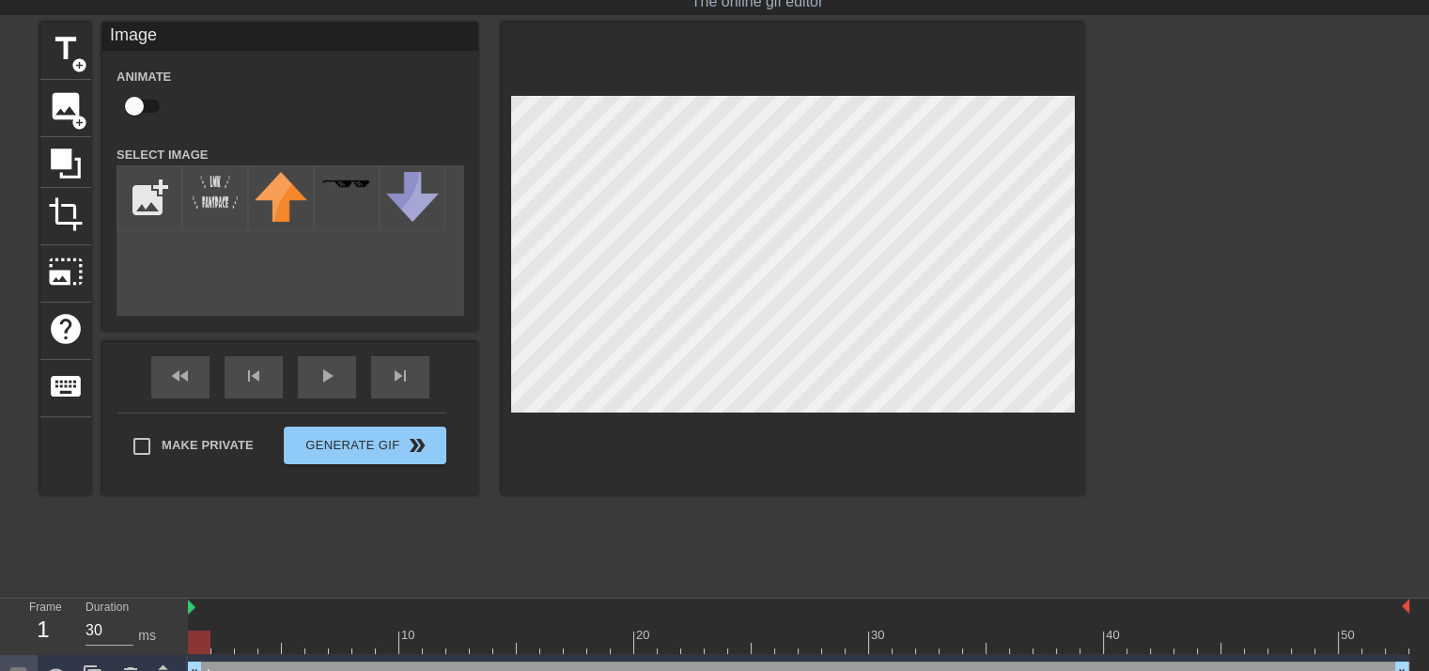
scroll to position [0, 0]
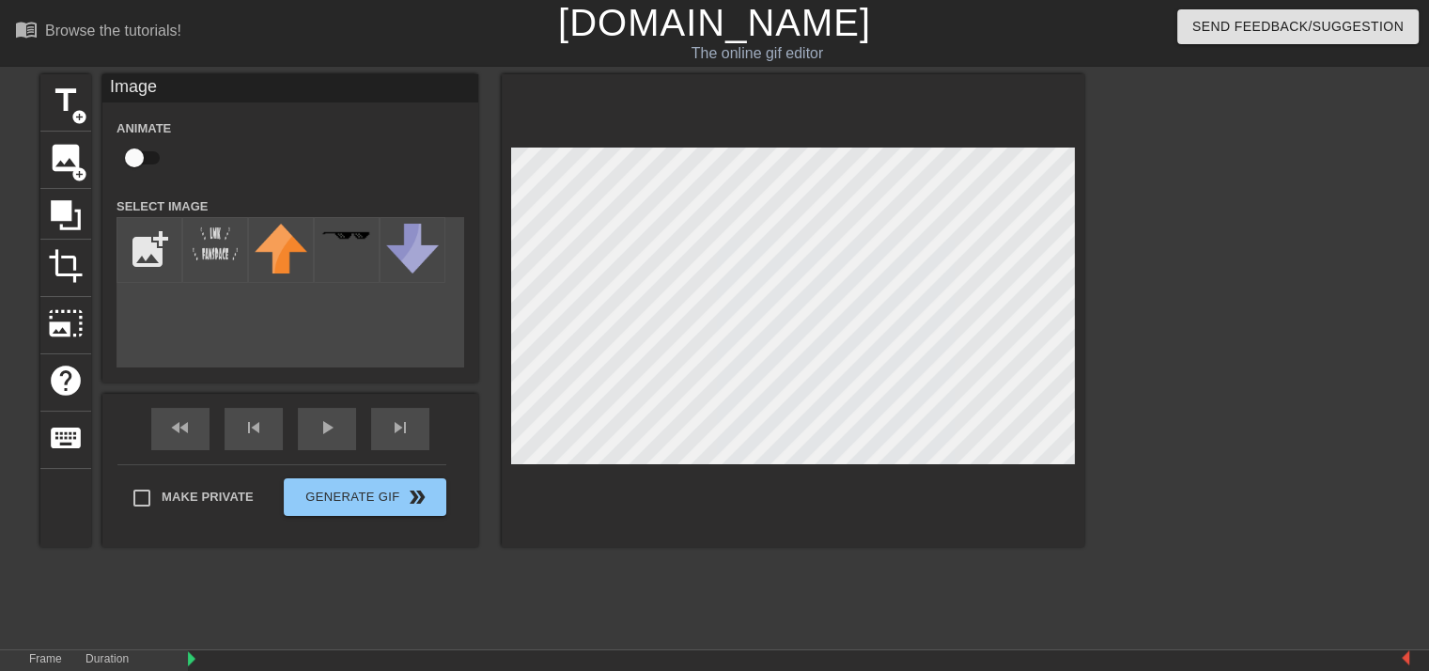
click at [823, 470] on div at bounding box center [793, 310] width 582 height 473
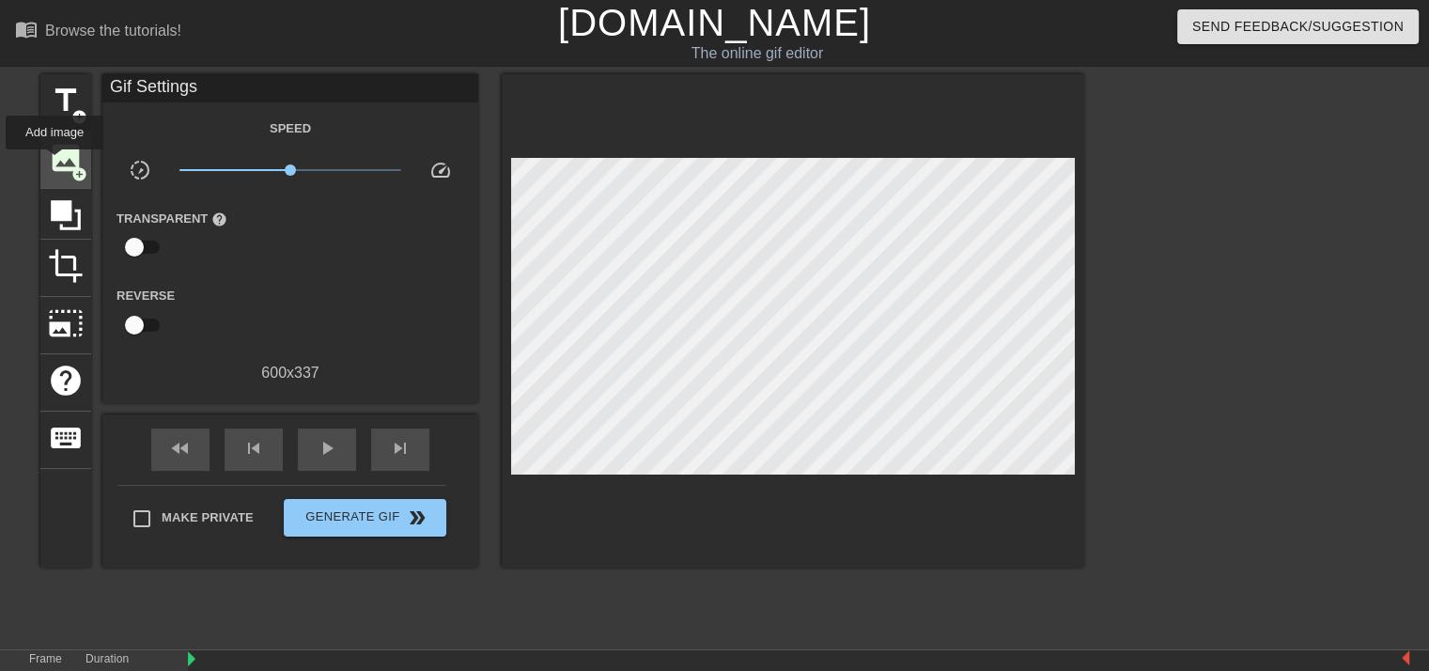
click at [54, 163] on span "image" at bounding box center [66, 158] width 36 height 36
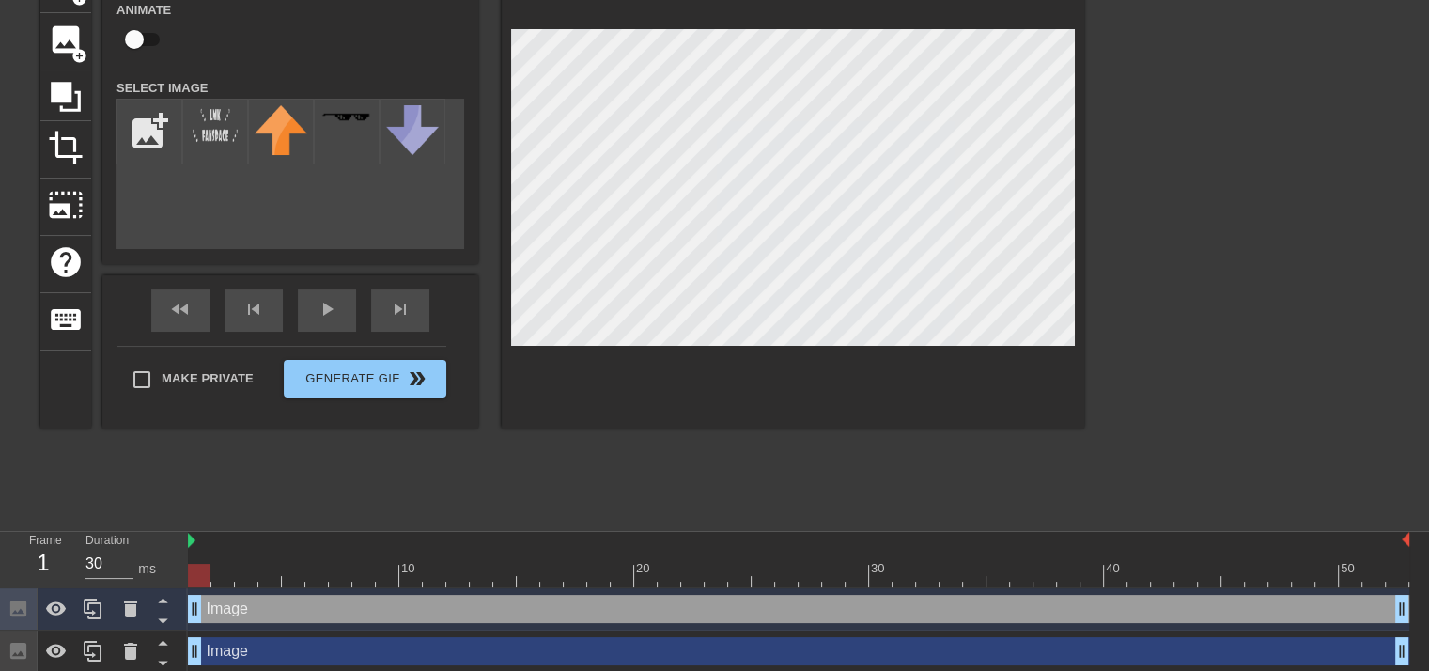
scroll to position [123, 0]
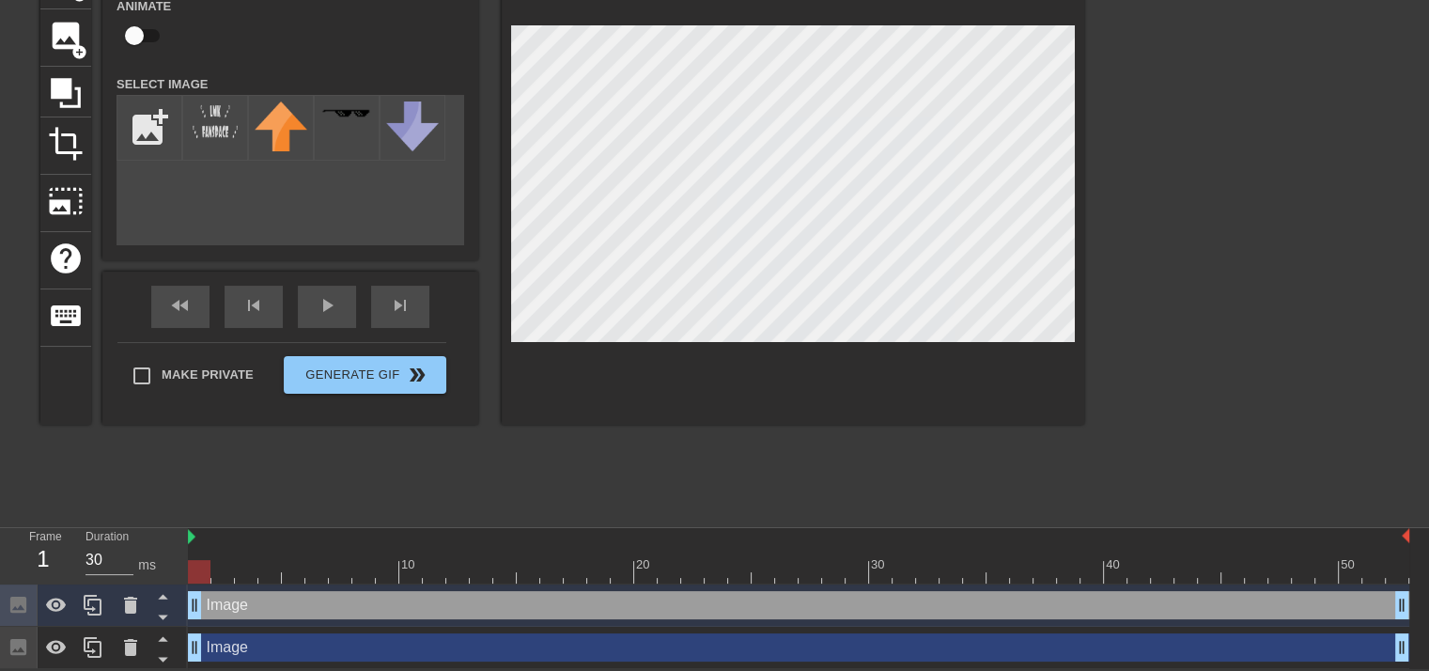
click at [669, 649] on div "Image drag_handle drag_handle" at bounding box center [798, 647] width 1221 height 28
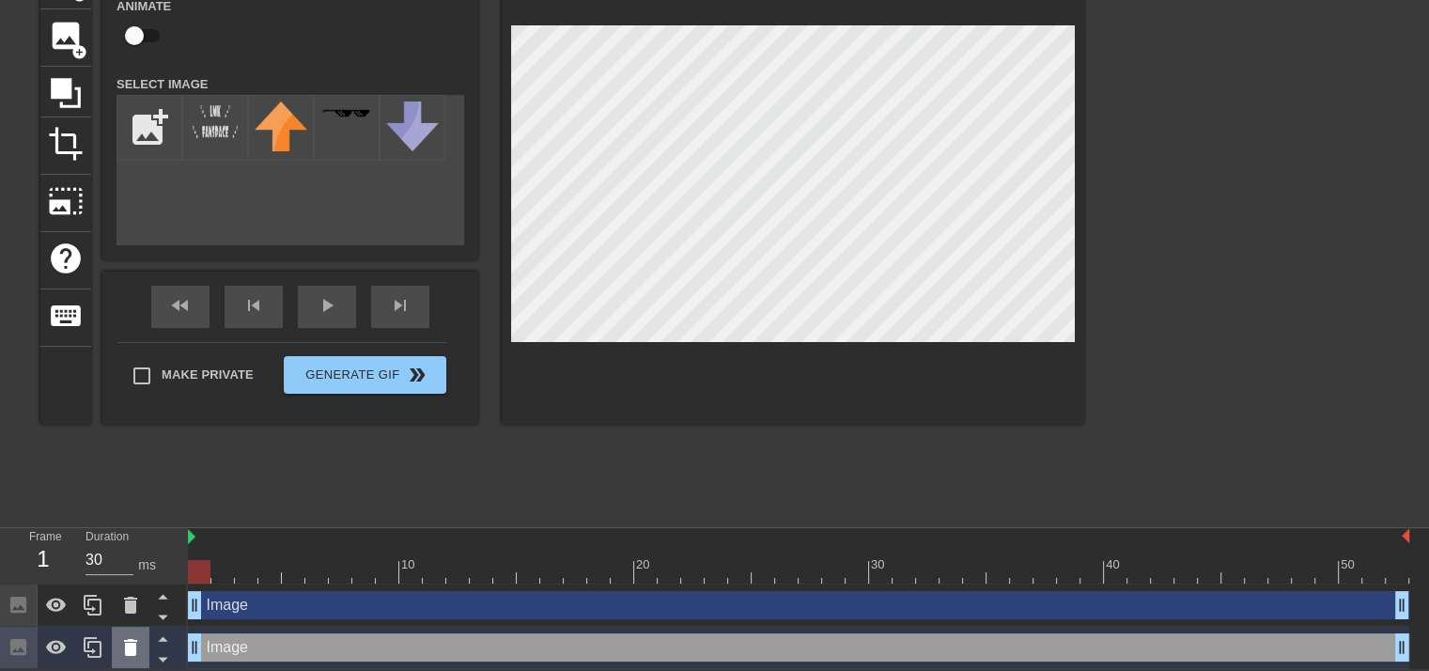
click at [138, 655] on icon at bounding box center [130, 647] width 23 height 23
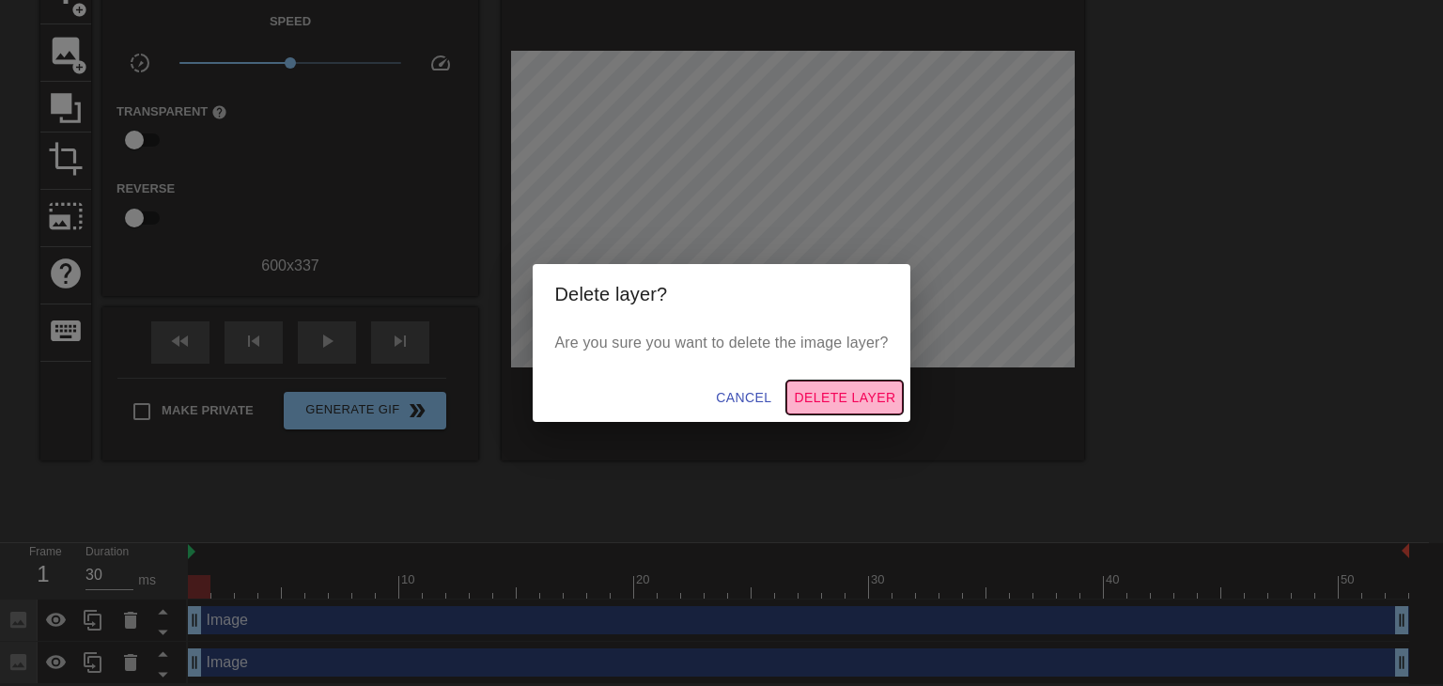
click at [842, 386] on span "Delete Layer" at bounding box center [844, 397] width 101 height 23
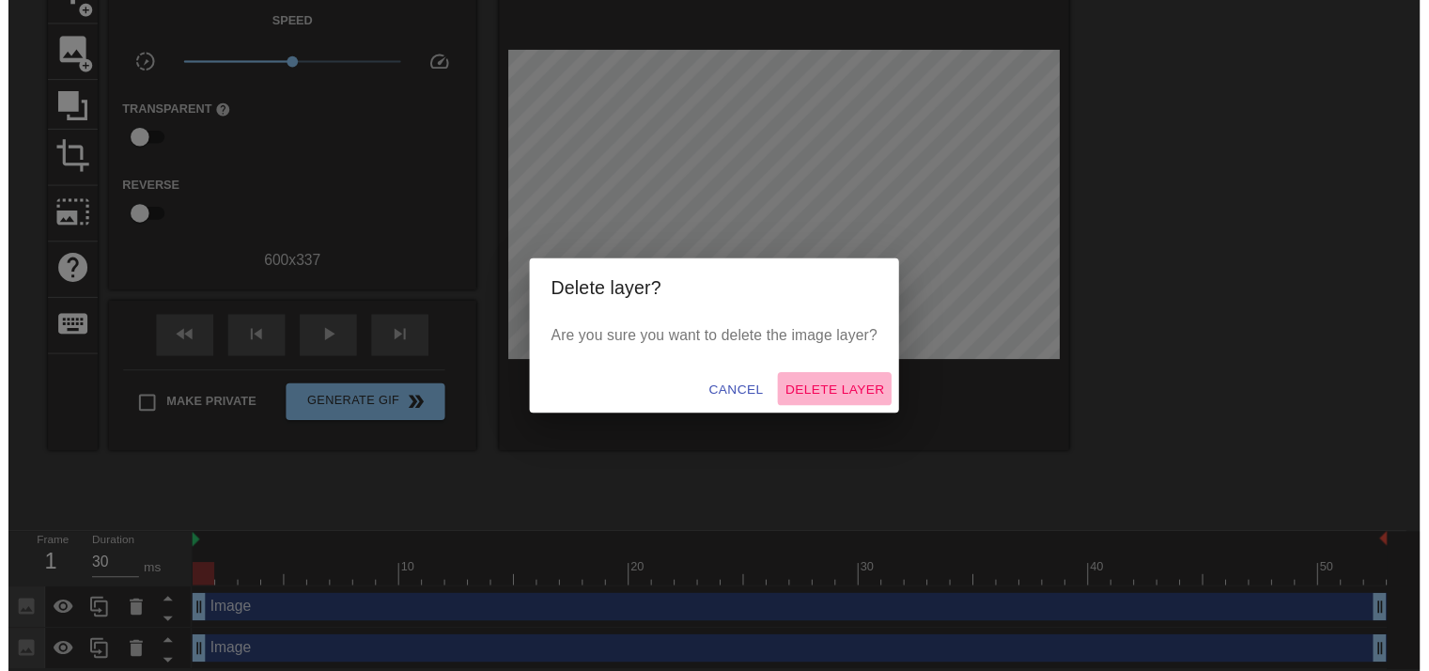
scroll to position [81, 0]
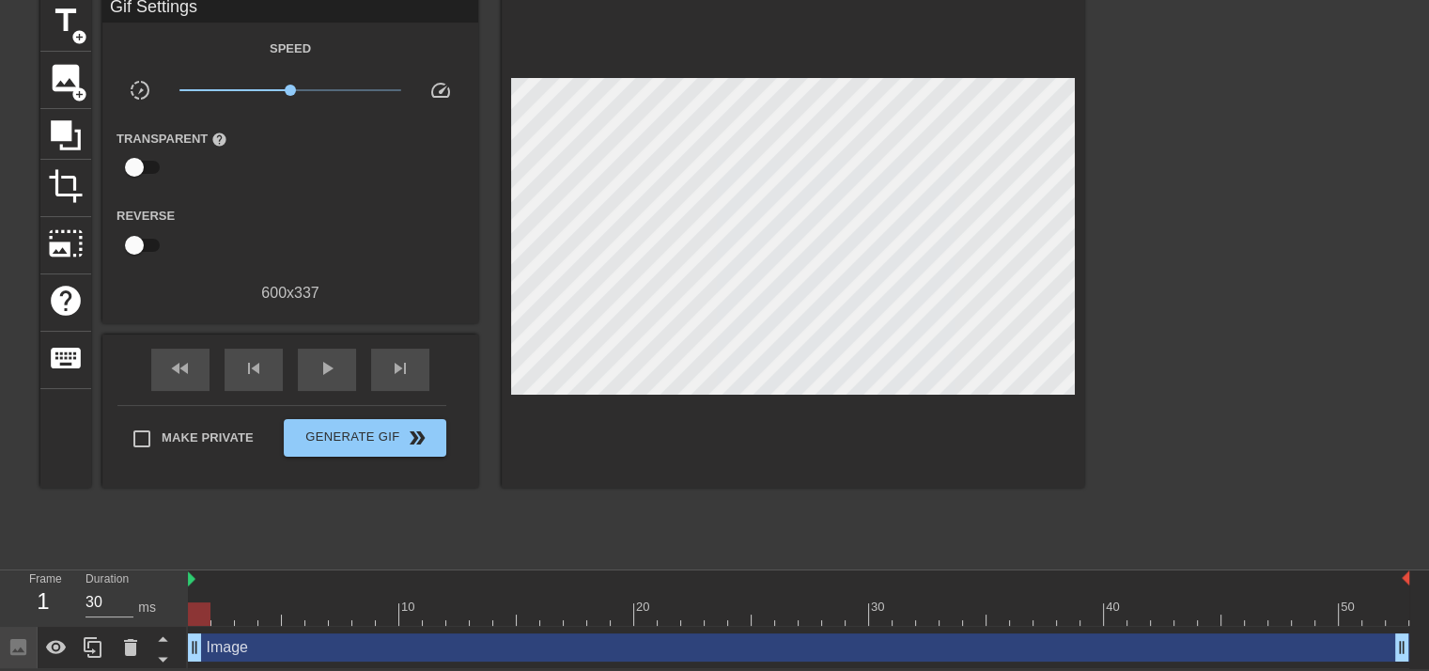
click at [481, 650] on div "Image drag_handle drag_handle" at bounding box center [798, 647] width 1221 height 28
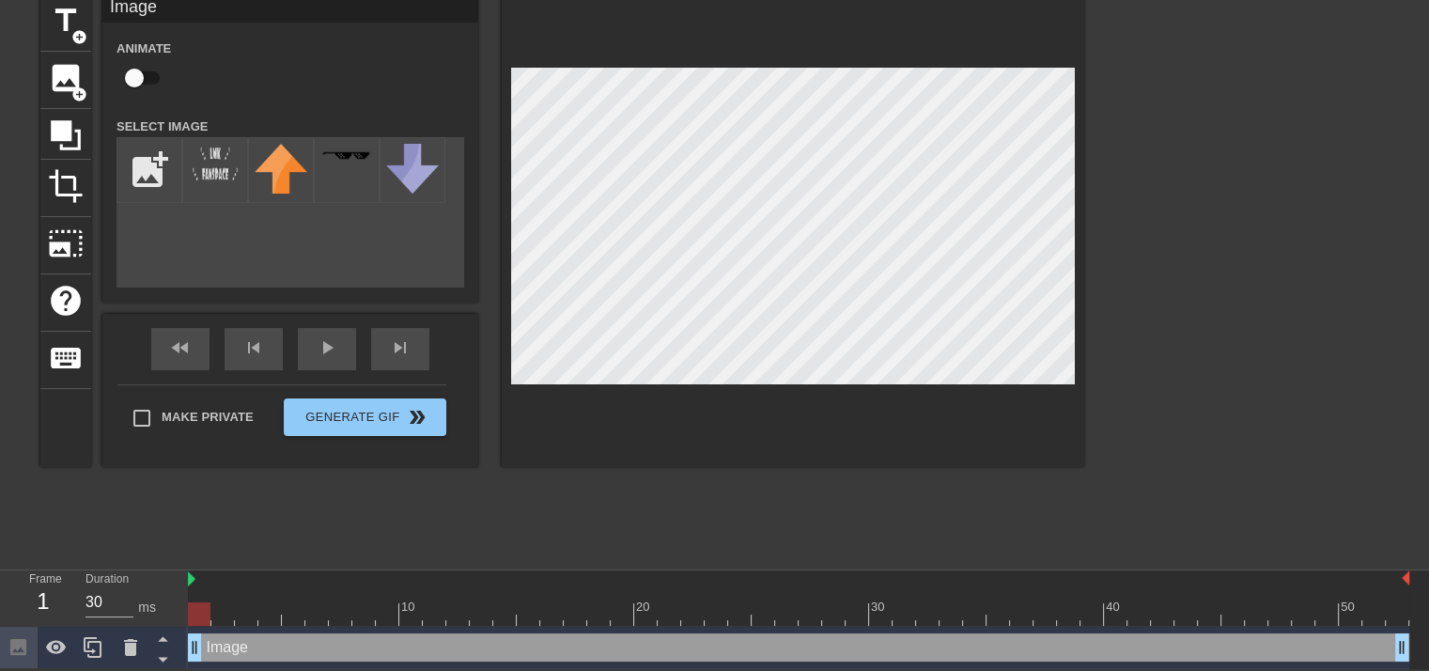
drag, startPoint x: 481, startPoint y: 651, endPoint x: 570, endPoint y: 632, distance: 91.2
click at [570, 633] on div "Image drag_handle drag_handle" at bounding box center [798, 647] width 1221 height 28
click at [132, 645] on icon at bounding box center [130, 647] width 13 height 17
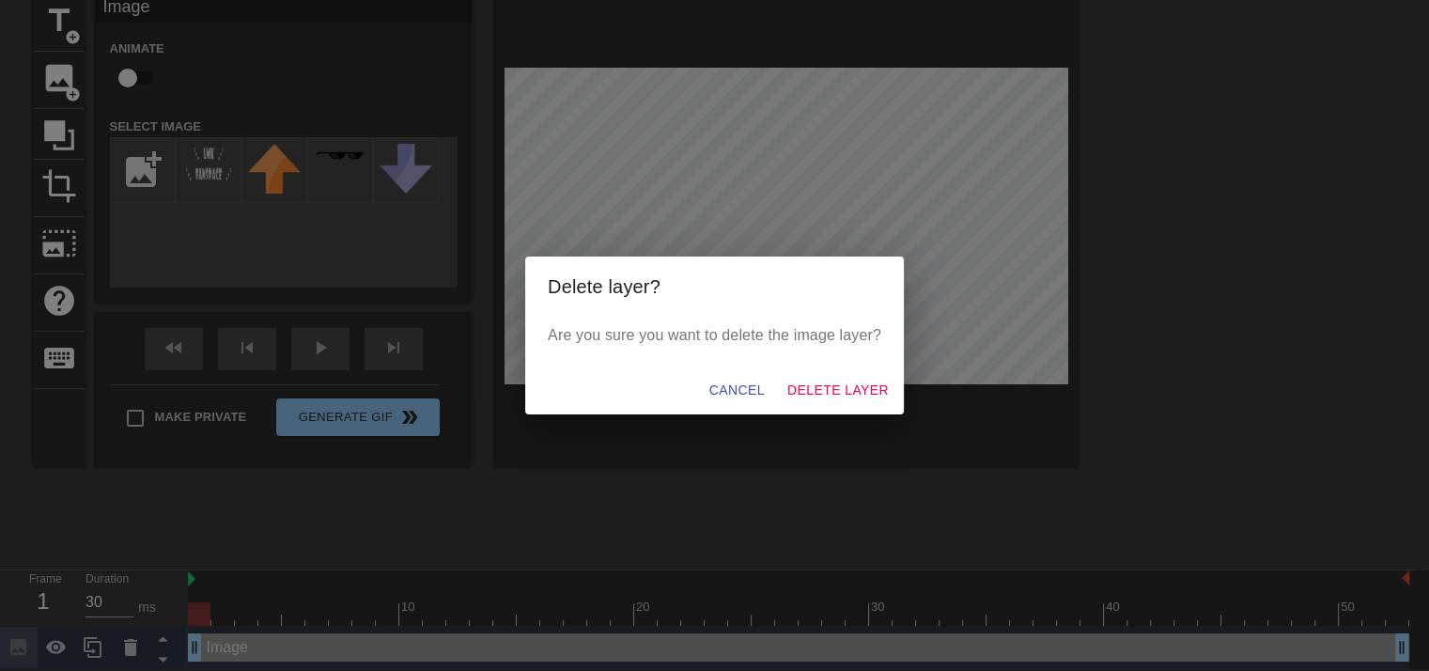
scroll to position [67, 0]
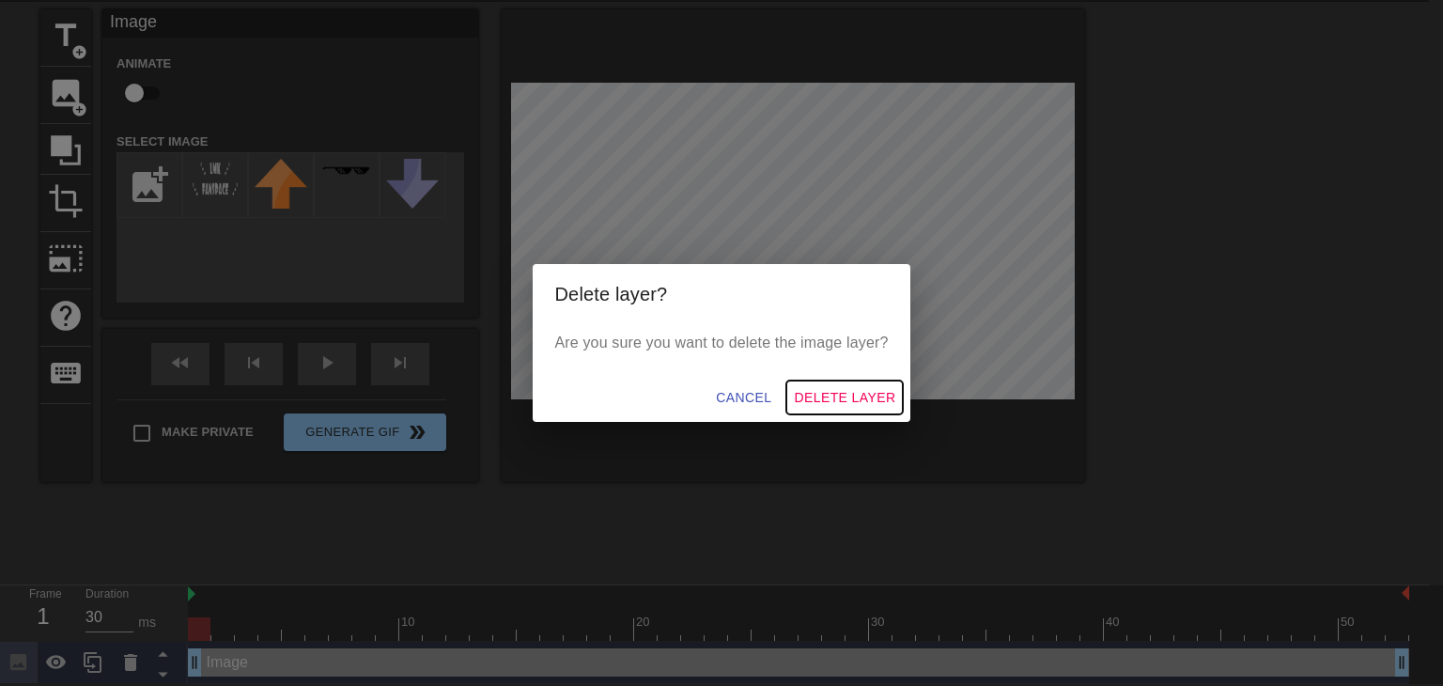
click at [844, 389] on span "Delete Layer" at bounding box center [844, 397] width 101 height 23
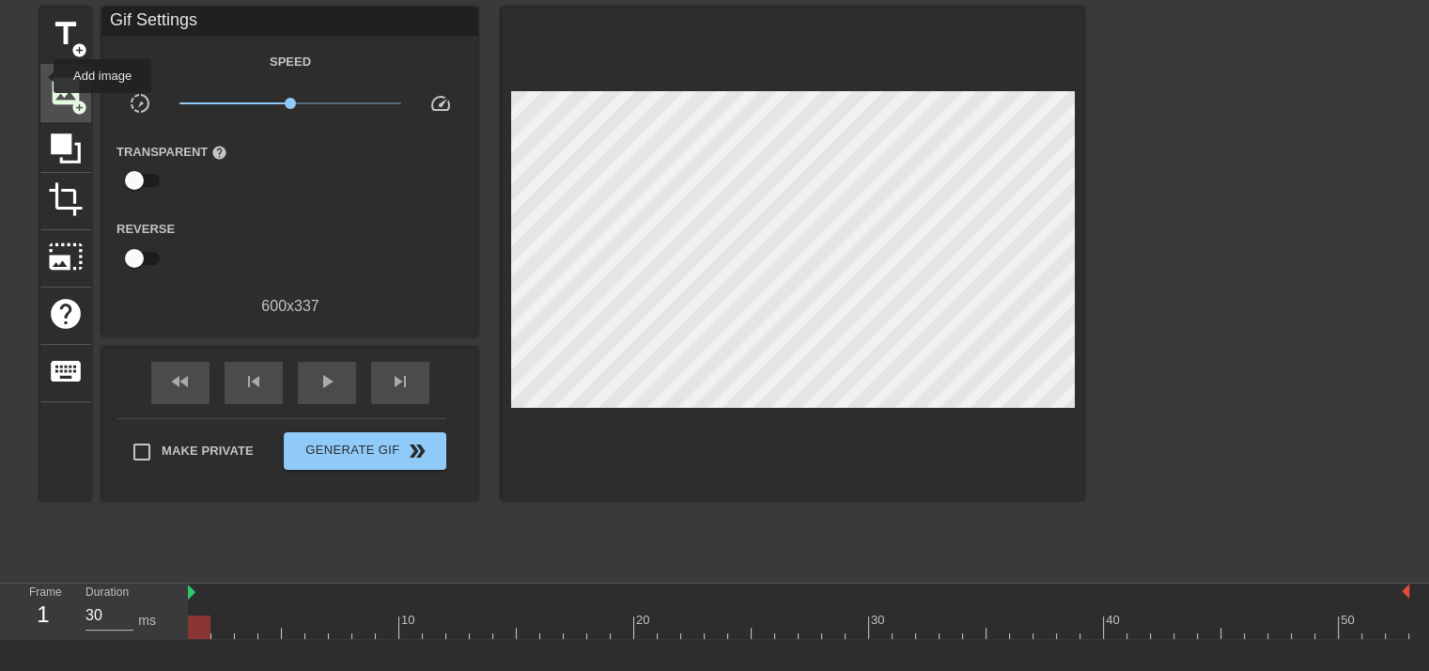
click at [57, 87] on span "image" at bounding box center [66, 91] width 36 height 36
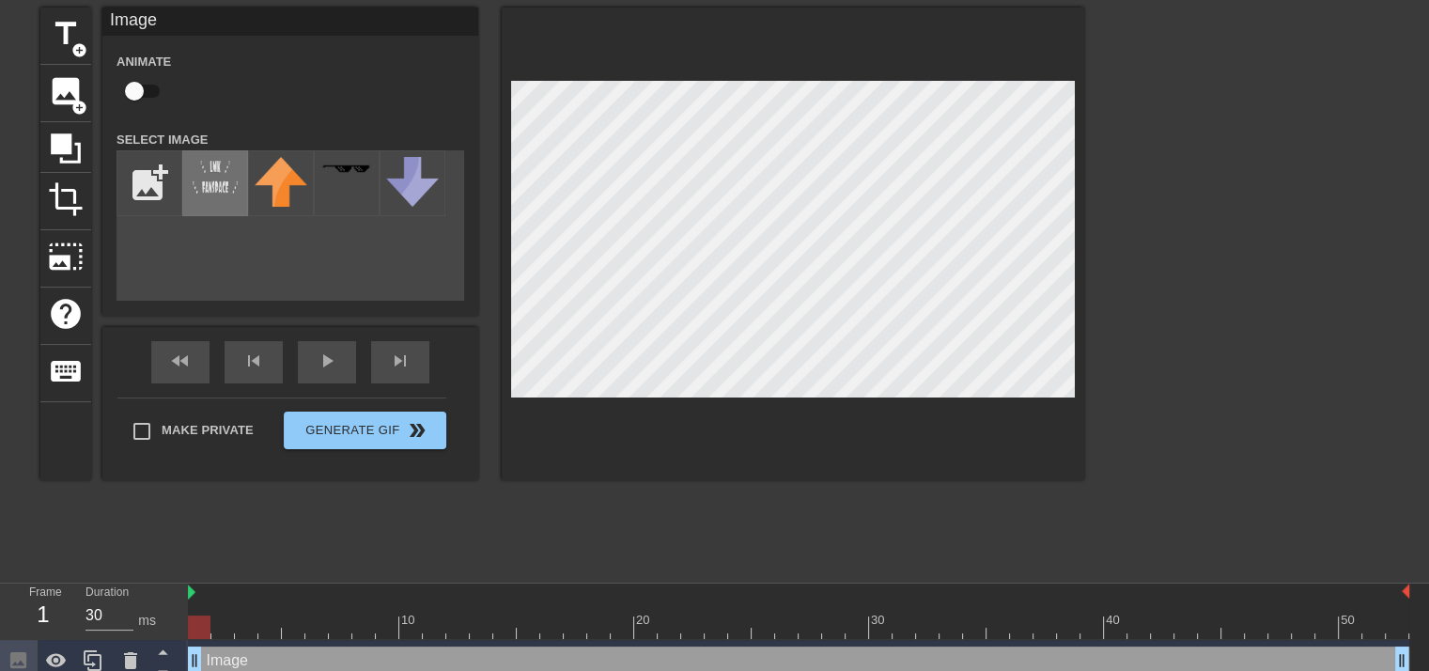
click at [194, 178] on img at bounding box center [215, 177] width 53 height 40
click at [651, 444] on div at bounding box center [793, 244] width 582 height 473
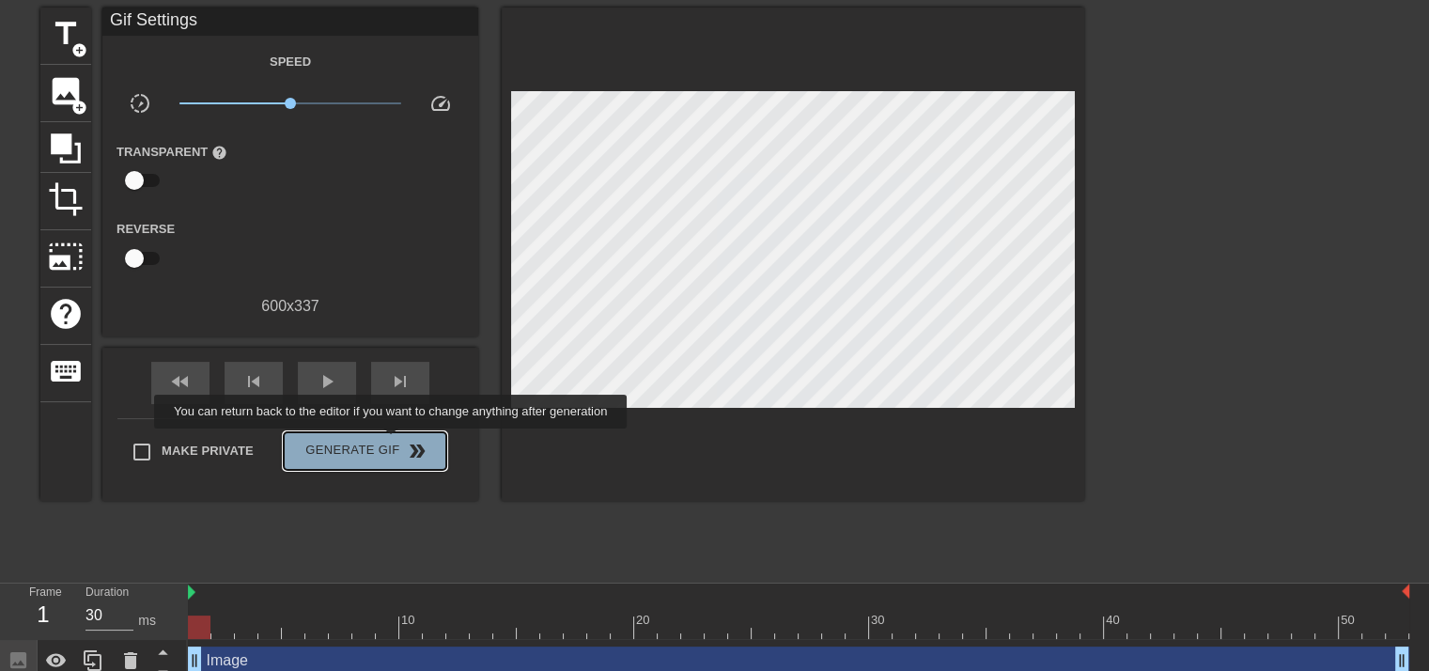
click at [393, 442] on button "Generate Gif double_arrow" at bounding box center [365, 451] width 163 height 38
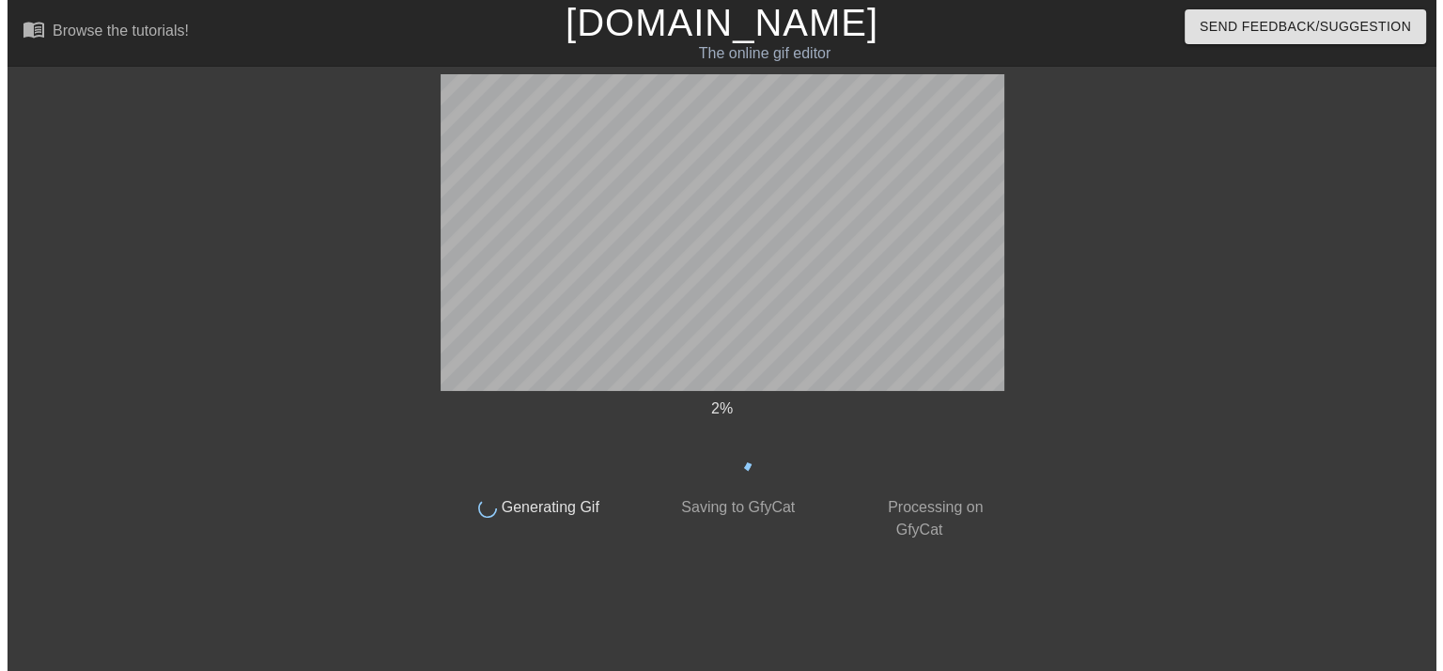
scroll to position [0, 0]
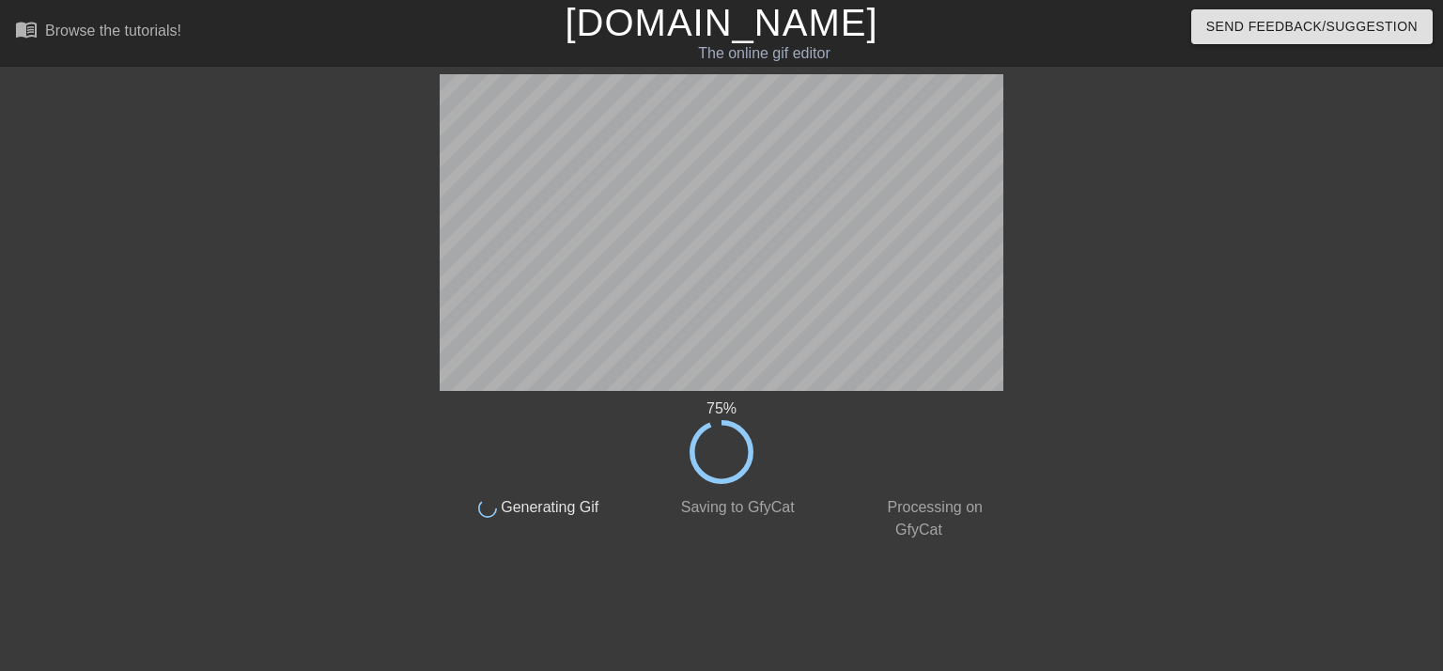
click at [1047, 480] on div at bounding box center [1167, 356] width 282 height 564
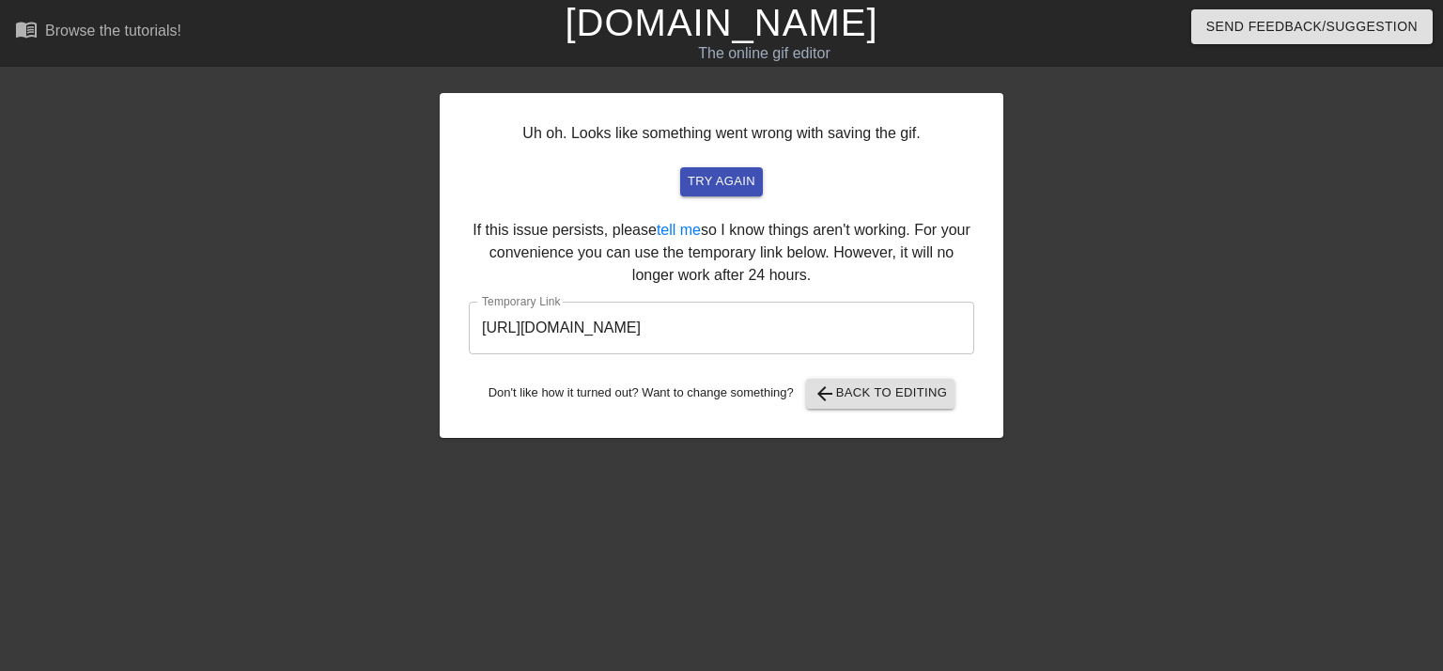
click at [691, 240] on div "Uh oh. Looks like something went wrong with saving the gif. try again If this i…" at bounding box center [722, 265] width 564 height 345
click at [683, 230] on link "tell me" at bounding box center [679, 230] width 44 height 16
click at [342, 344] on div at bounding box center [276, 356] width 282 height 564
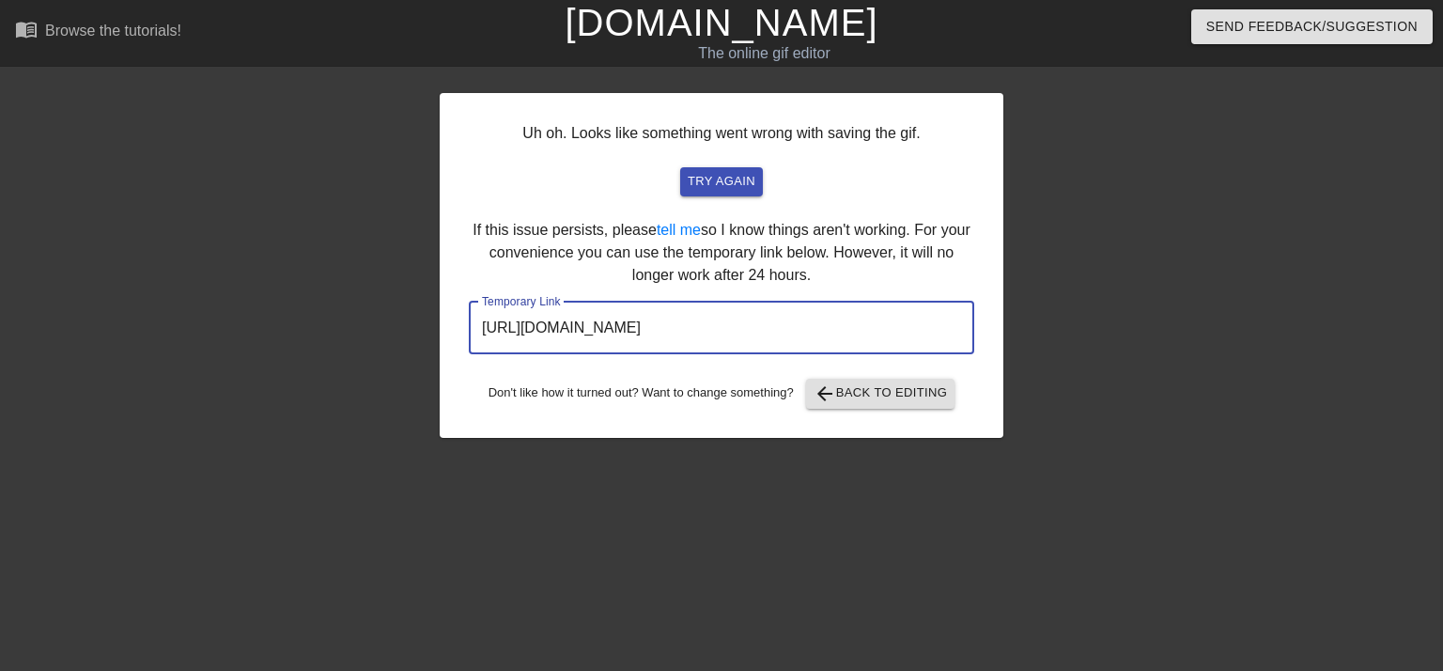
drag, startPoint x: 879, startPoint y: 331, endPoint x: 466, endPoint y: 335, distance: 413.4
click at [466, 335] on div "Uh oh. Looks like something went wrong with saving the gif. try again If this i…" at bounding box center [722, 265] width 564 height 345
drag, startPoint x: 526, startPoint y: 328, endPoint x: 495, endPoint y: 334, distance: 31.7
click at [495, 334] on input "https://www.gifntext.com/temp_generations/CWtstSSh.gif" at bounding box center [721, 328] width 505 height 53
drag, startPoint x: 628, startPoint y: 329, endPoint x: 545, endPoint y: 450, distance: 146.7
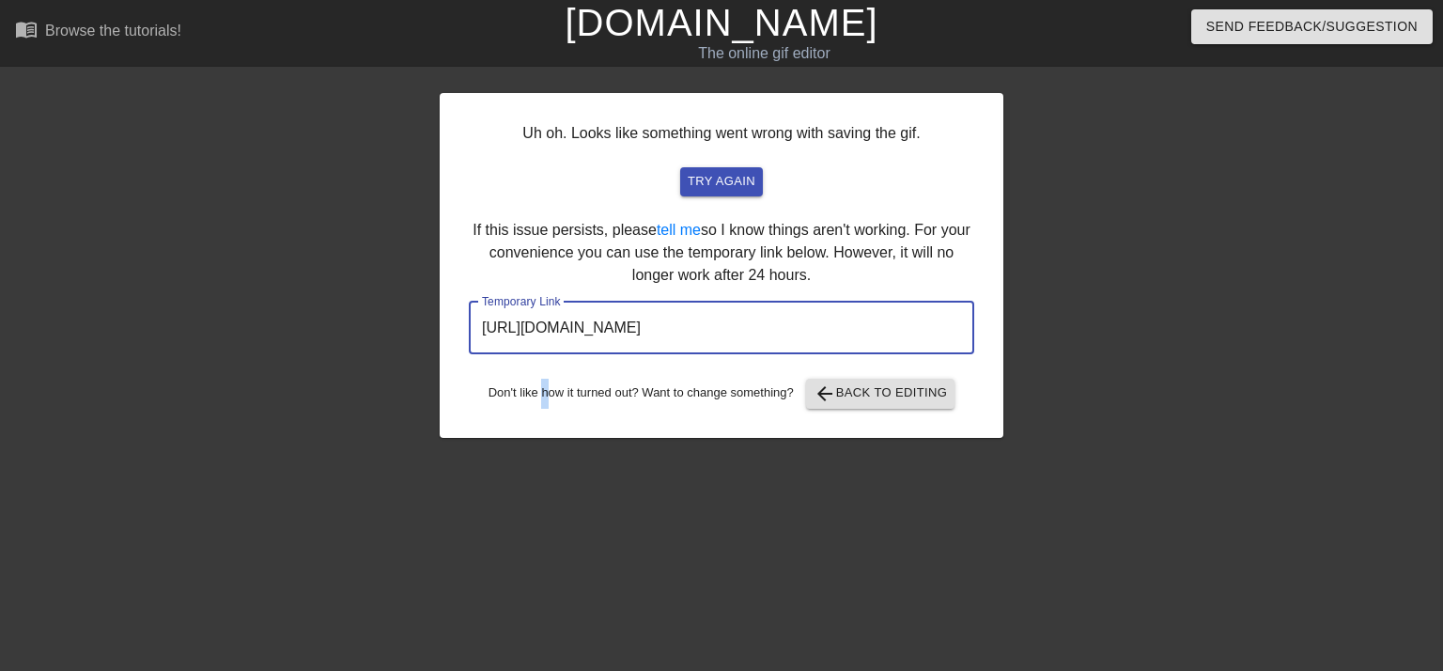
click at [545, 450] on div "Uh oh. Looks like something went wrong with saving the gif. try again If this i…" at bounding box center [722, 356] width 564 height 564
click at [892, 320] on input "https://www.gifntext.com/temp_generations/CWtstSSh.gif" at bounding box center [721, 328] width 505 height 53
